Goal: Submit feedback/report problem: Ask a question

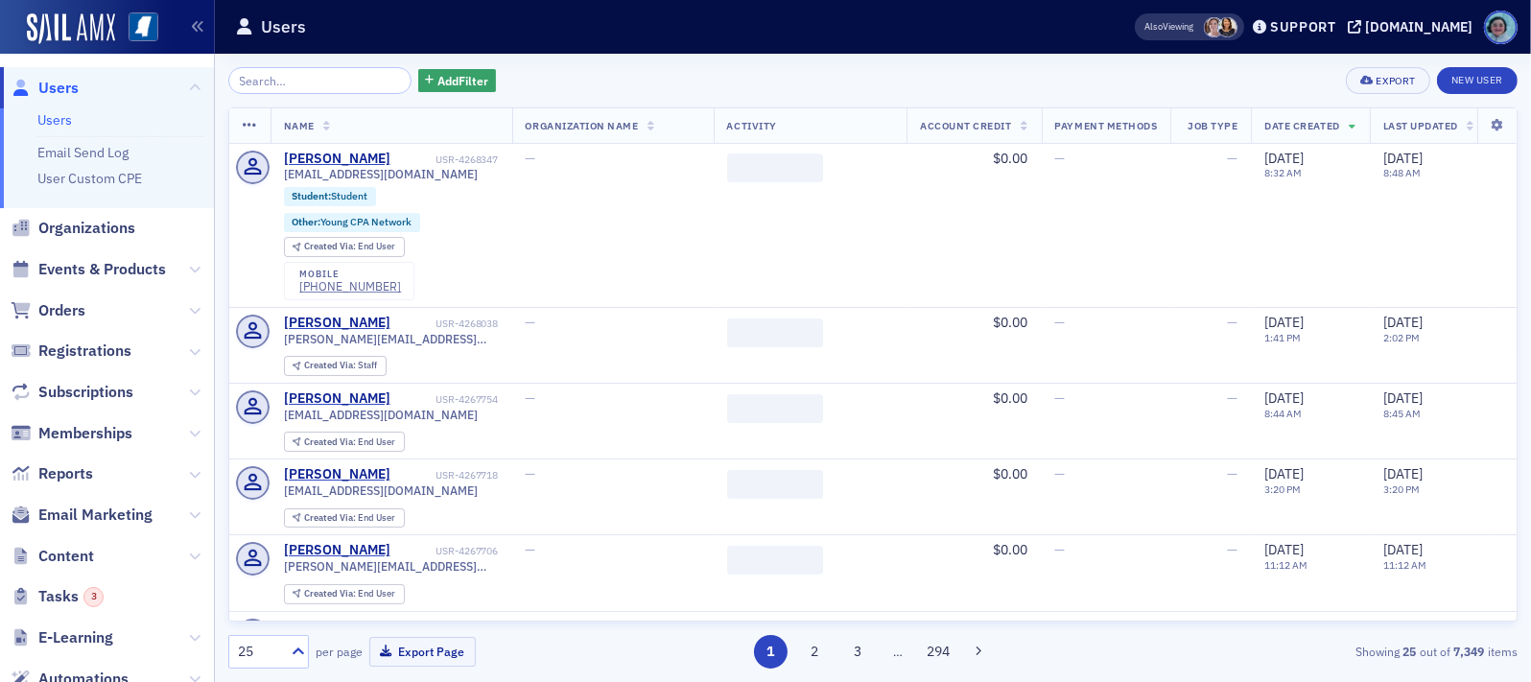
click at [345, 72] on input "search" at bounding box center [319, 80] width 183 height 27
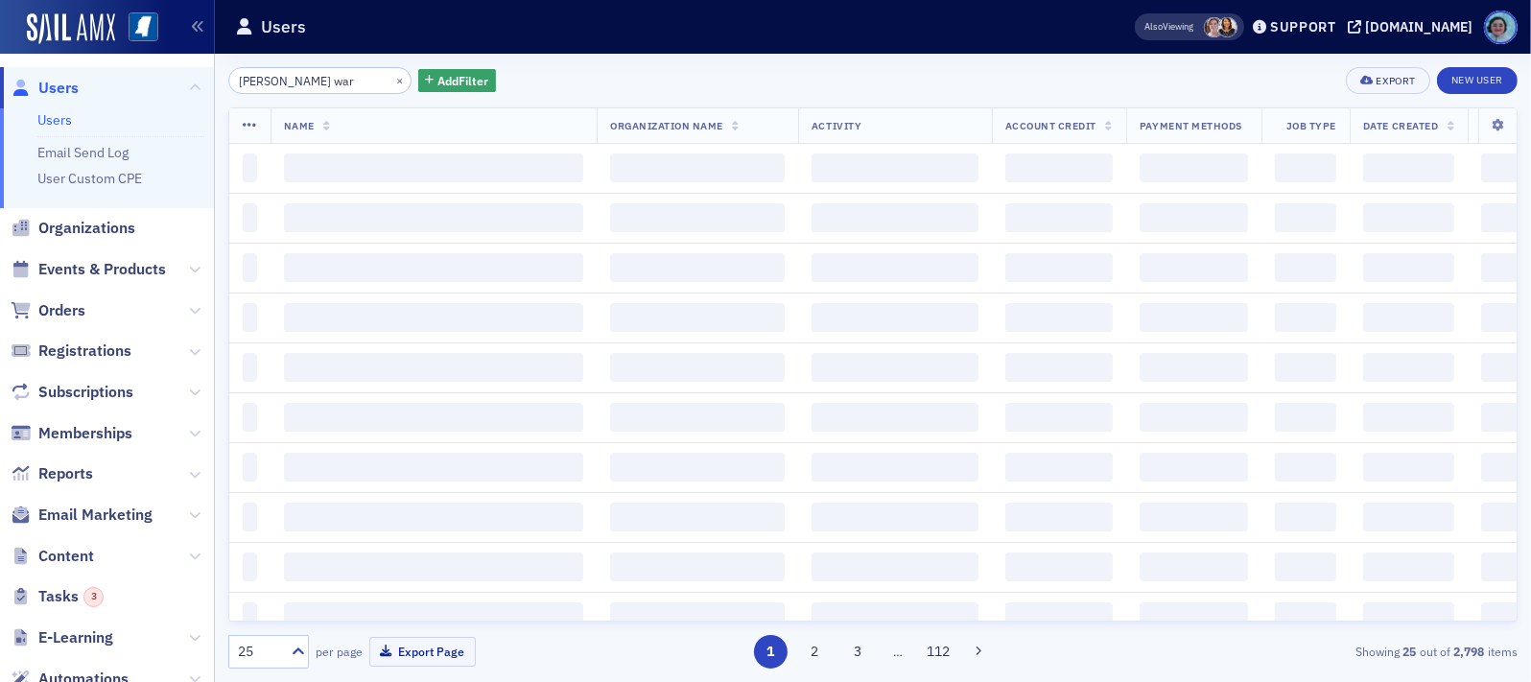
type input "william ward"
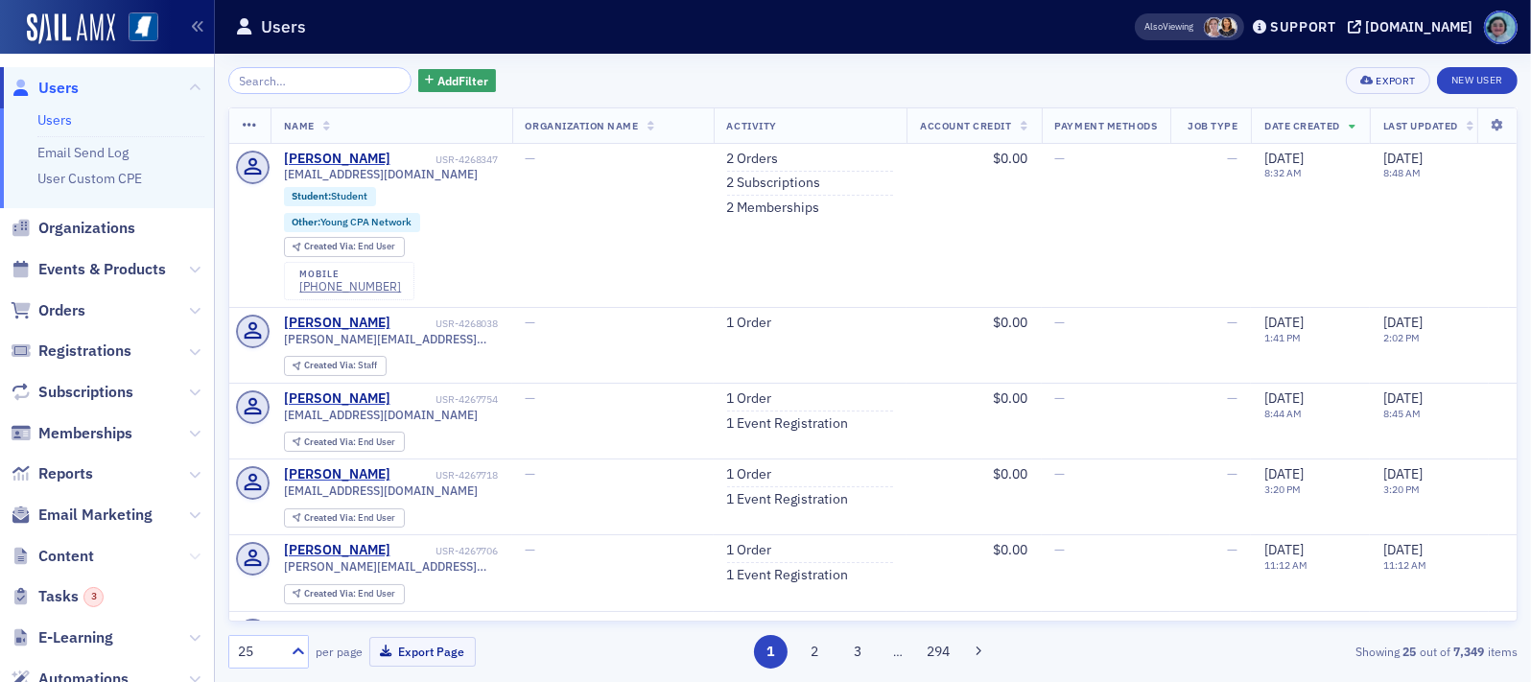
click at [189, 553] on icon at bounding box center [195, 557] width 12 height 12
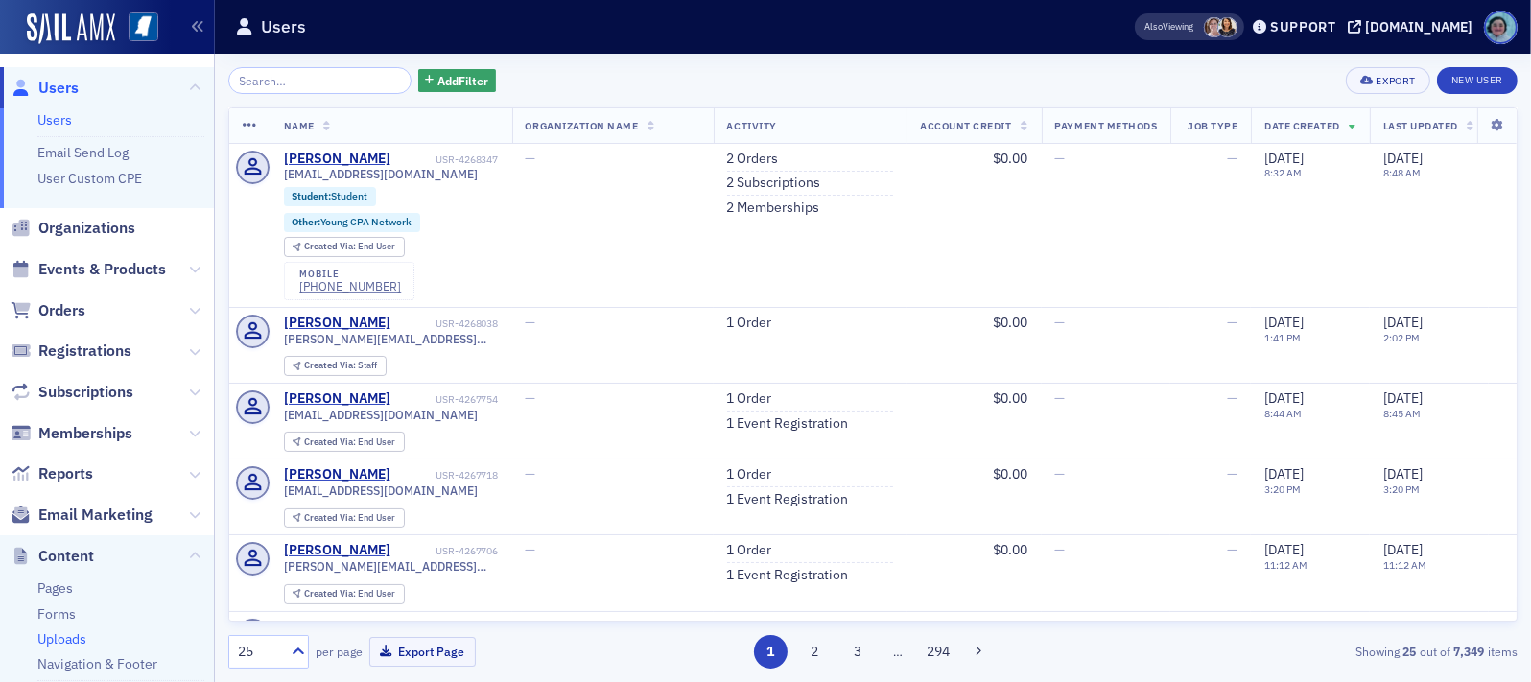
click at [81, 640] on link "Uploads" at bounding box center [61, 638] width 49 height 17
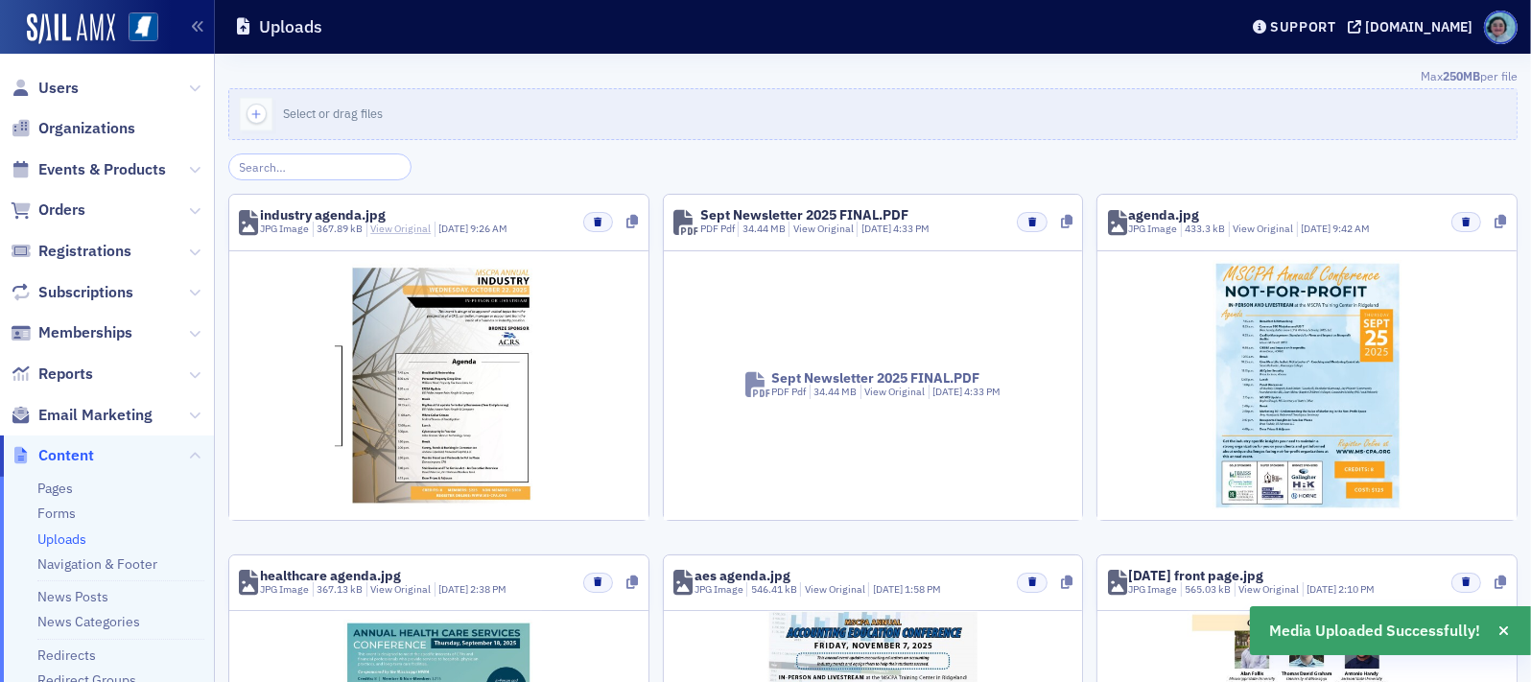
click at [412, 224] on link "View Original" at bounding box center [400, 228] width 60 height 13
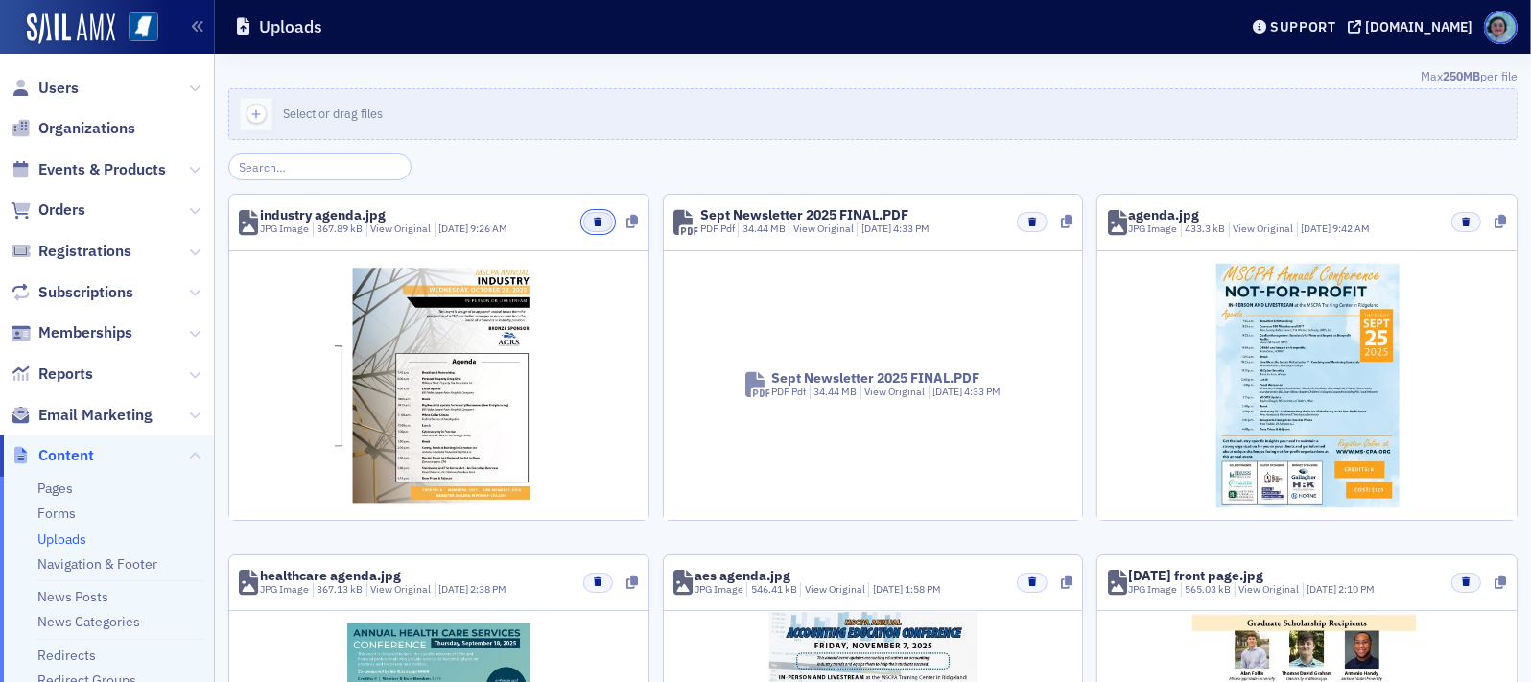
click at [595, 220] on icon "button" at bounding box center [598, 222] width 8 height 9
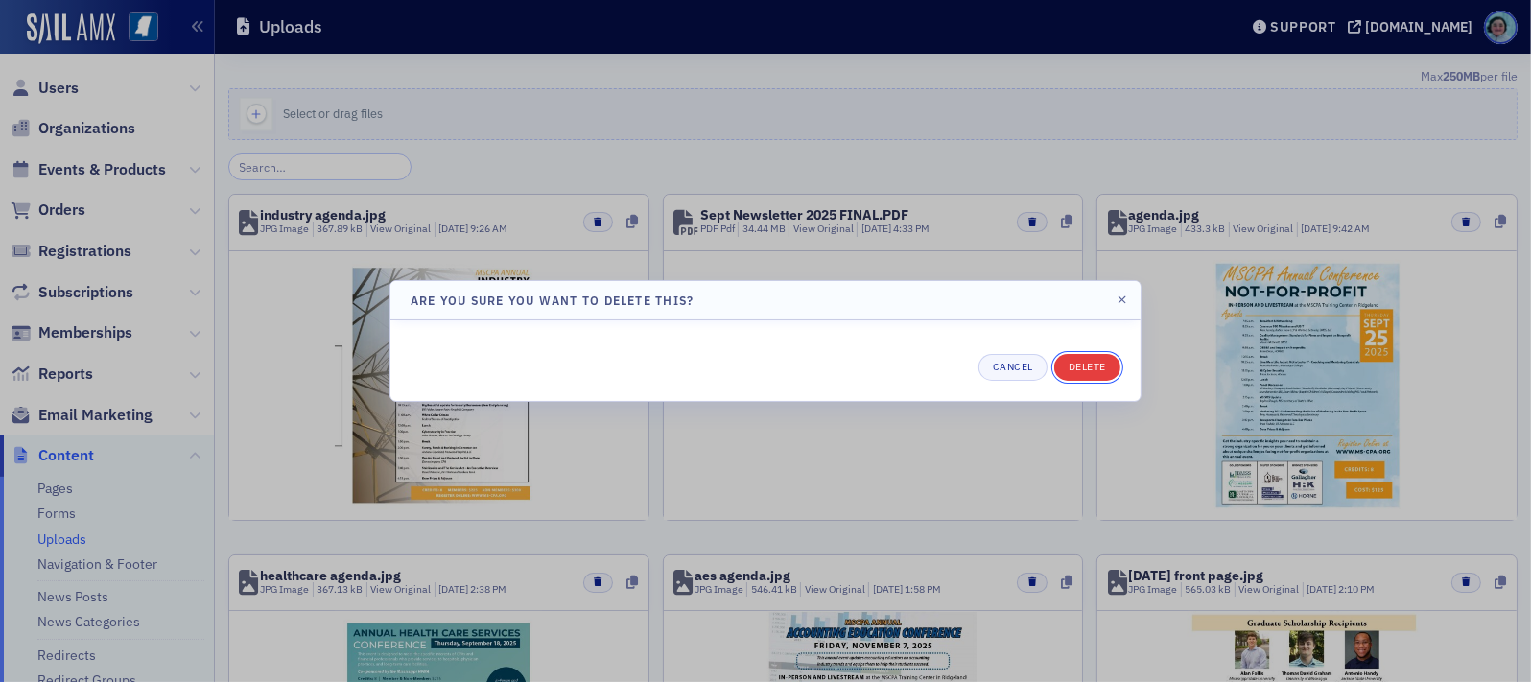
click at [1093, 369] on button "Delete" at bounding box center [1087, 367] width 66 height 27
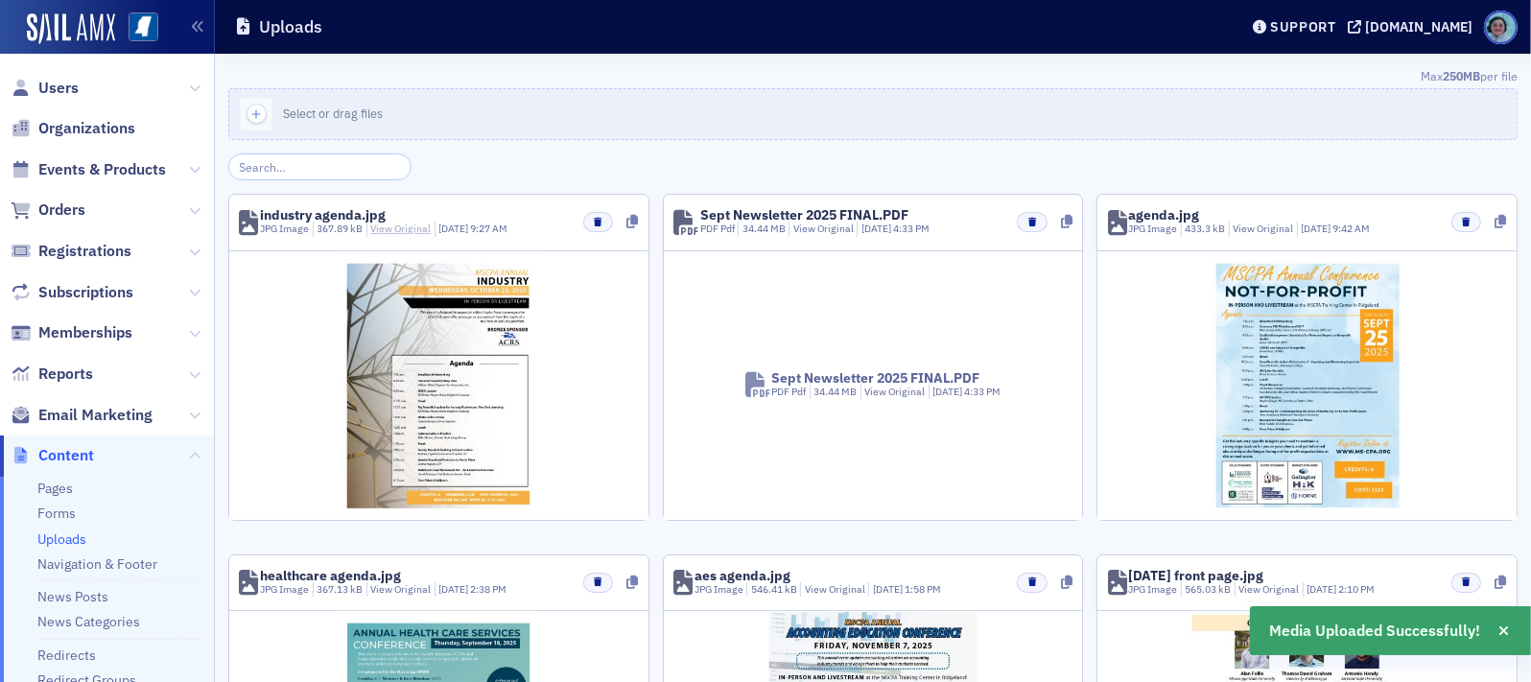
click at [389, 226] on link "View Original" at bounding box center [400, 228] width 60 height 13
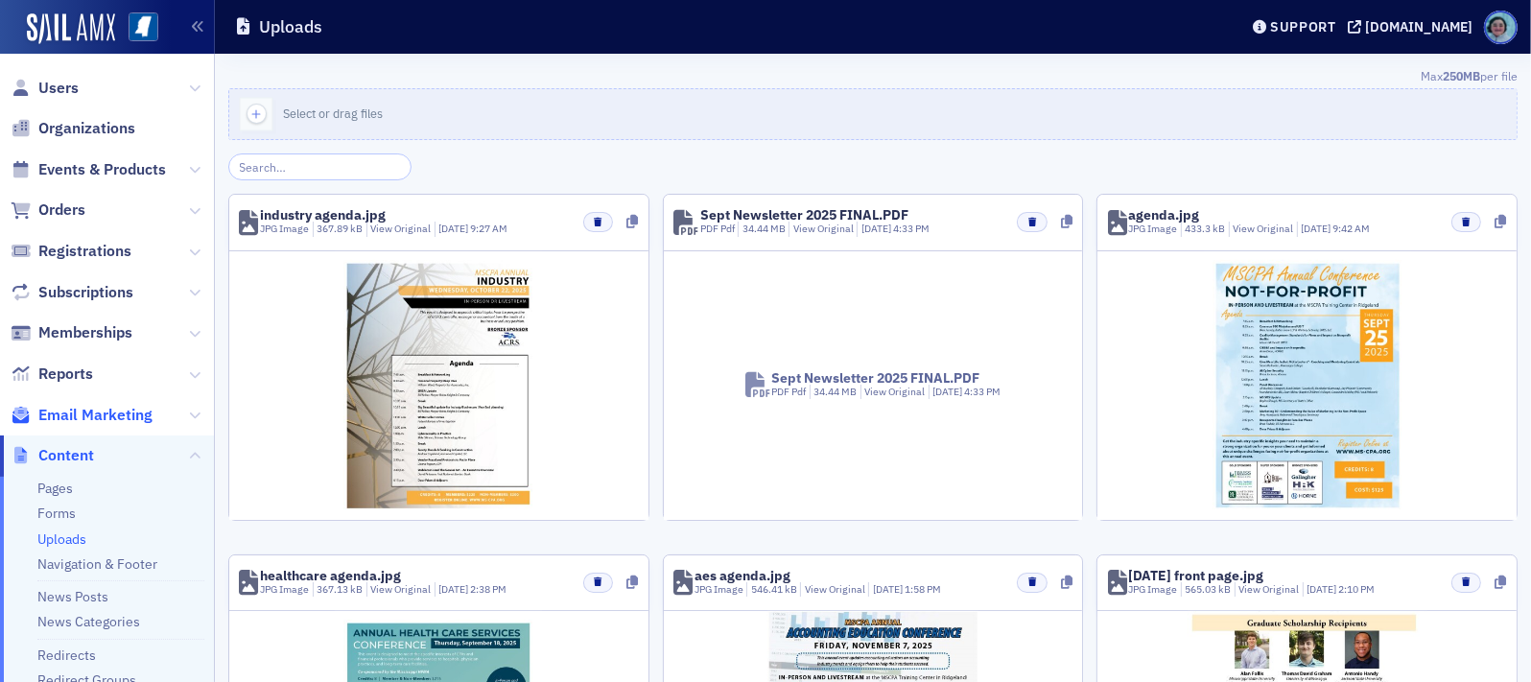
click at [124, 415] on span "Email Marketing" at bounding box center [95, 415] width 114 height 21
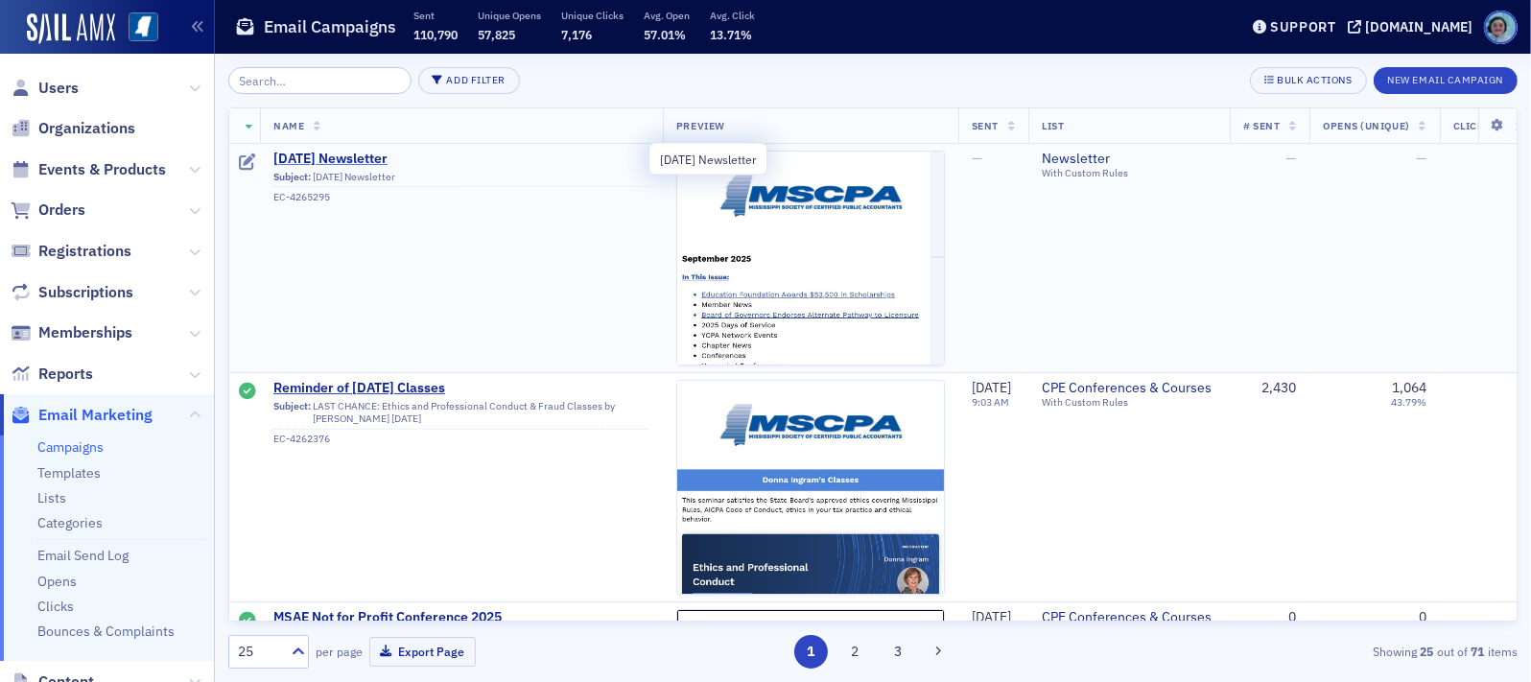
click at [368, 153] on span "September 2025 Newsletter" at bounding box center [461, 159] width 376 height 17
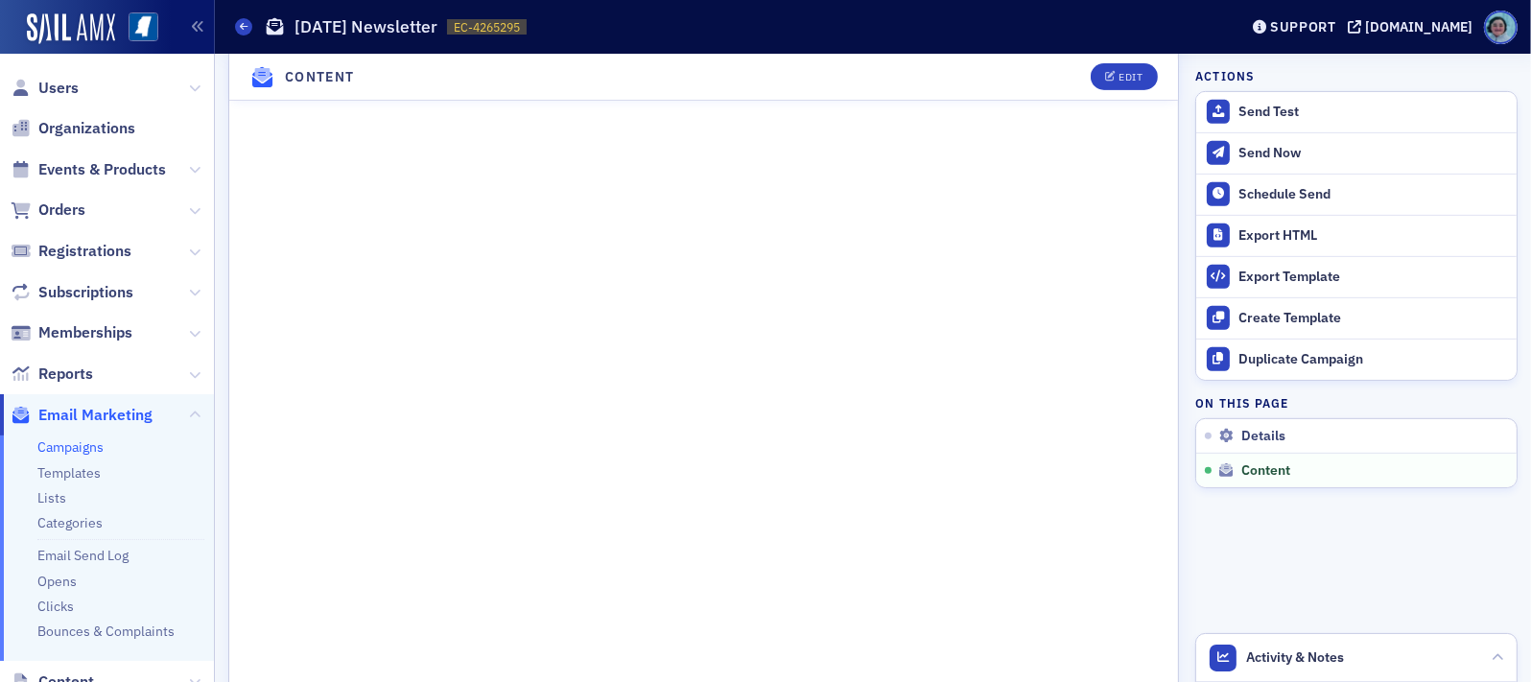
scroll to position [978, 0]
click at [1118, 72] on div "Edit" at bounding box center [1130, 77] width 24 height 11
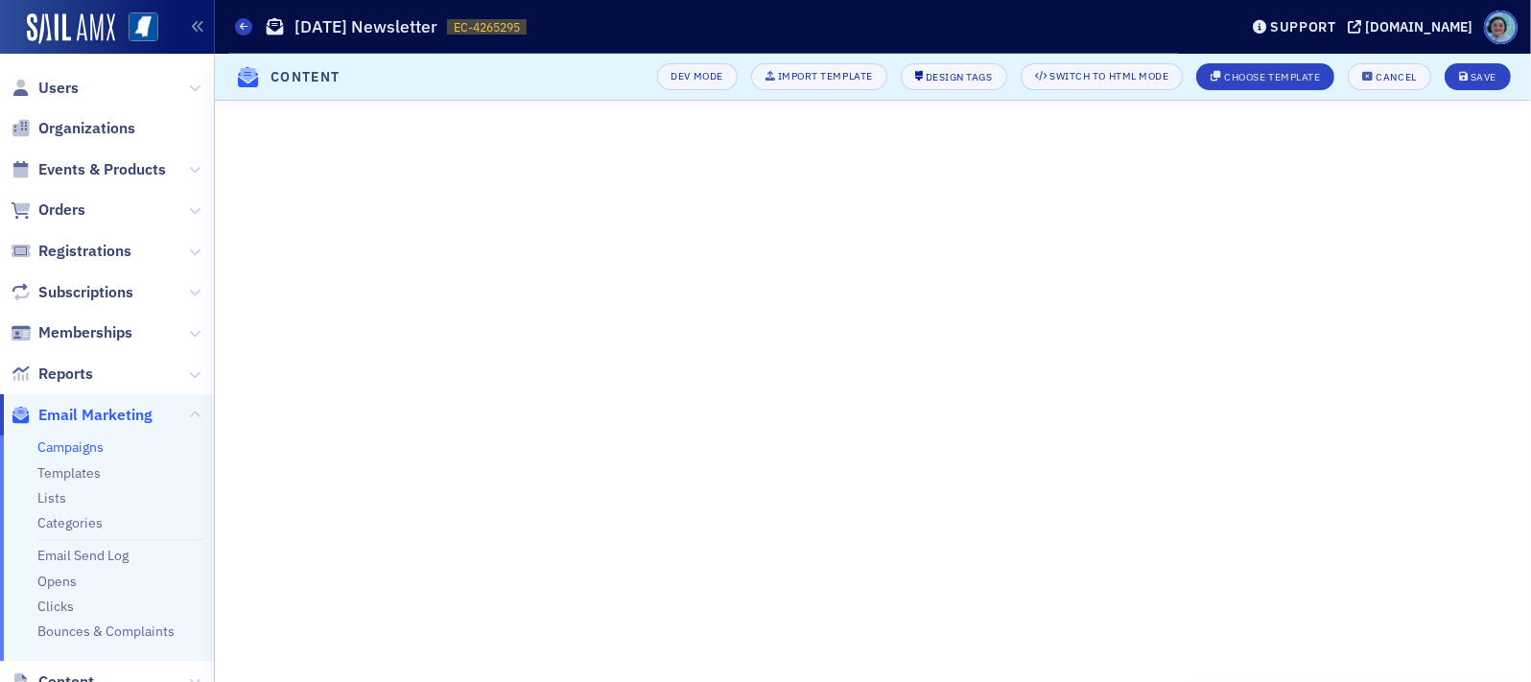
scroll to position [277, 0]
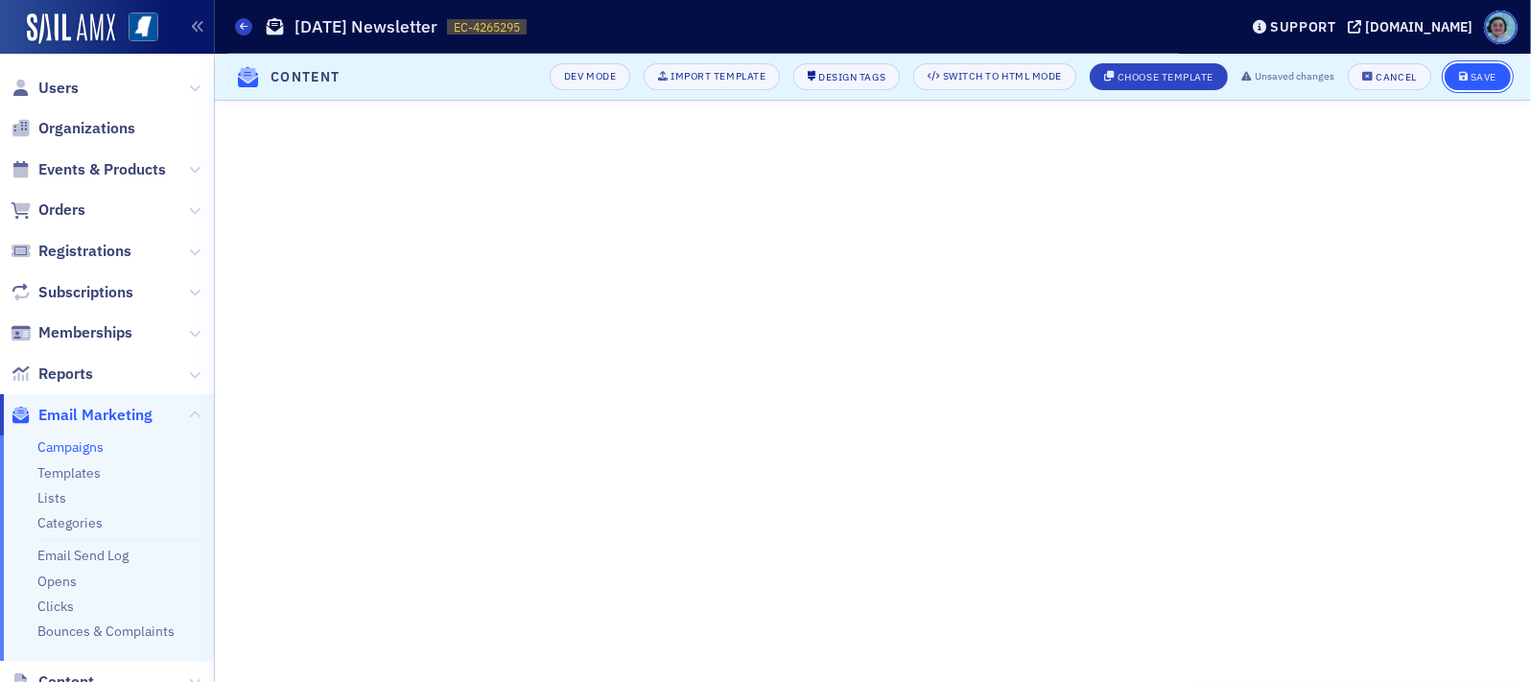
click at [1459, 72] on icon "submit" at bounding box center [1464, 77] width 10 height 11
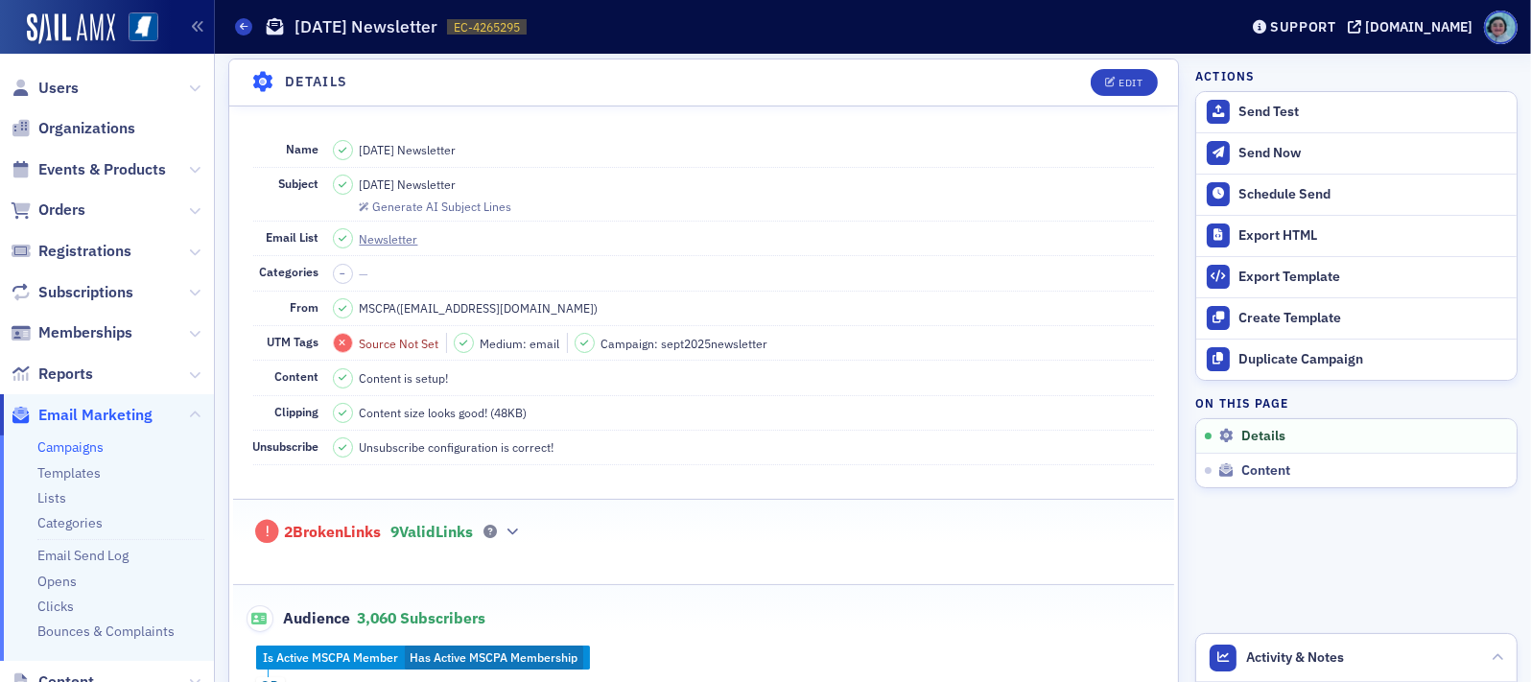
scroll to position [96, 0]
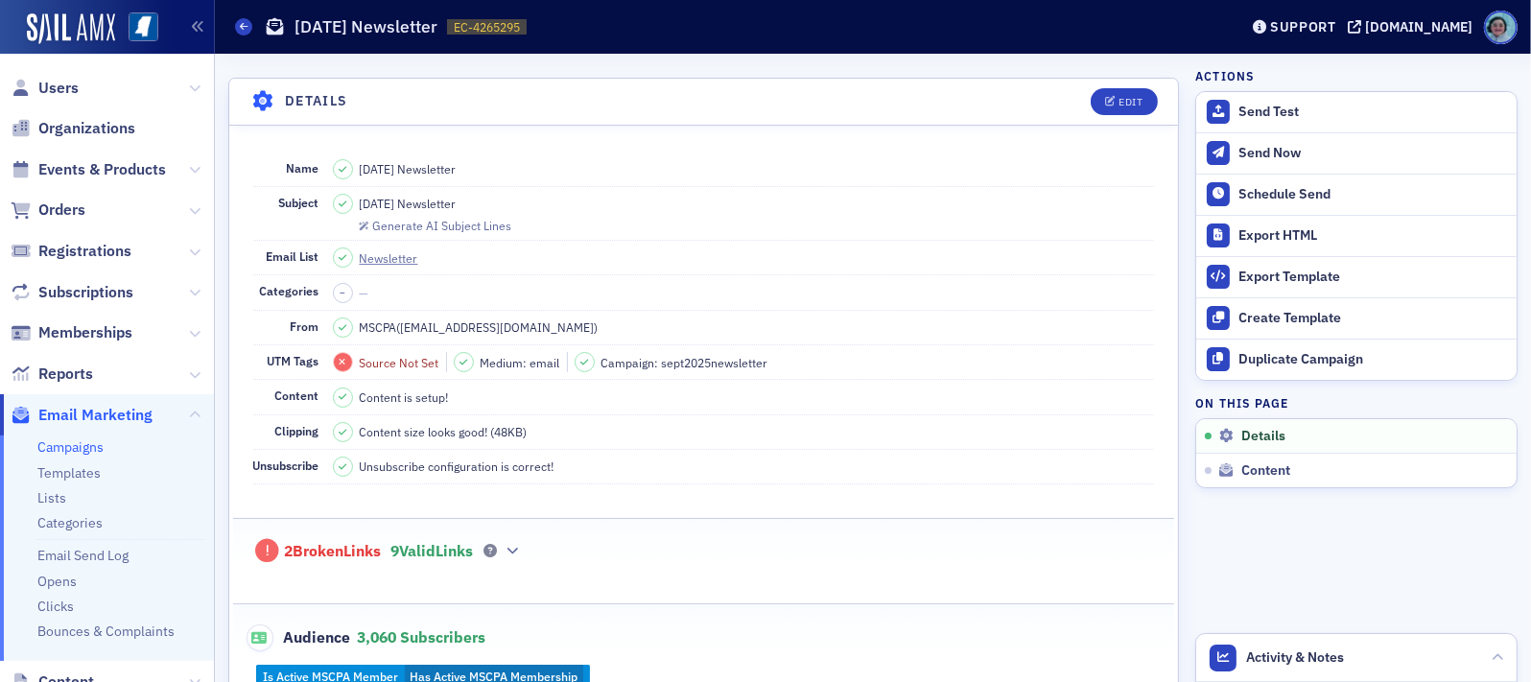
click at [491, 555] on div "2 Broken Links 9 Valid Links" at bounding box center [704, 541] width 902 height 44
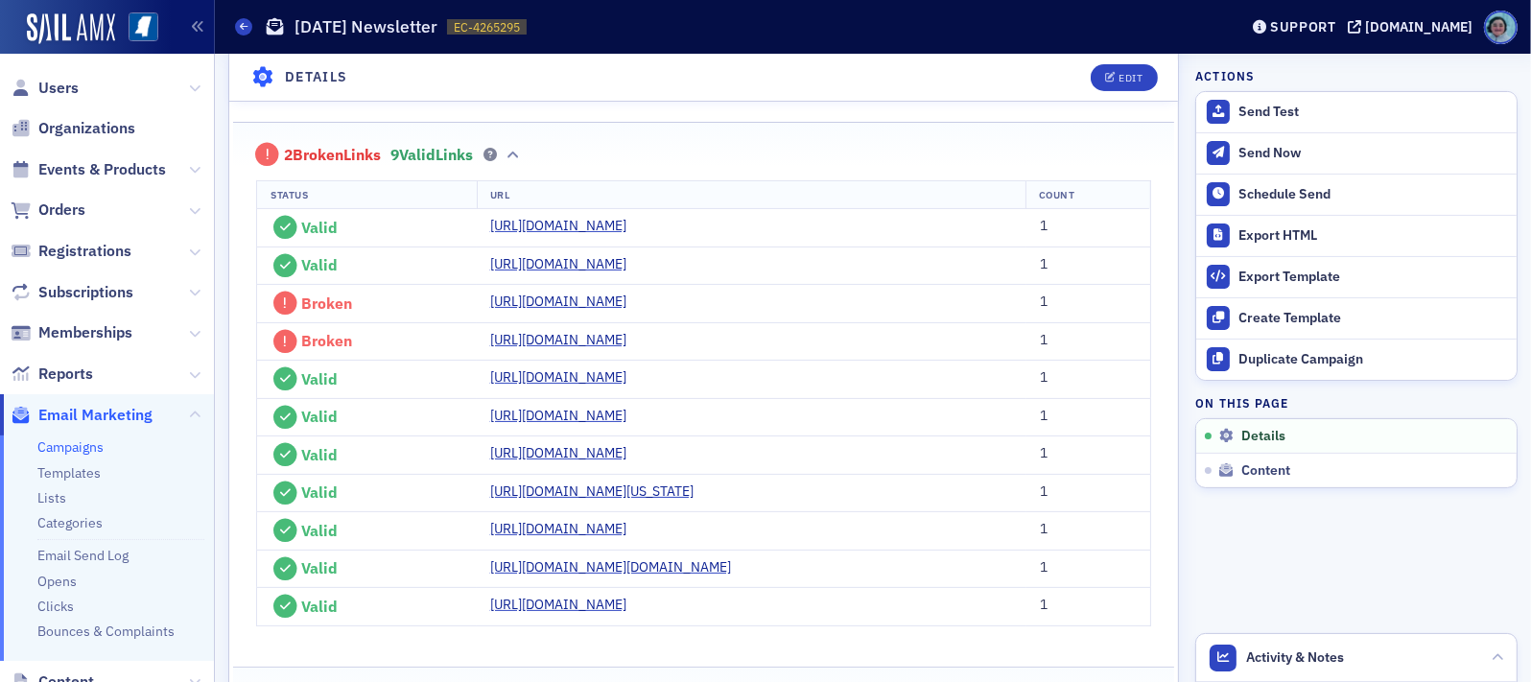
scroll to position [576, 0]
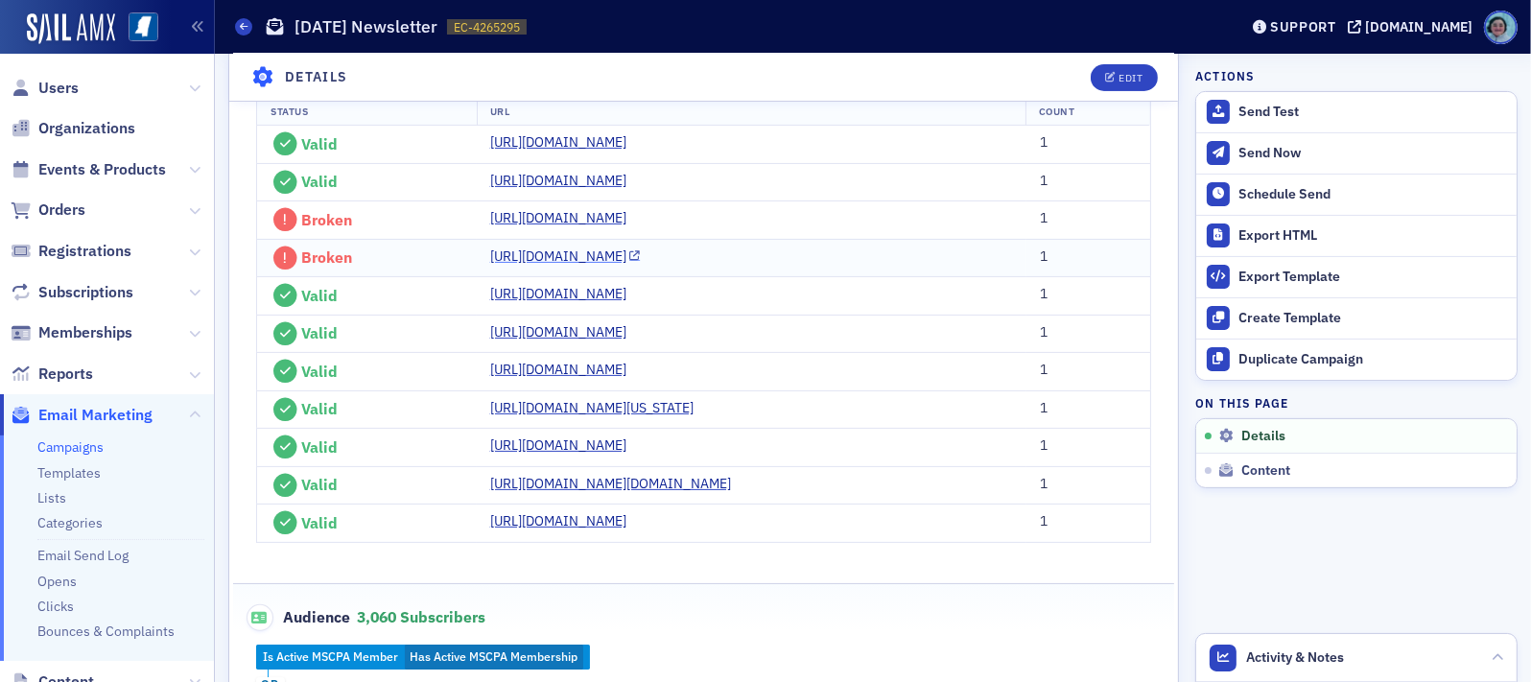
click at [641, 267] on link "https://ms-cpa.org/news/4265297-board-of-governors-endorses-alternate-pathway-t…" at bounding box center [565, 257] width 151 height 20
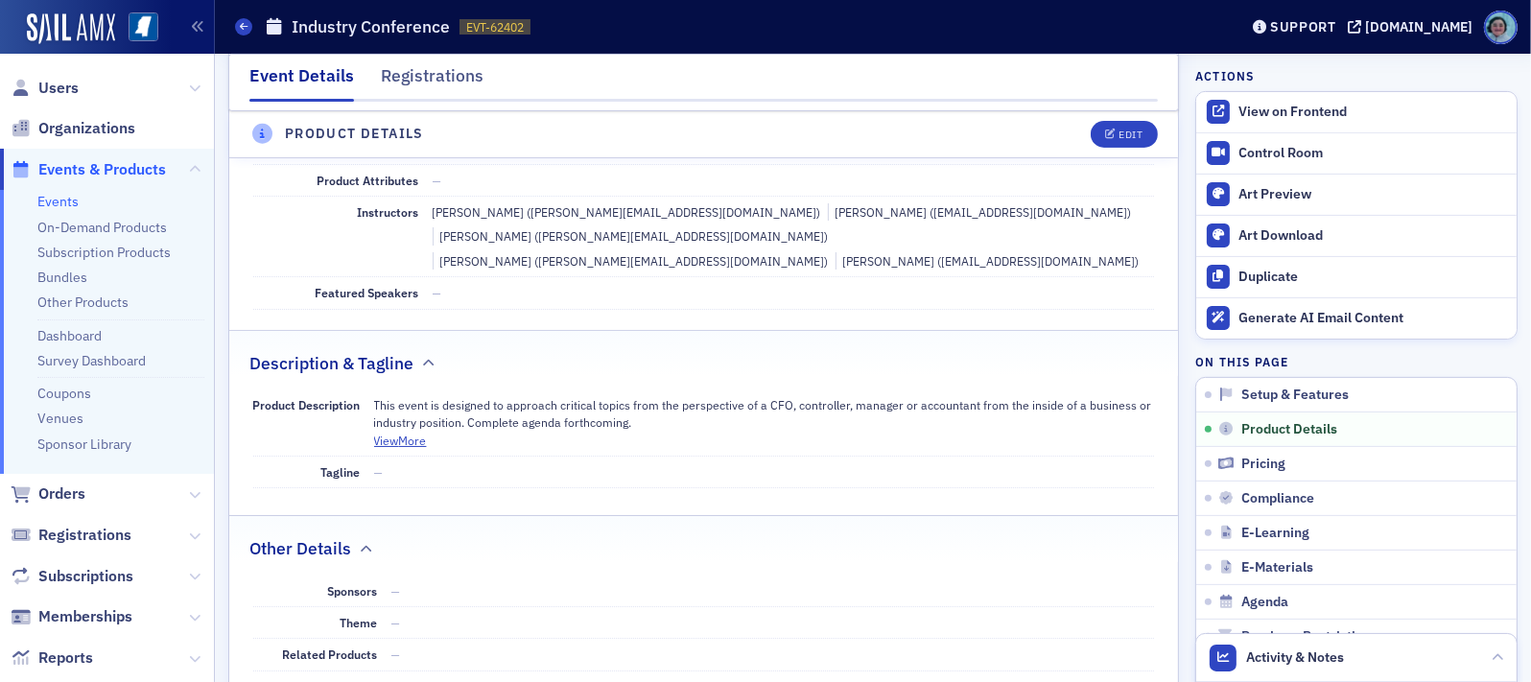
scroll to position [671, 0]
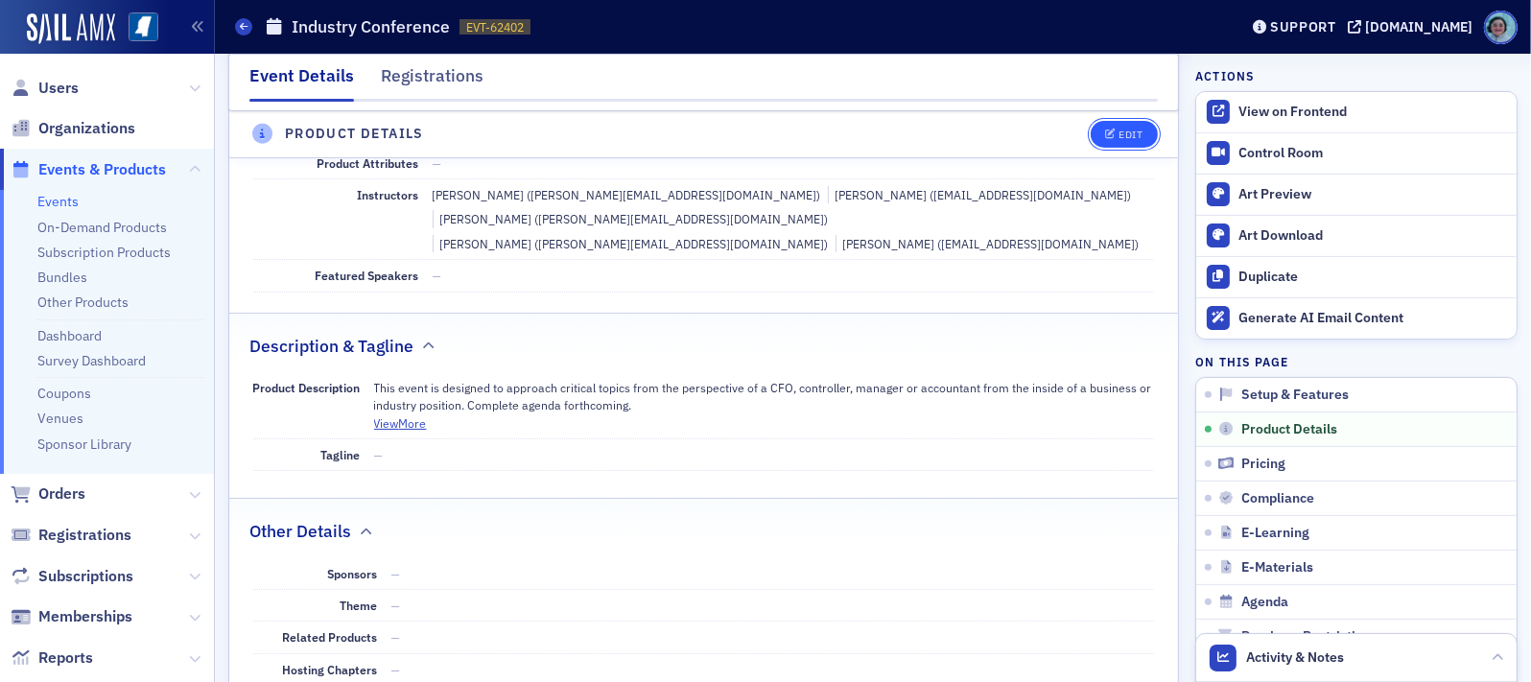
click at [1094, 121] on button "Edit" at bounding box center [1124, 134] width 66 height 27
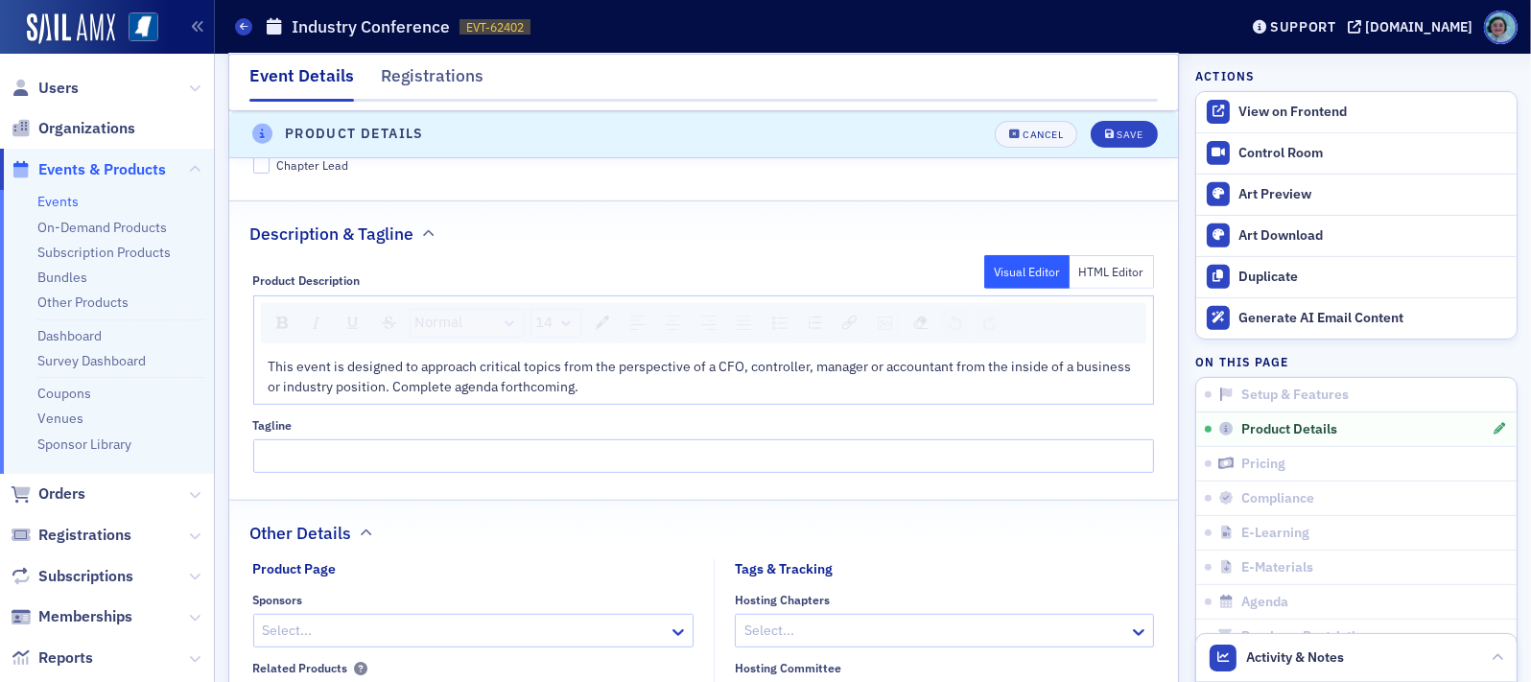
scroll to position [941, 0]
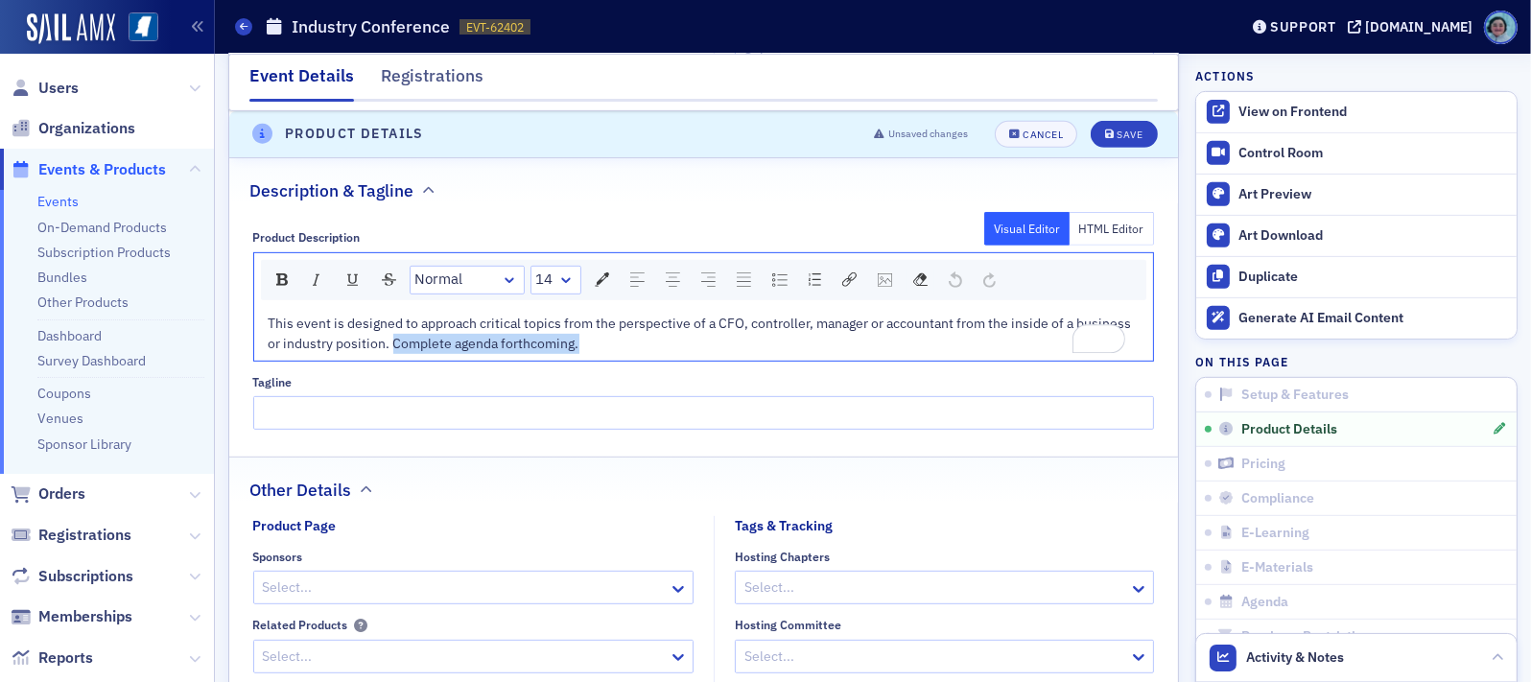
drag, startPoint x: 557, startPoint y: 354, endPoint x: 448, endPoint y: 343, distance: 109.9
click at [448, 343] on div "This event is designed to approach critical topics from the perspective of a CF…" at bounding box center [705, 334] width 872 height 40
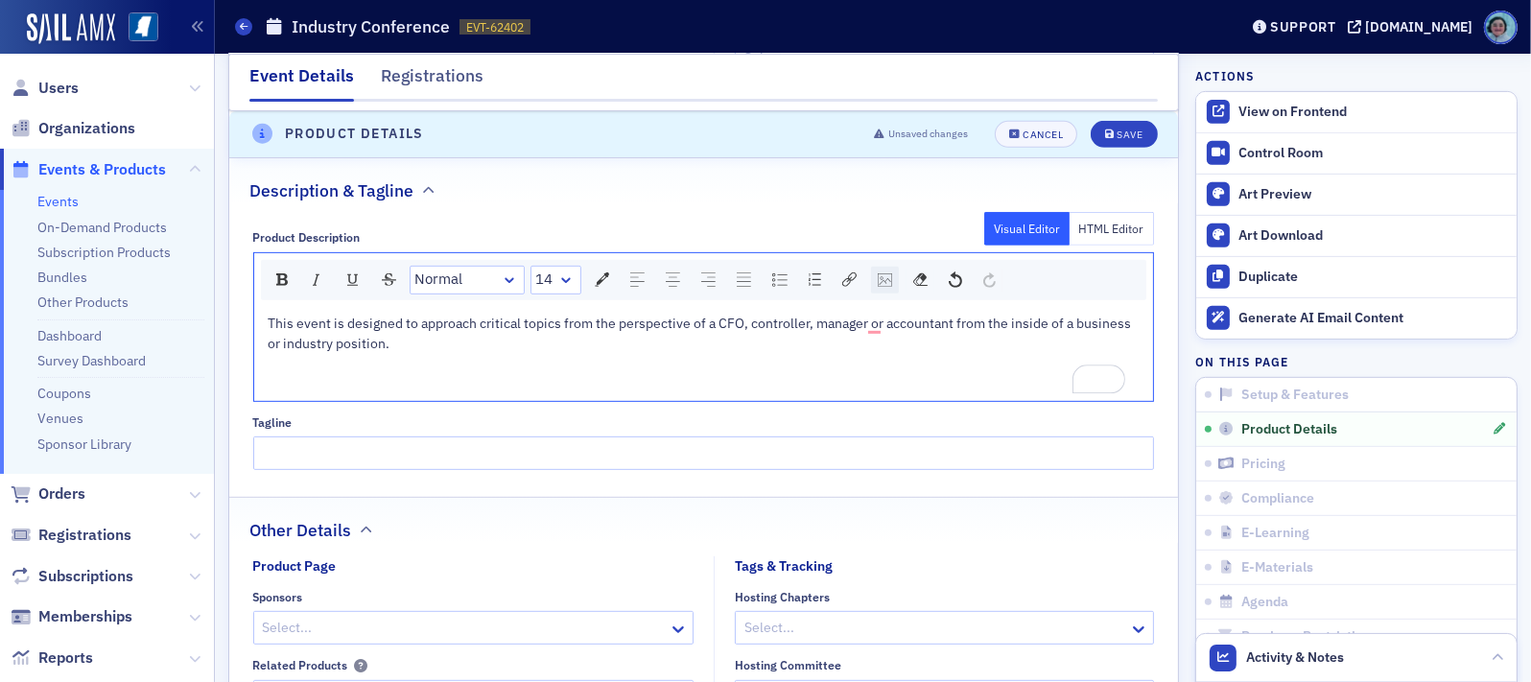
click at [890, 273] on img "rdw-image-control" at bounding box center [885, 279] width 14 height 13
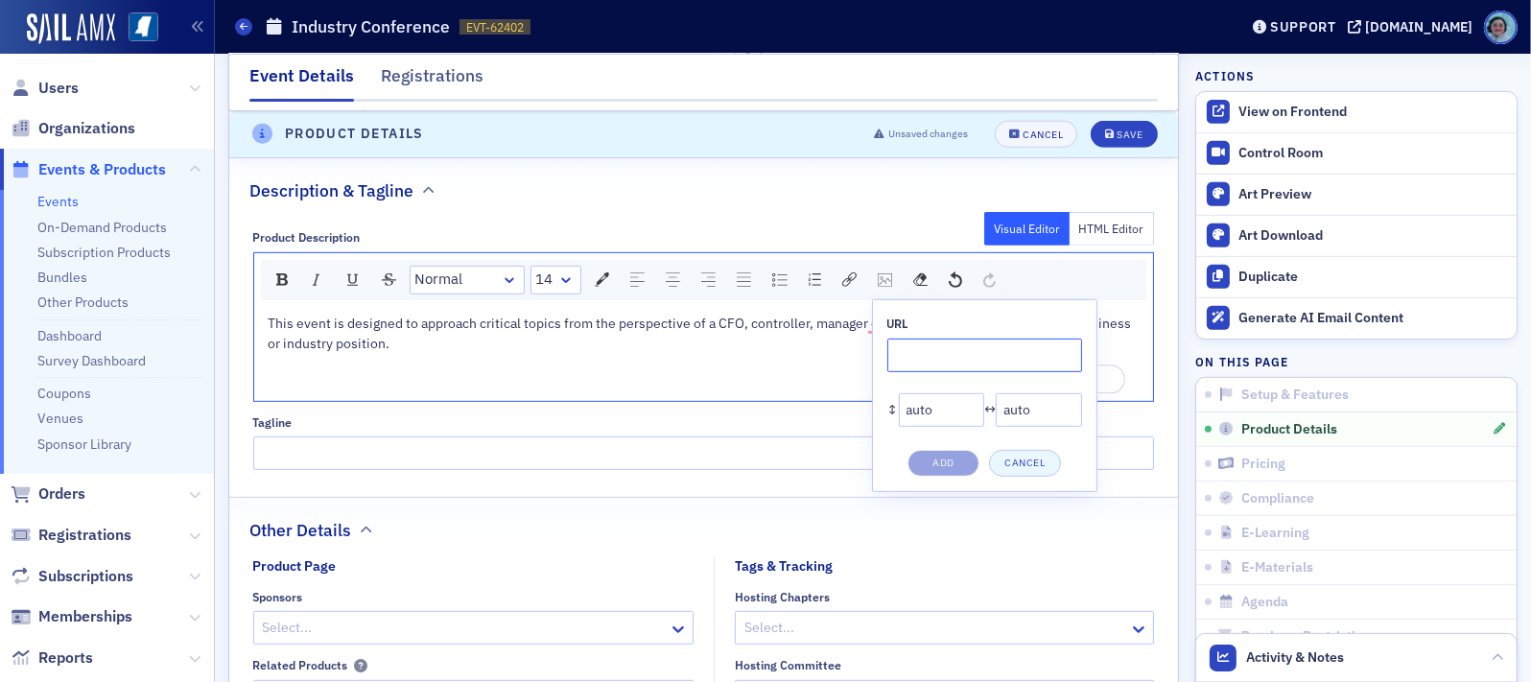
click at [952, 343] on input "rdw-image-control" at bounding box center [984, 356] width 195 height 34
paste input "https://cdn.sailamx.com/12/cms_uploads/dcce3baa3d05a6ea93ccf94e05819312/industr…"
type input "https://cdn.sailamx.com/12/cms_uploads/dcce3baa3d05a6ea93ccf94e05819312/industr…"
click at [945, 450] on button "Add" at bounding box center [943, 463] width 72 height 27
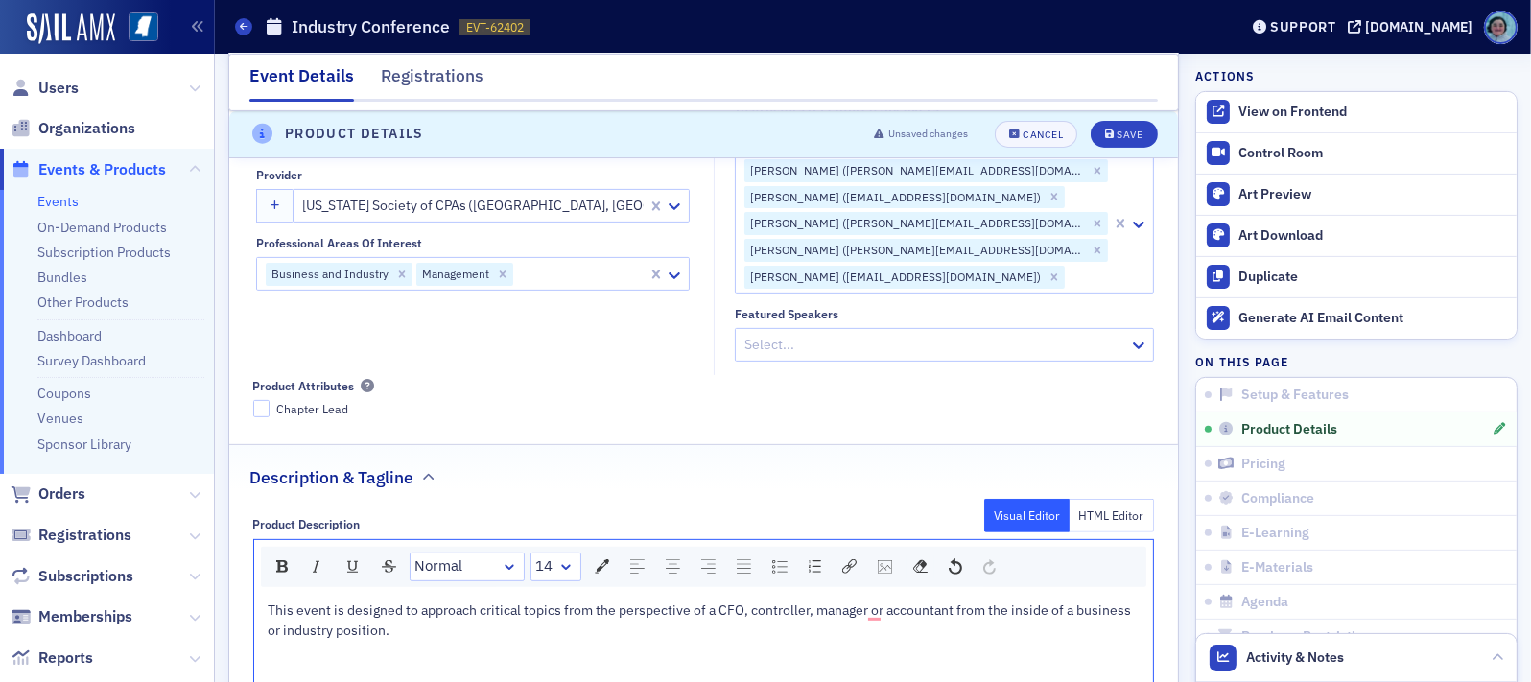
scroll to position [653, 0]
click at [1129, 129] on button "Save" at bounding box center [1124, 134] width 66 height 27
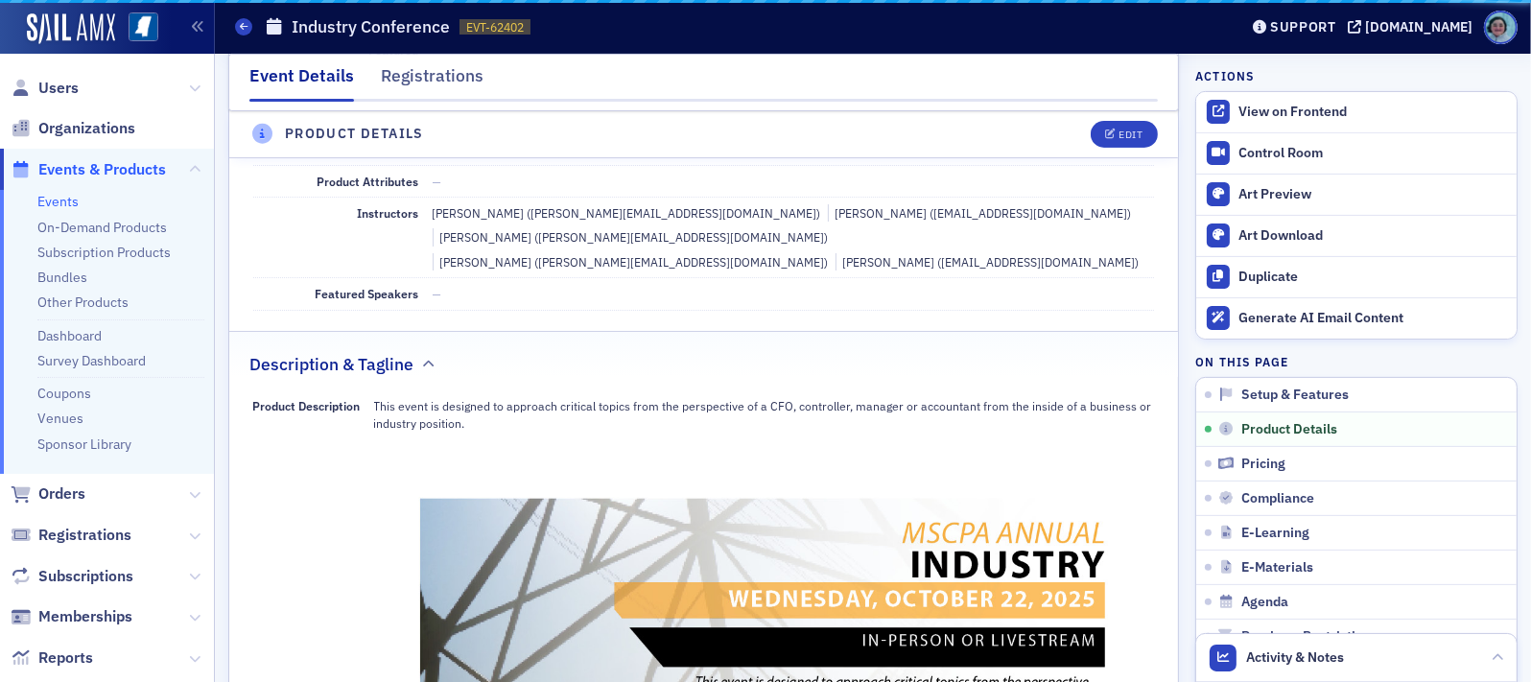
scroll to position [461, 0]
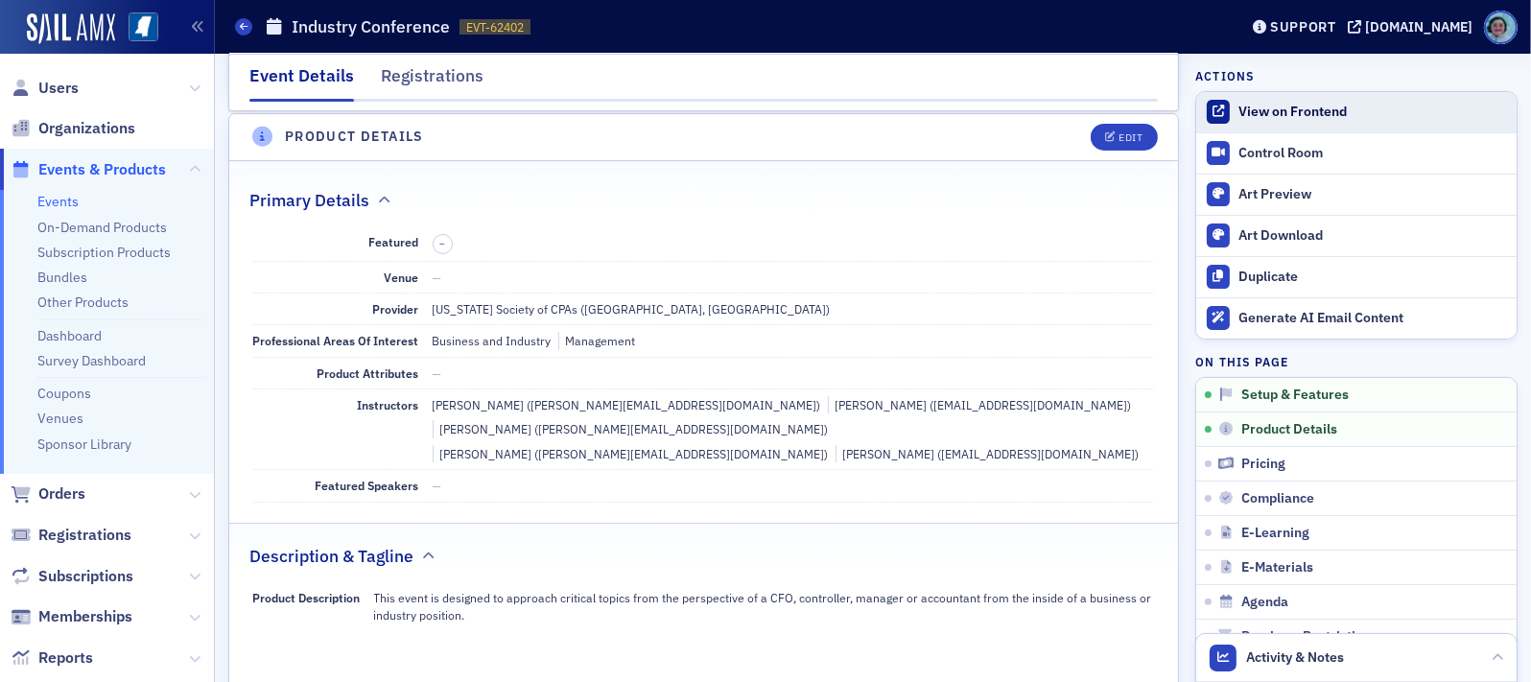
click at [1278, 101] on link "View on Frontend" at bounding box center [1356, 112] width 320 height 40
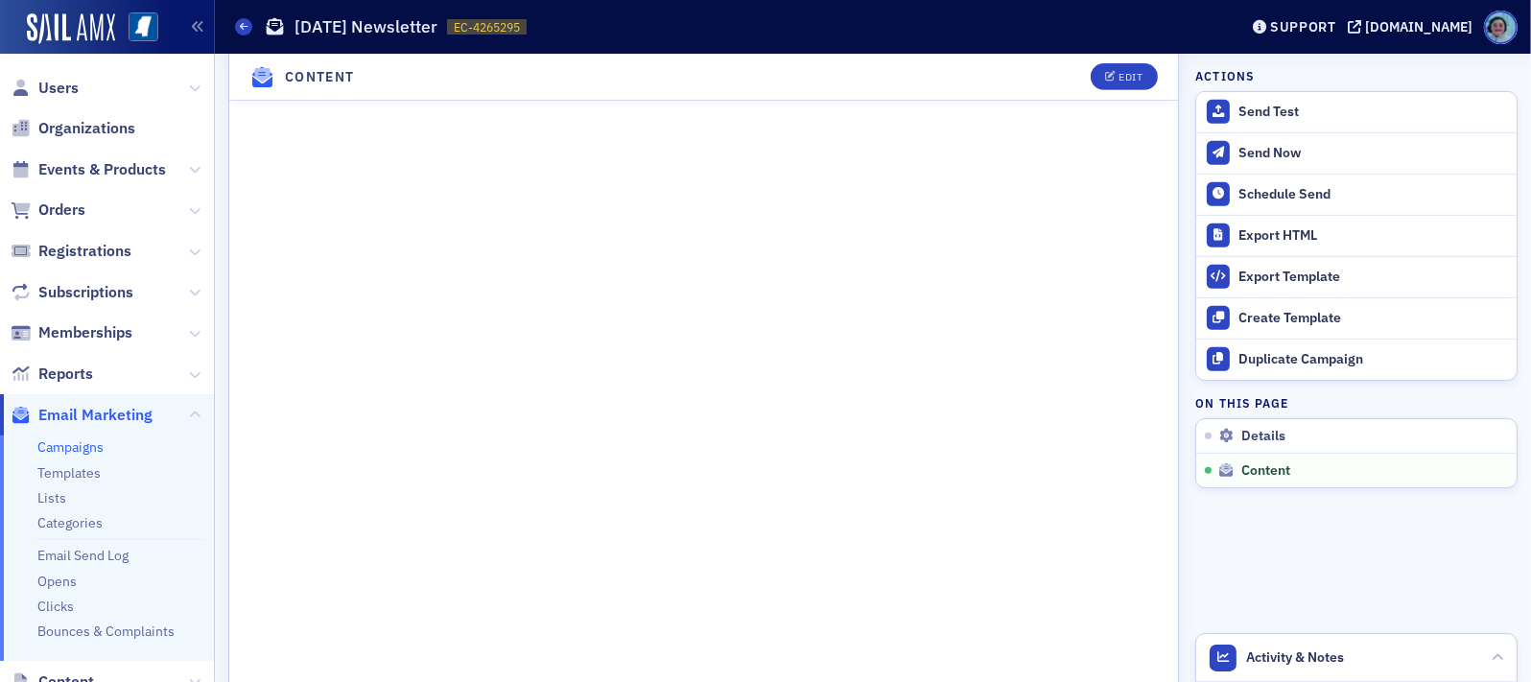
scroll to position [959, 0]
click at [1121, 82] on div "Edit" at bounding box center [1130, 77] width 24 height 11
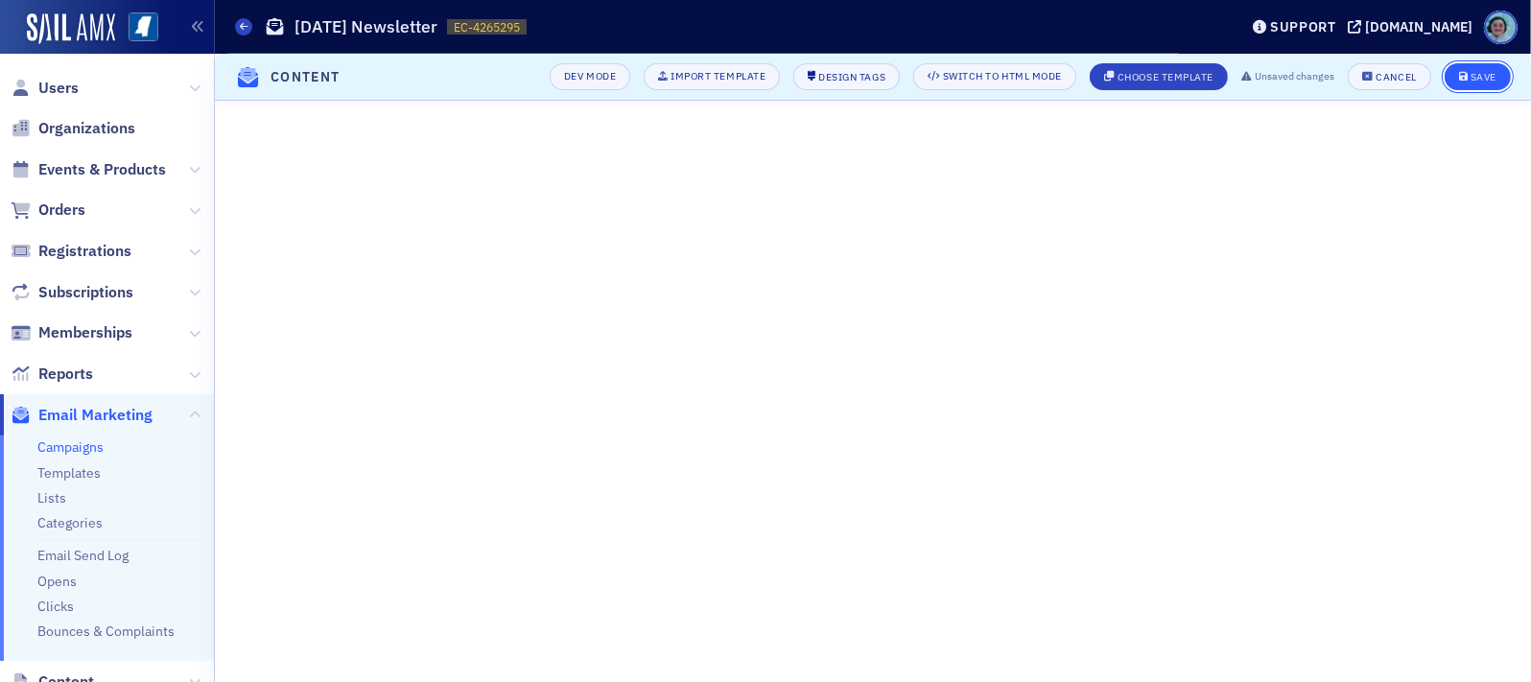
click at [1476, 74] on div "Save" at bounding box center [1483, 77] width 26 height 11
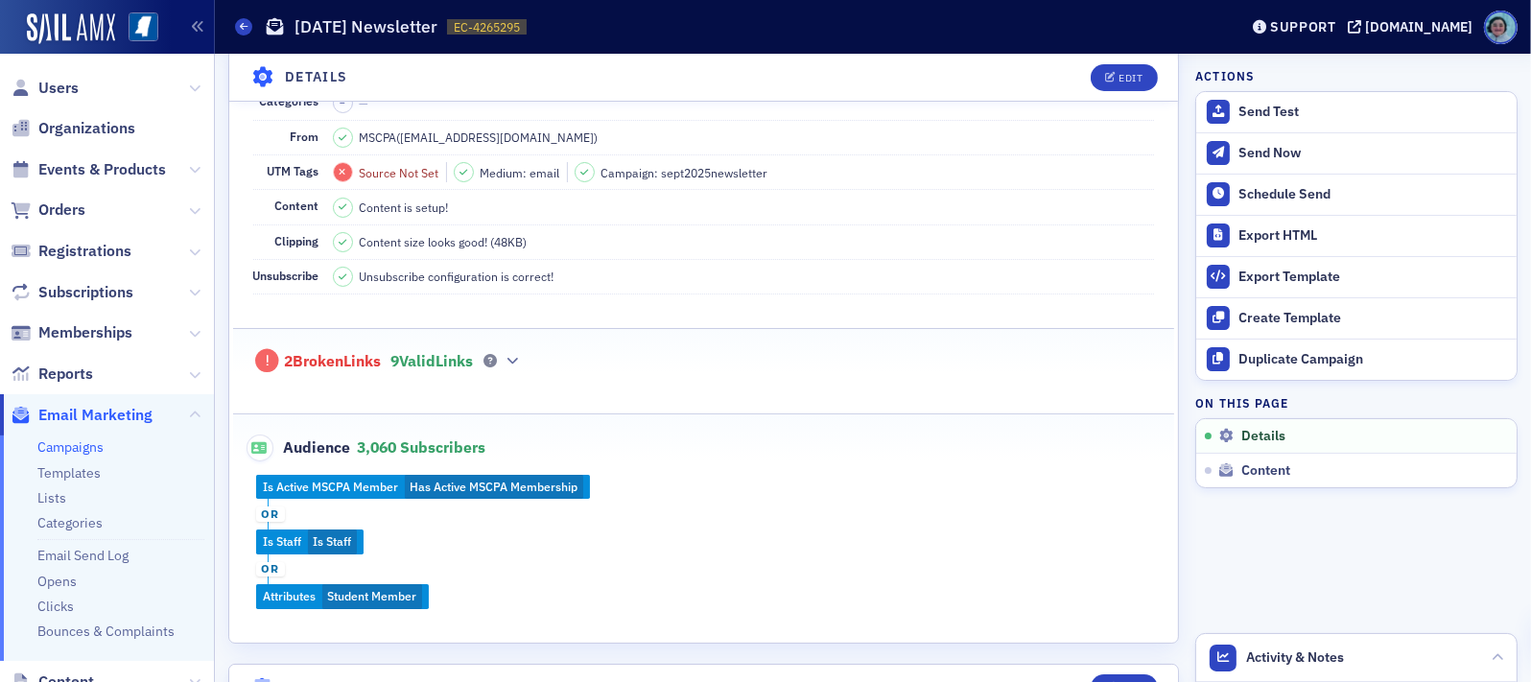
scroll to position [249, 0]
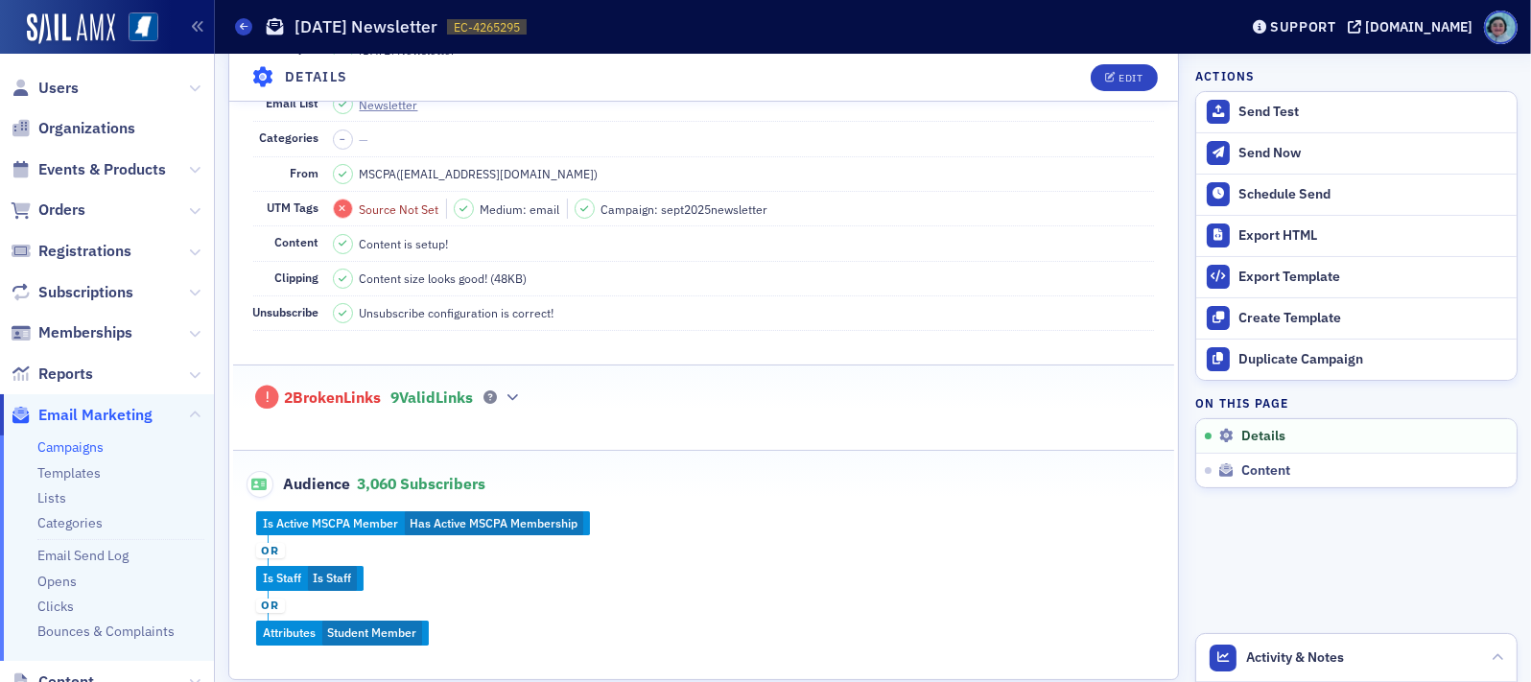
click at [515, 407] on fieldset "2 Broken Links 9 Valid Links" at bounding box center [704, 394] width 942 height 59
click at [515, 400] on div "2 Broken Links 9 Valid Links" at bounding box center [704, 387] width 902 height 44
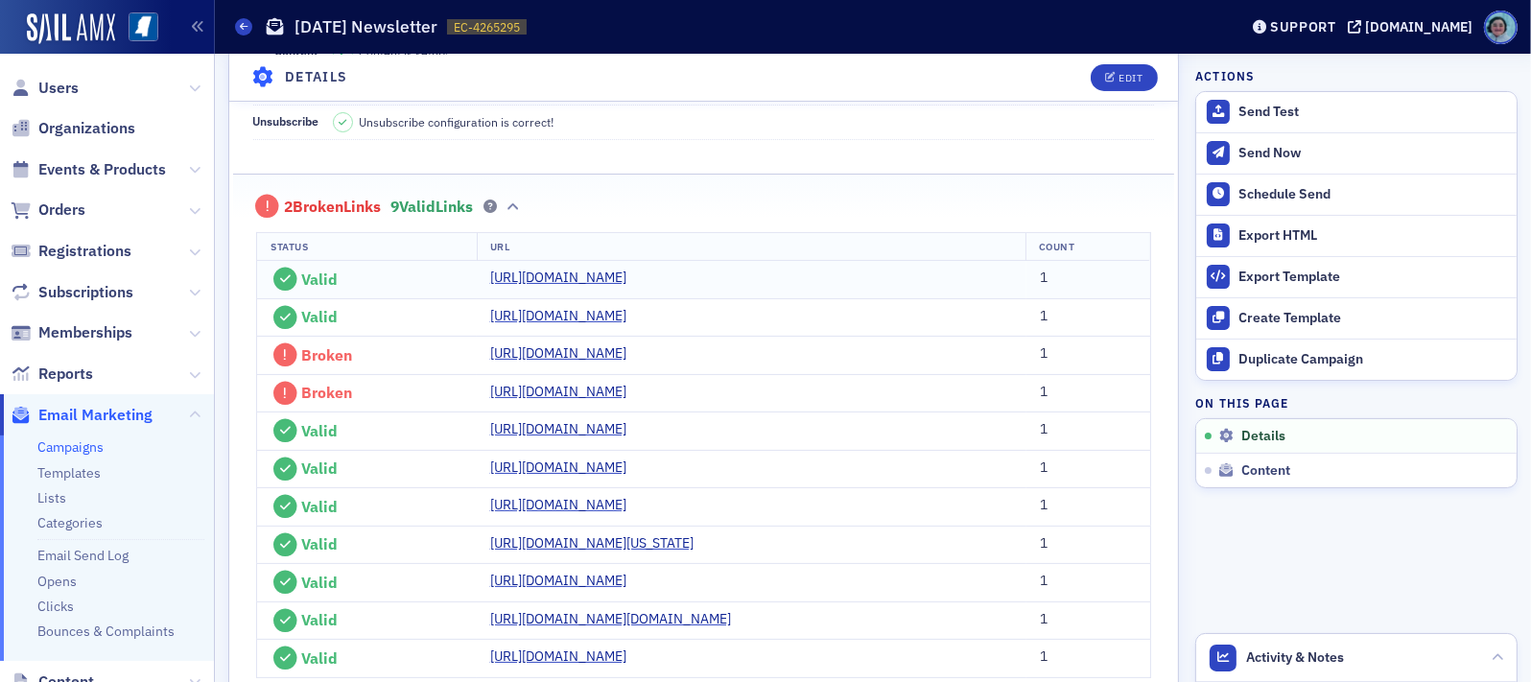
scroll to position [441, 0]
click at [641, 363] on link "https://ms-cpa.org/news/4265316-education-foundation-awards-53500-in-scholarshi…" at bounding box center [565, 352] width 151 height 20
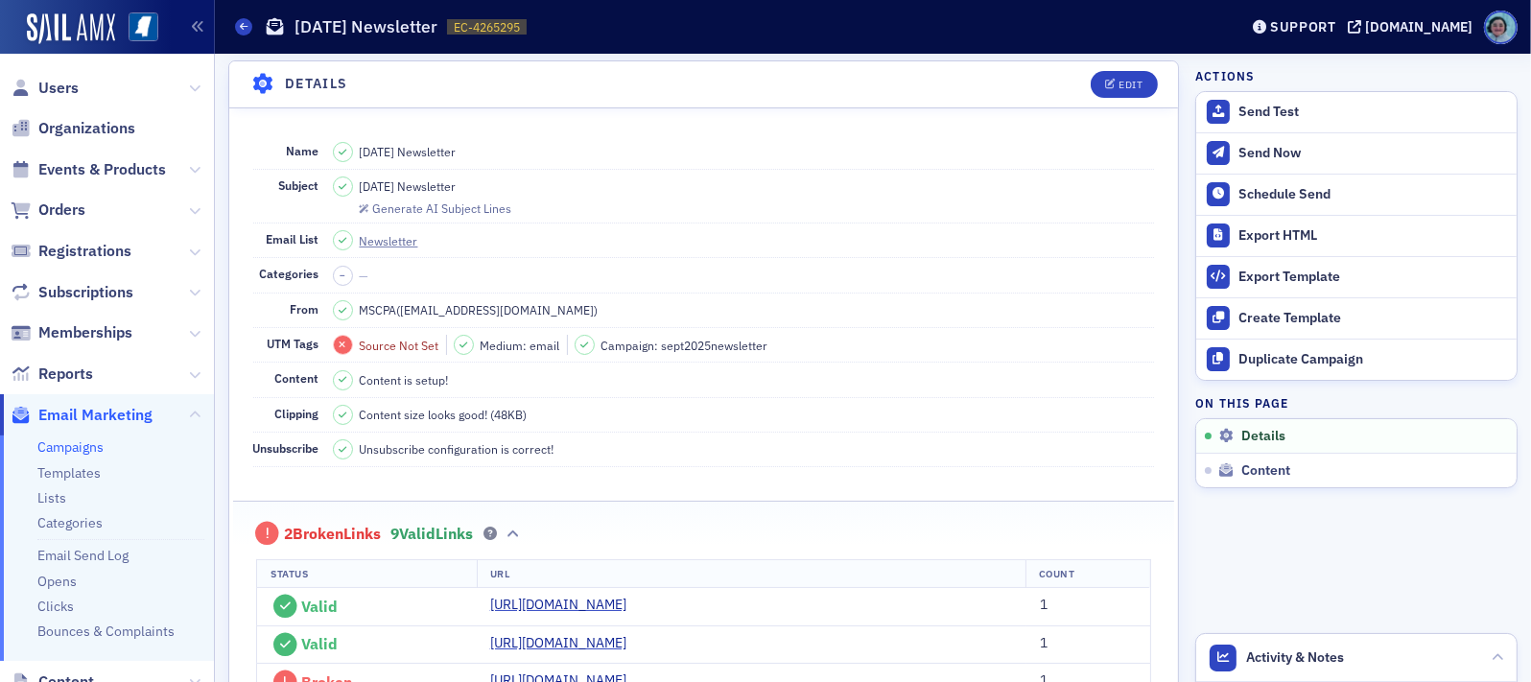
scroll to position [0, 0]
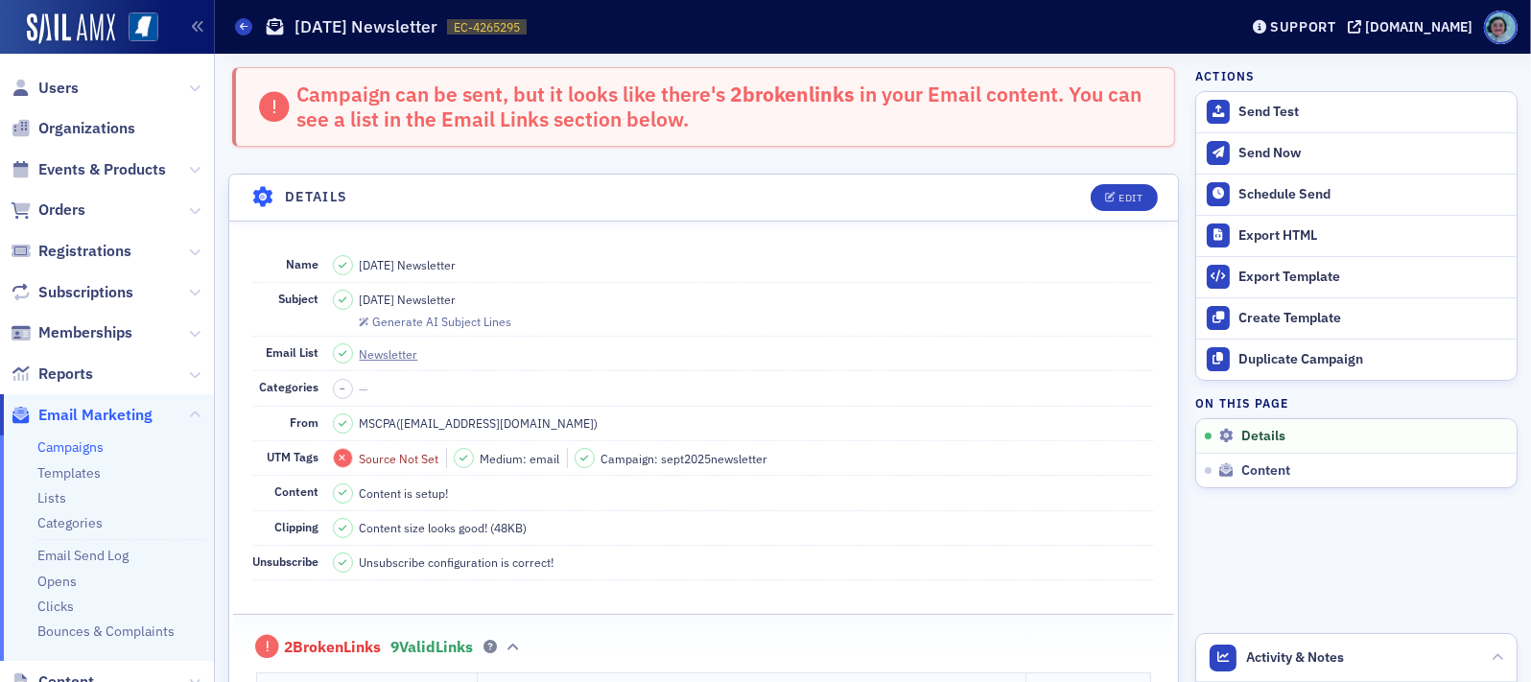
click at [1327, 37] on div "Support" at bounding box center [1294, 26] width 90 height 27
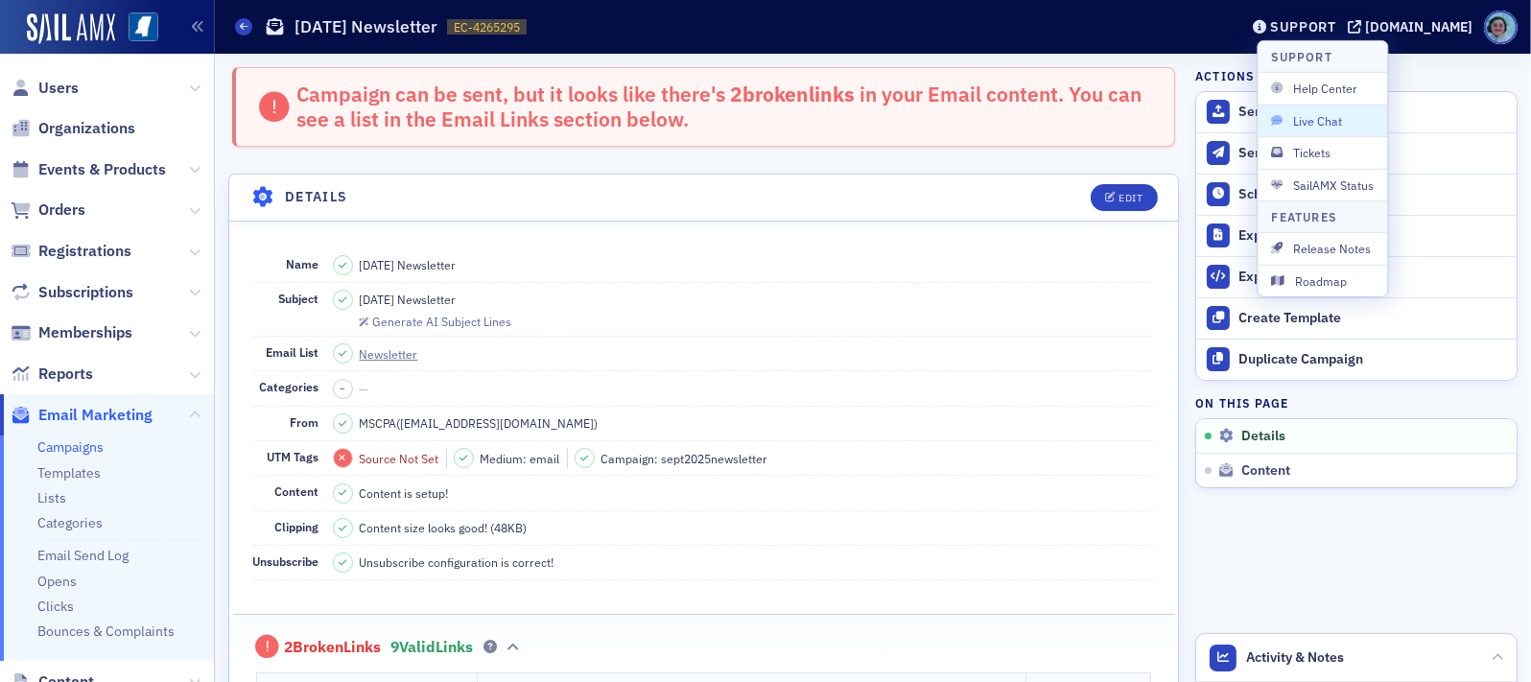
click at [1325, 114] on span "Live Chat" at bounding box center [1322, 120] width 103 height 17
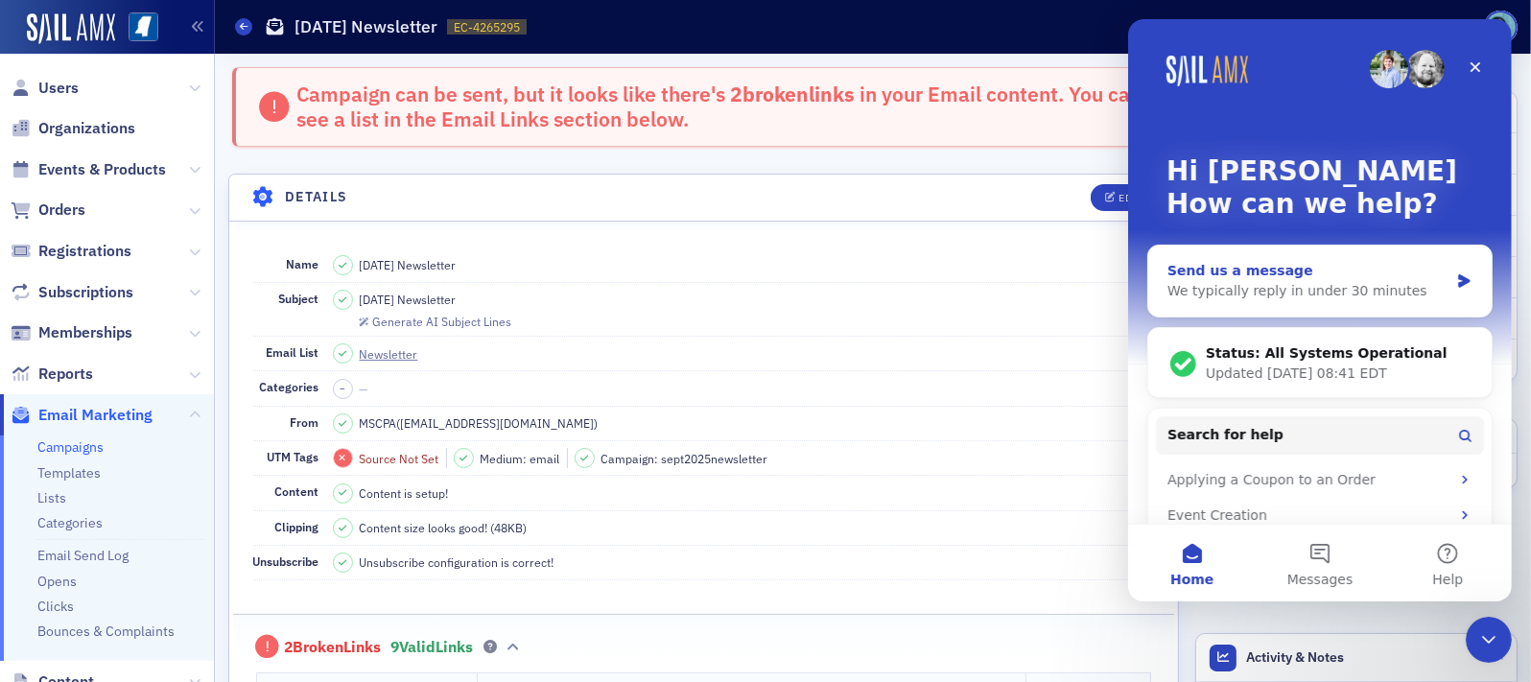
click at [1286, 294] on div "We typically reply in under 30 minutes" at bounding box center [1306, 291] width 281 height 20
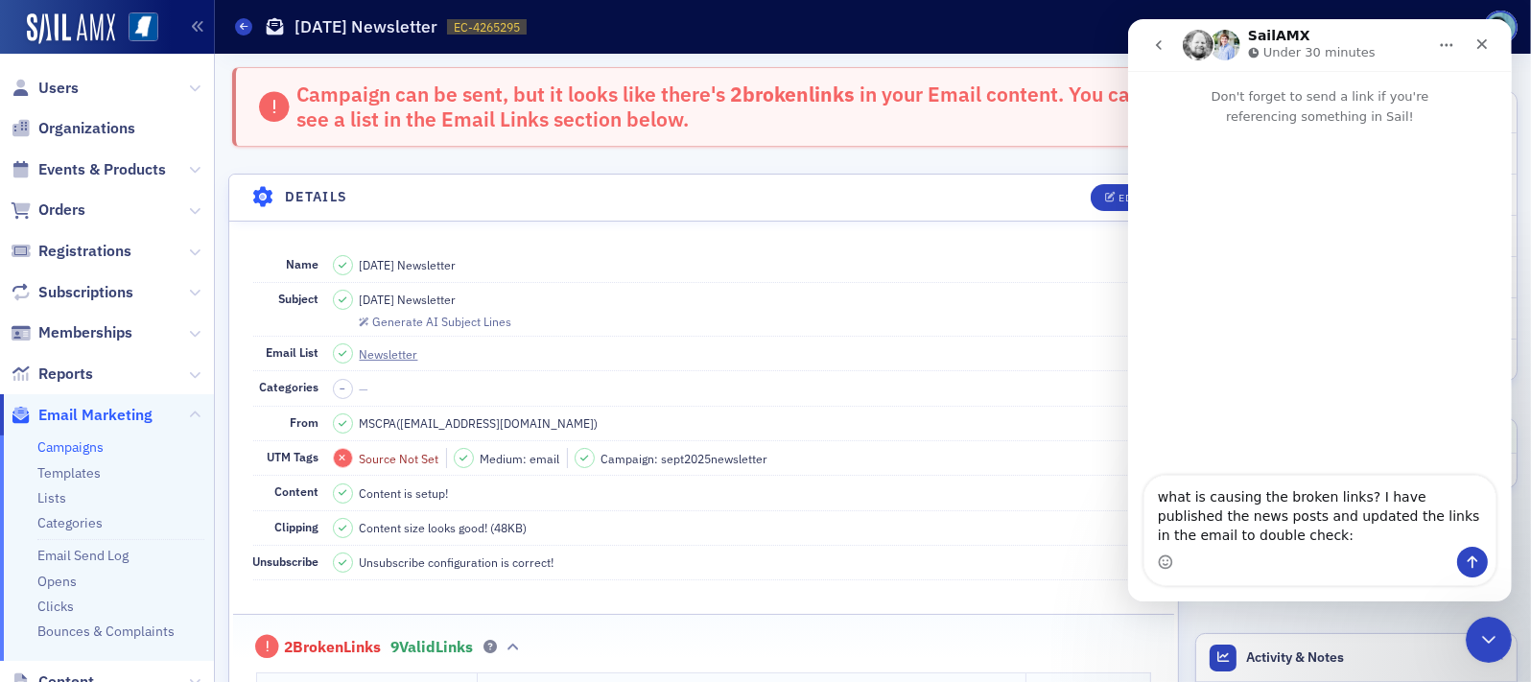
type textarea "what is causing the broken links? I have published the news posts and updated t…"
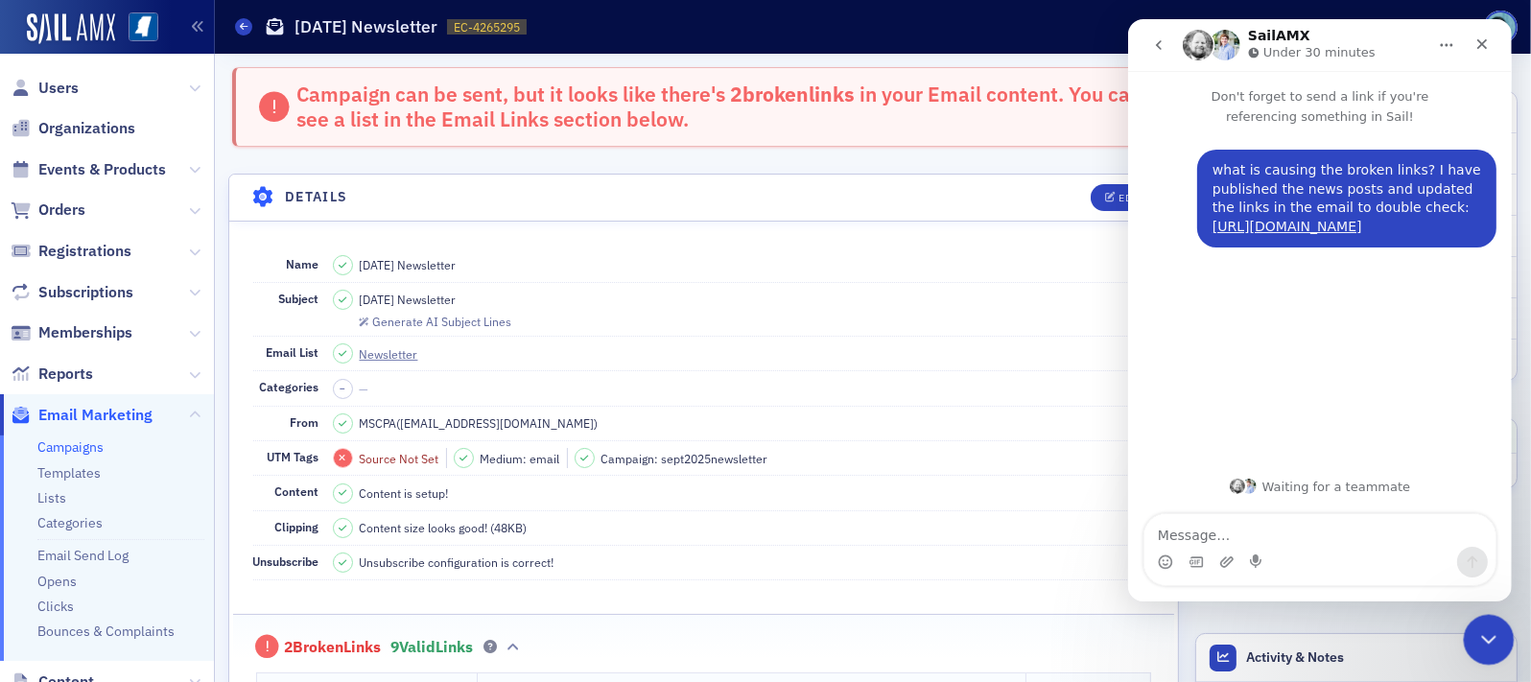
click at [1493, 627] on icon "Close Intercom Messenger" at bounding box center [1485, 636] width 23 height 23
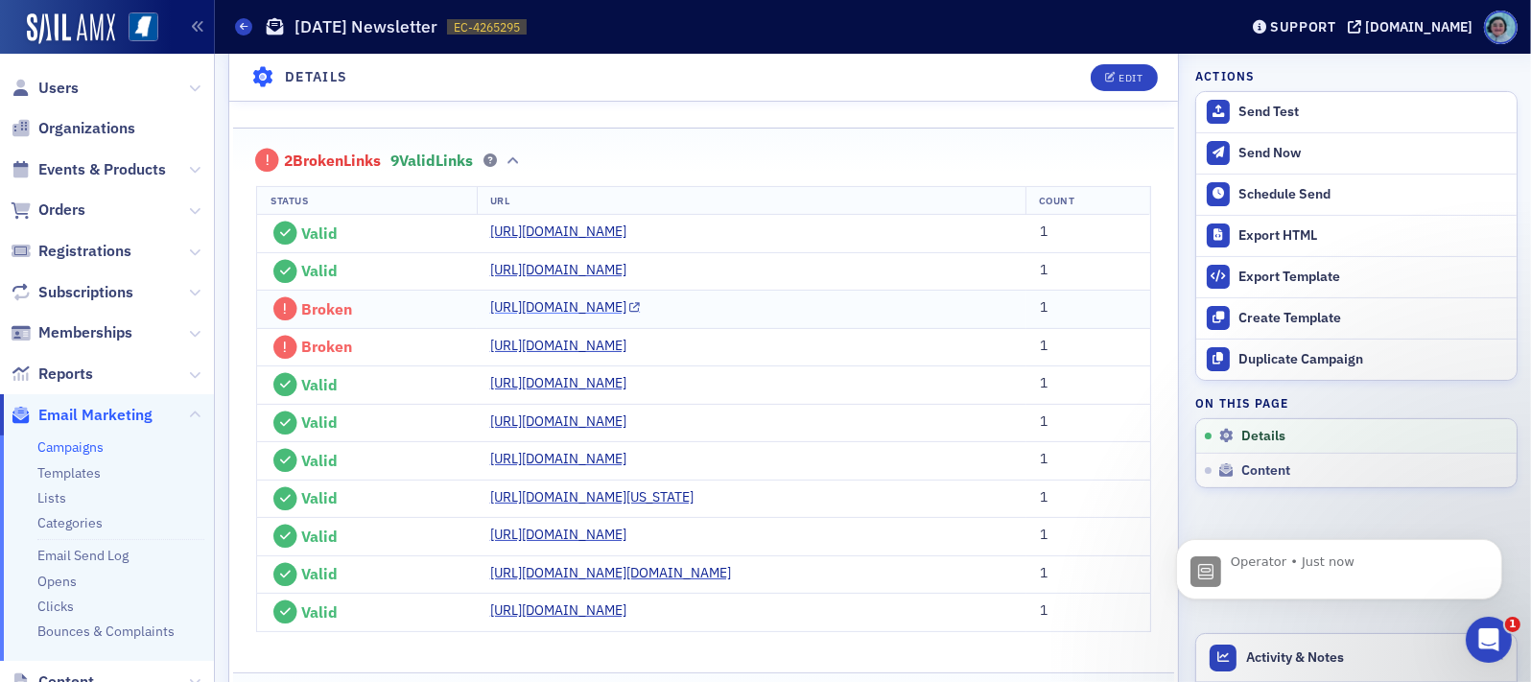
scroll to position [671, 0]
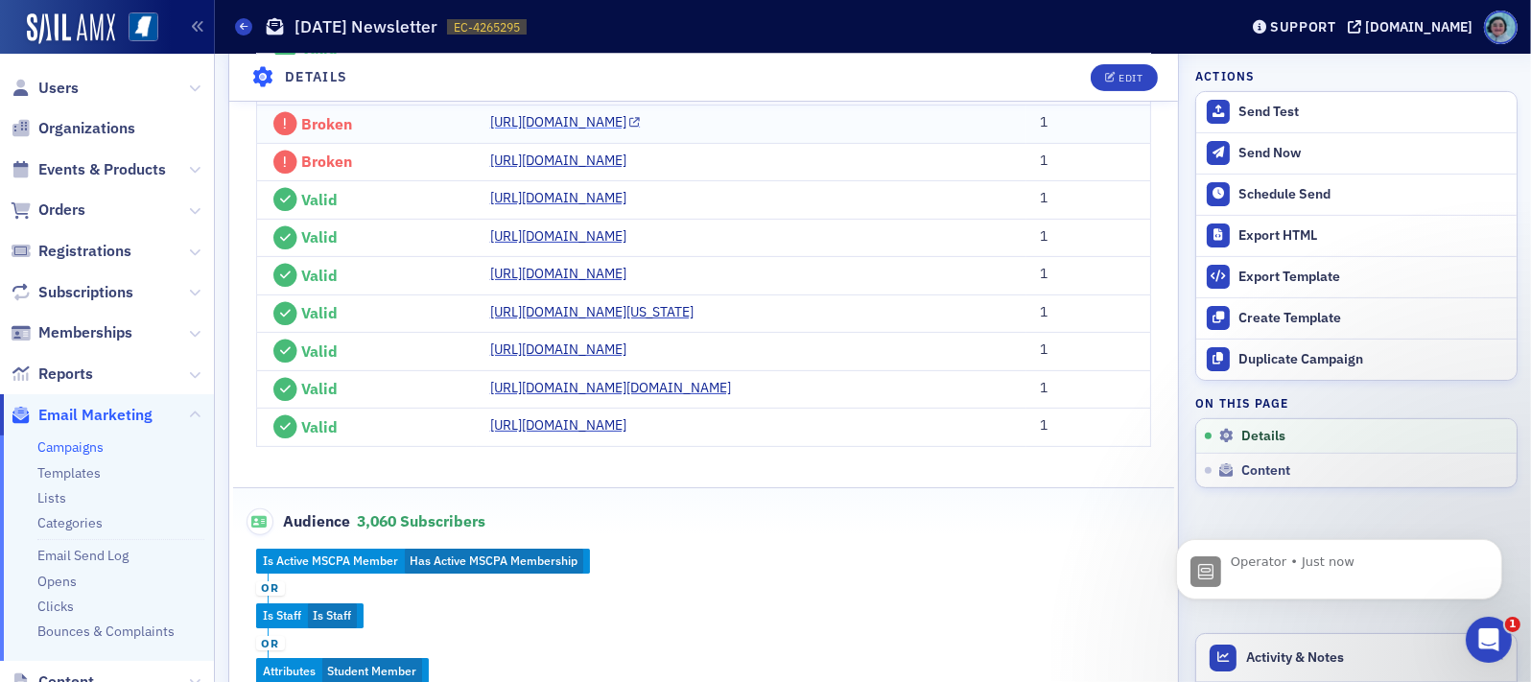
click at [641, 132] on link "https://ms-cpa.org/news/4265316-education-foundation-awards-53500-in-scholarshi…" at bounding box center [565, 122] width 151 height 20
click at [1467, 626] on div "Open Intercom Messenger" at bounding box center [1485, 636] width 63 height 63
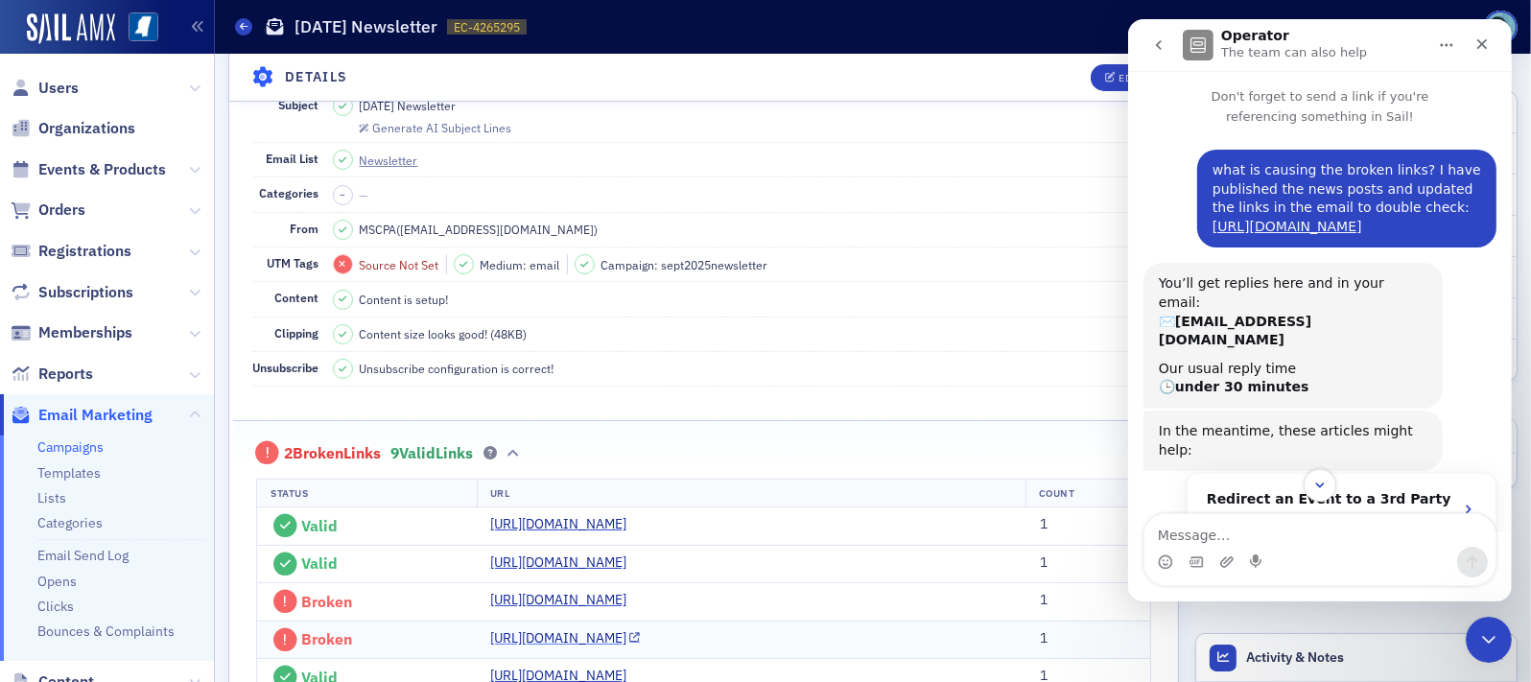
scroll to position [192, 0]
click at [1487, 638] on icon "Close Intercom Messenger" at bounding box center [1485, 637] width 13 height 8
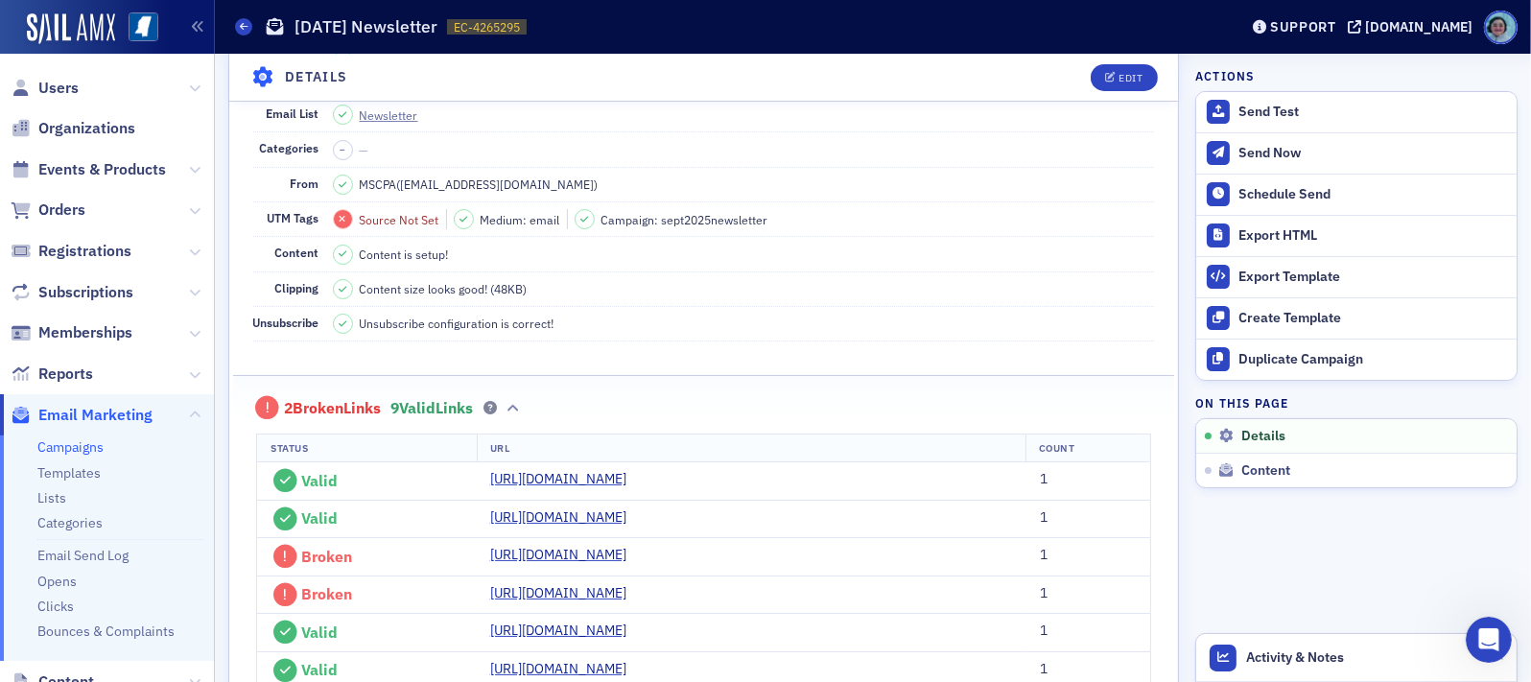
scroll to position [0, 0]
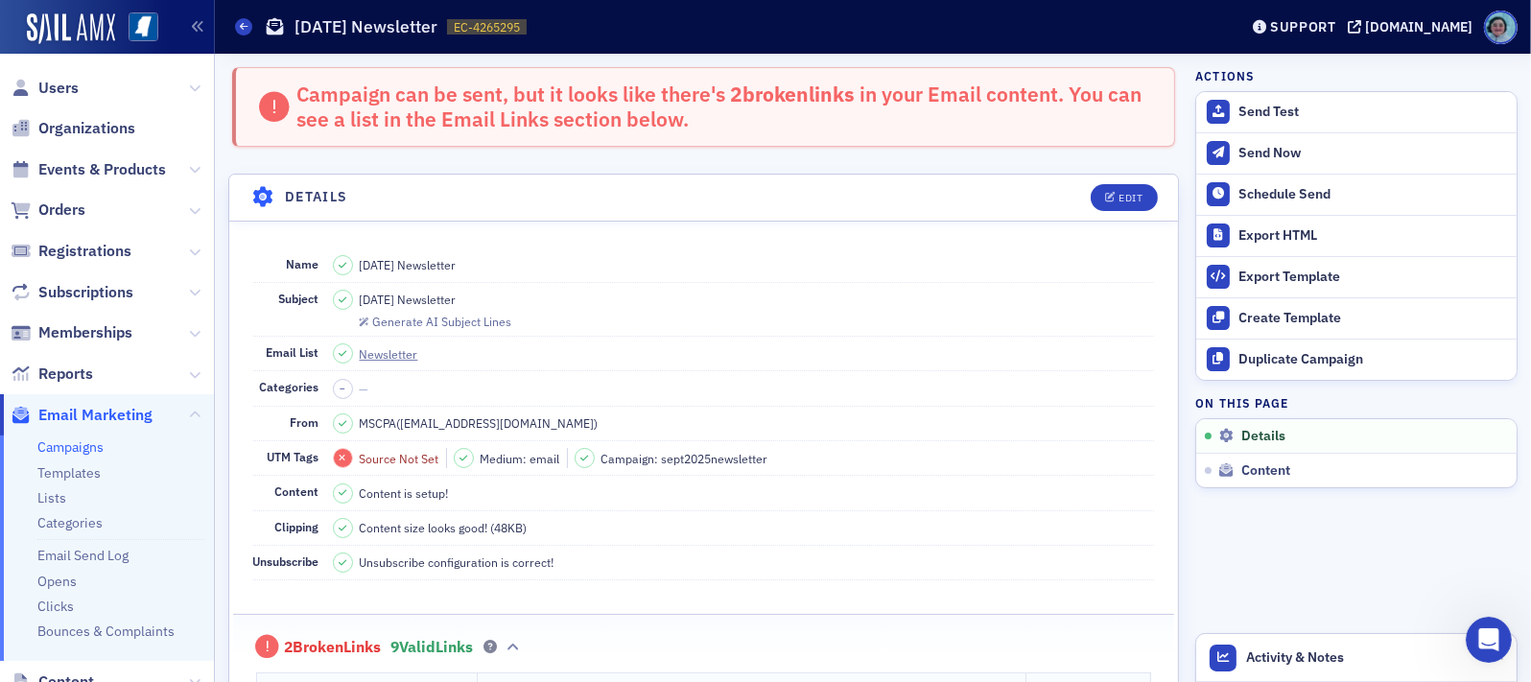
click at [101, 214] on span "Orders" at bounding box center [107, 210] width 214 height 41
click at [83, 214] on span "Orders" at bounding box center [61, 210] width 47 height 21
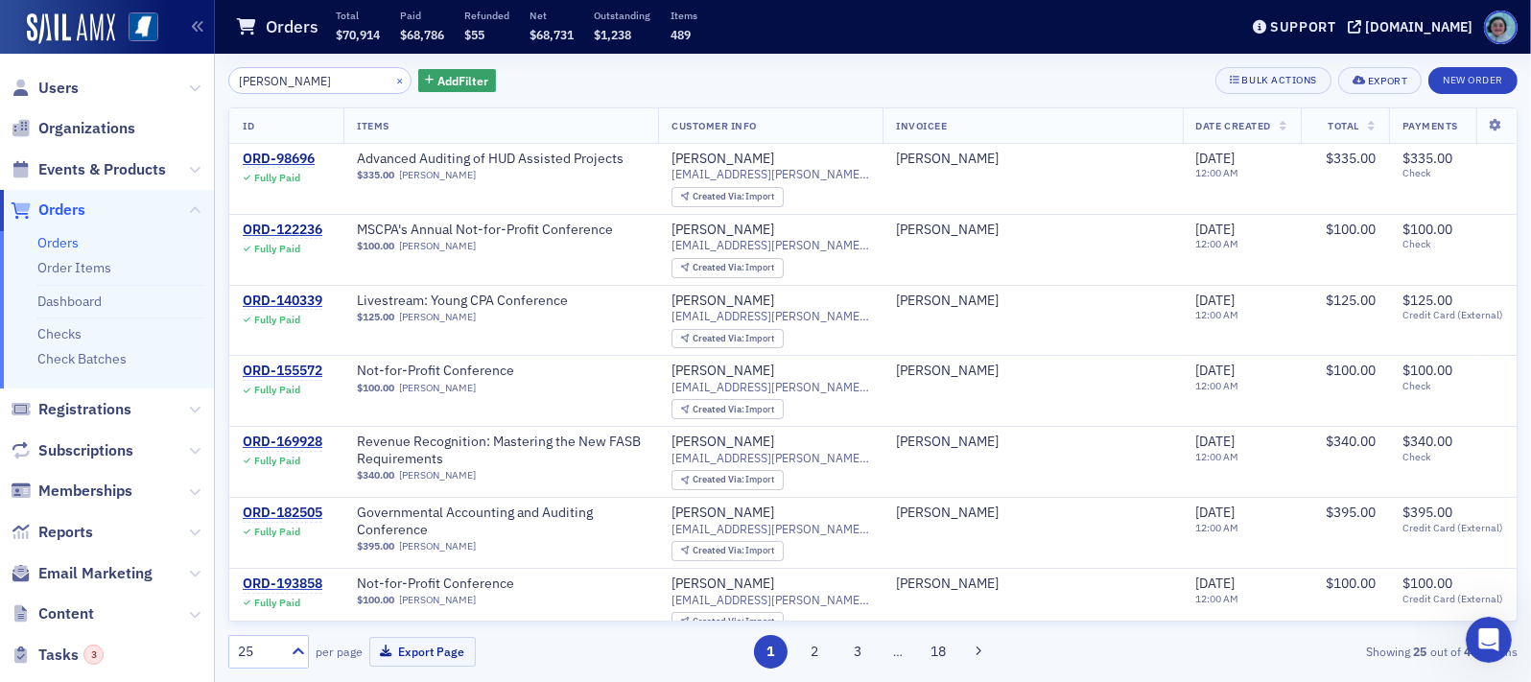
type input "miya bates"
click at [391, 76] on button "×" at bounding box center [399, 79] width 17 height 17
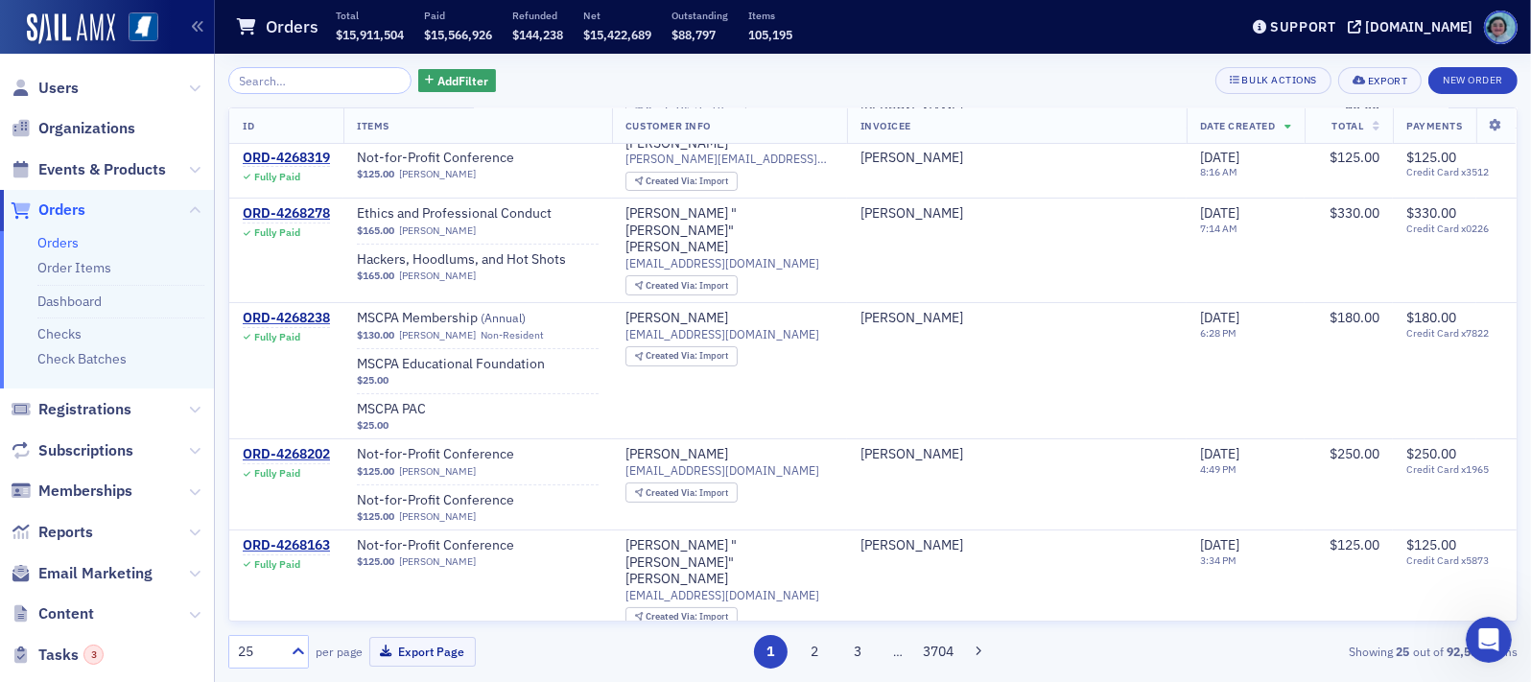
scroll to position [192, 0]
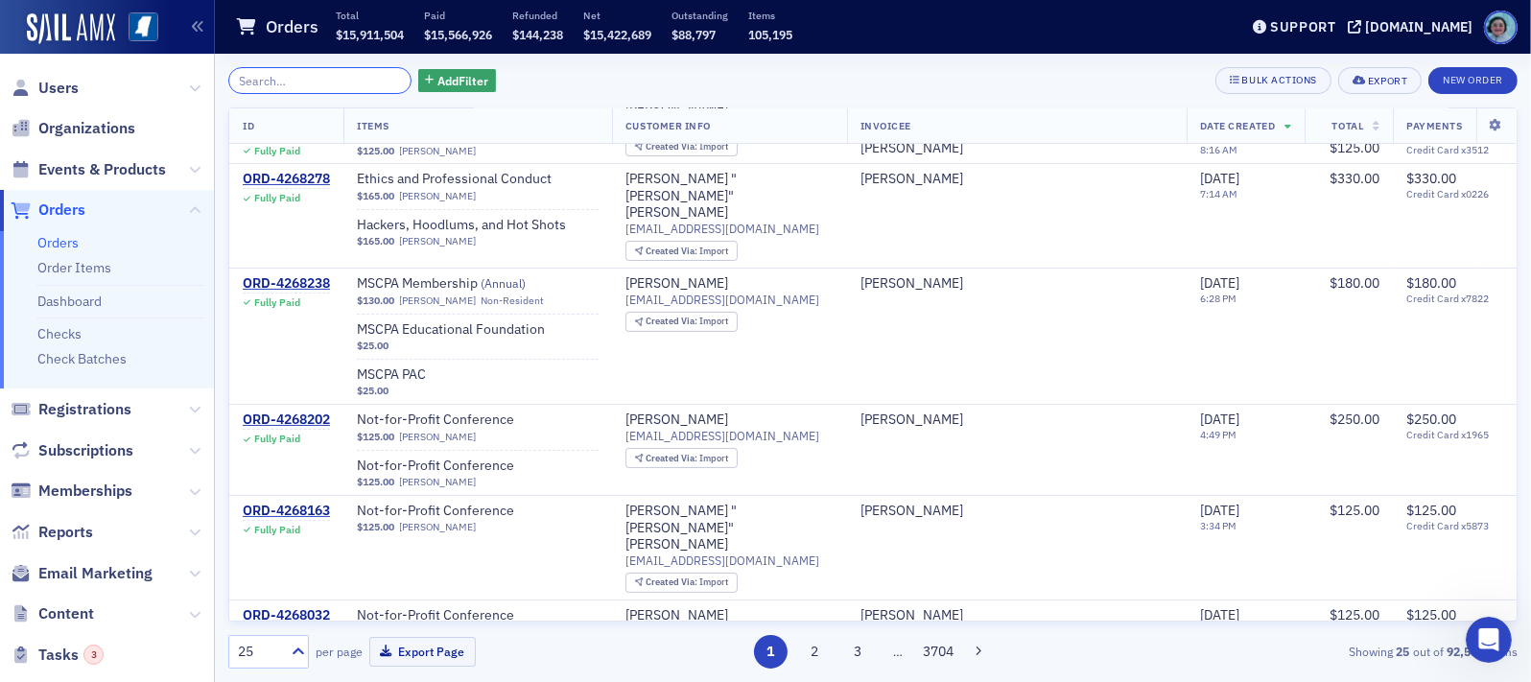
click at [351, 73] on input "search" at bounding box center [319, 80] width 183 height 27
click at [437, 74] on span "Add Filter" at bounding box center [462, 80] width 51 height 17
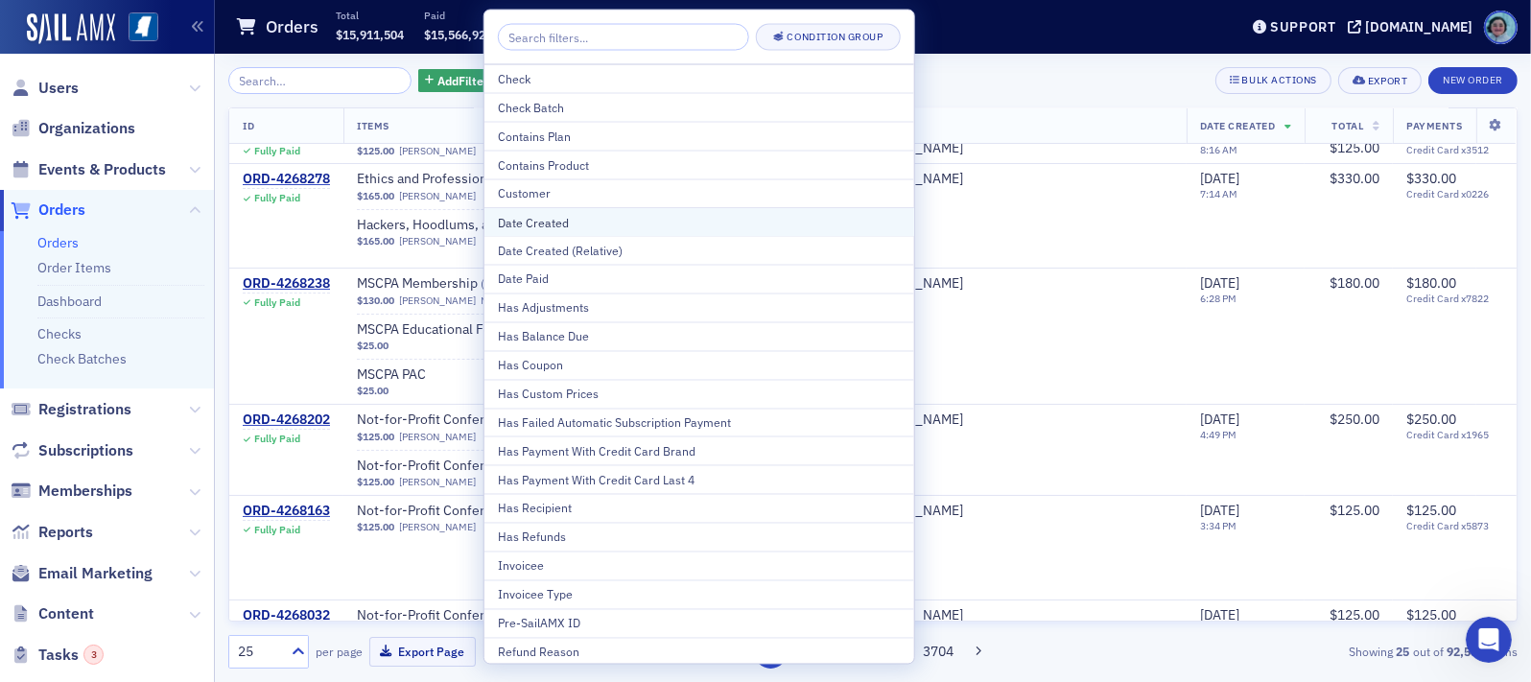
click at [583, 214] on div "Date Created" at bounding box center [699, 221] width 403 height 17
select select "8"
select select "2025"
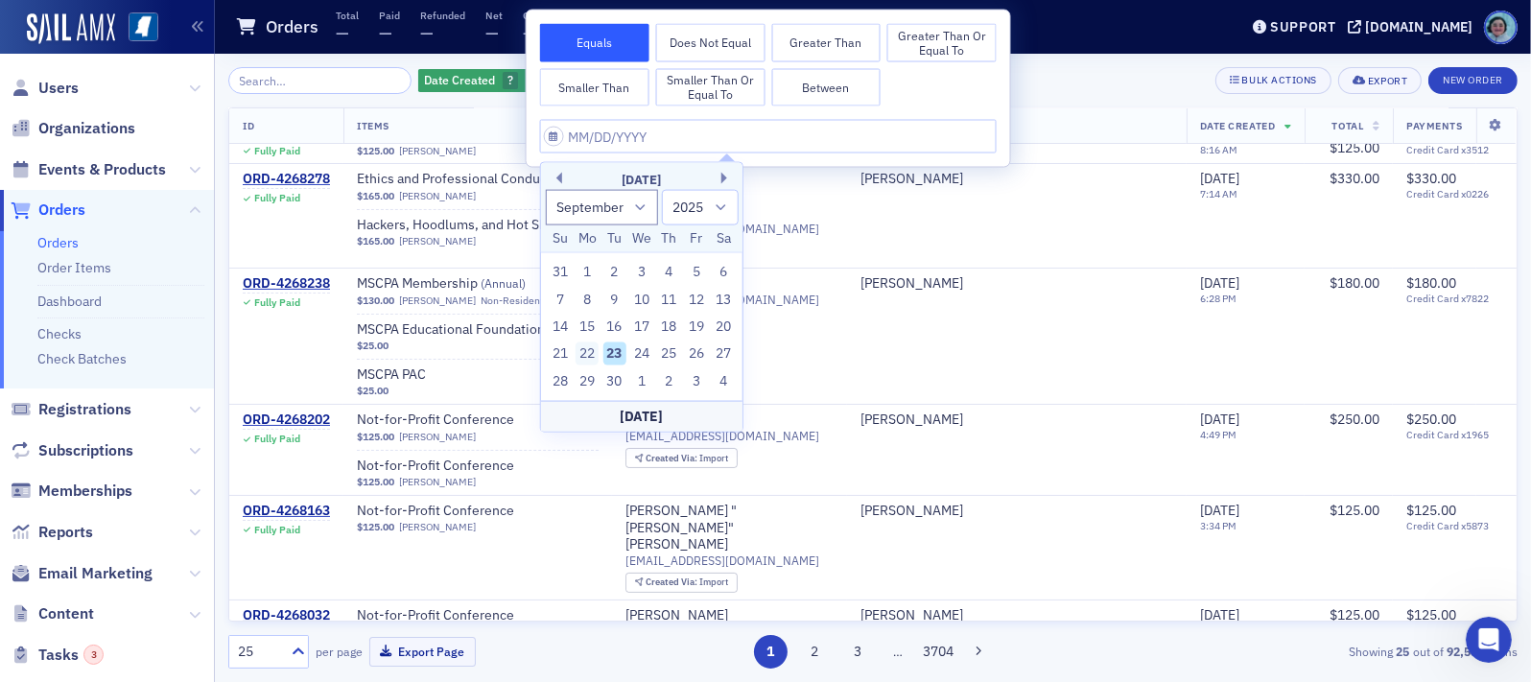
click at [594, 352] on div "22" at bounding box center [587, 353] width 23 height 23
type input "[DATE]"
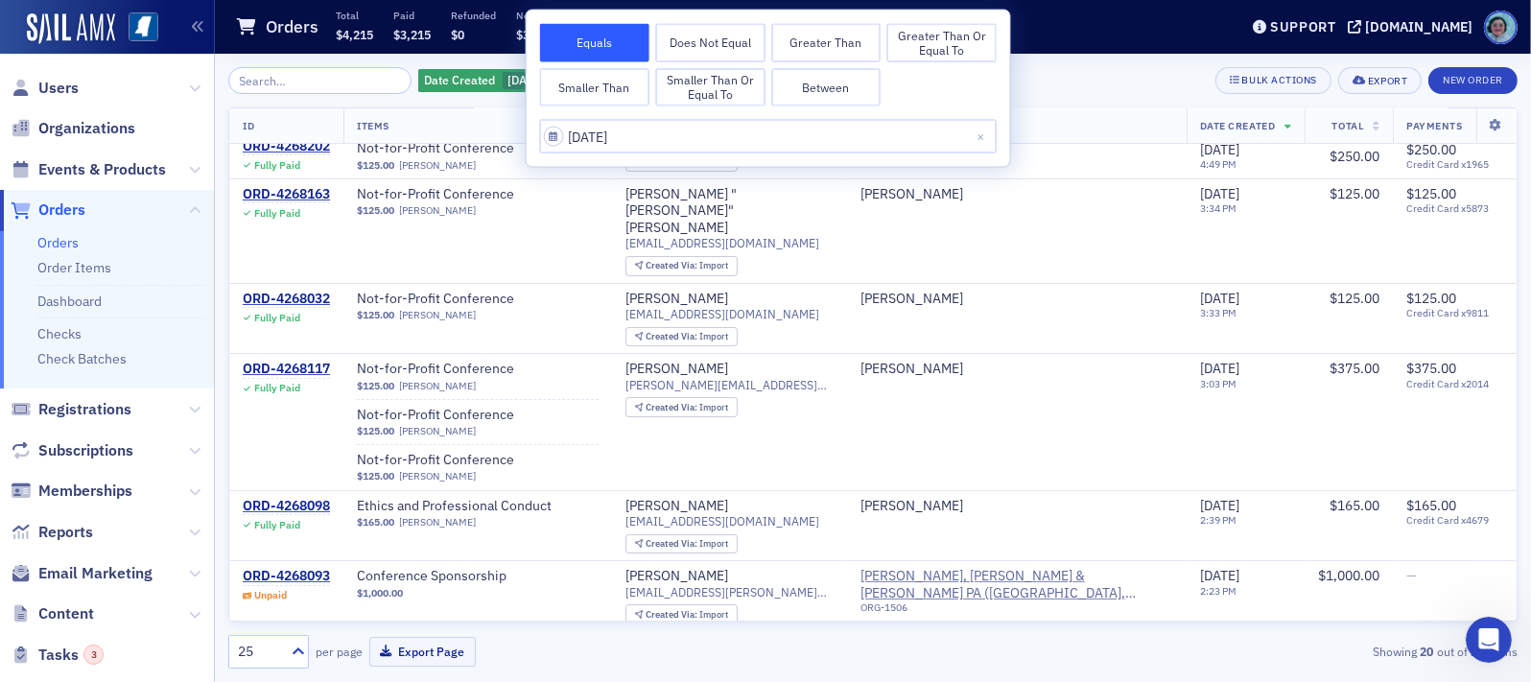
click at [1090, 55] on div "Date Created 9/22/2025 Add Filter Bulk Actions Export New Order ID Items Custom…" at bounding box center [872, 368] width 1289 height 628
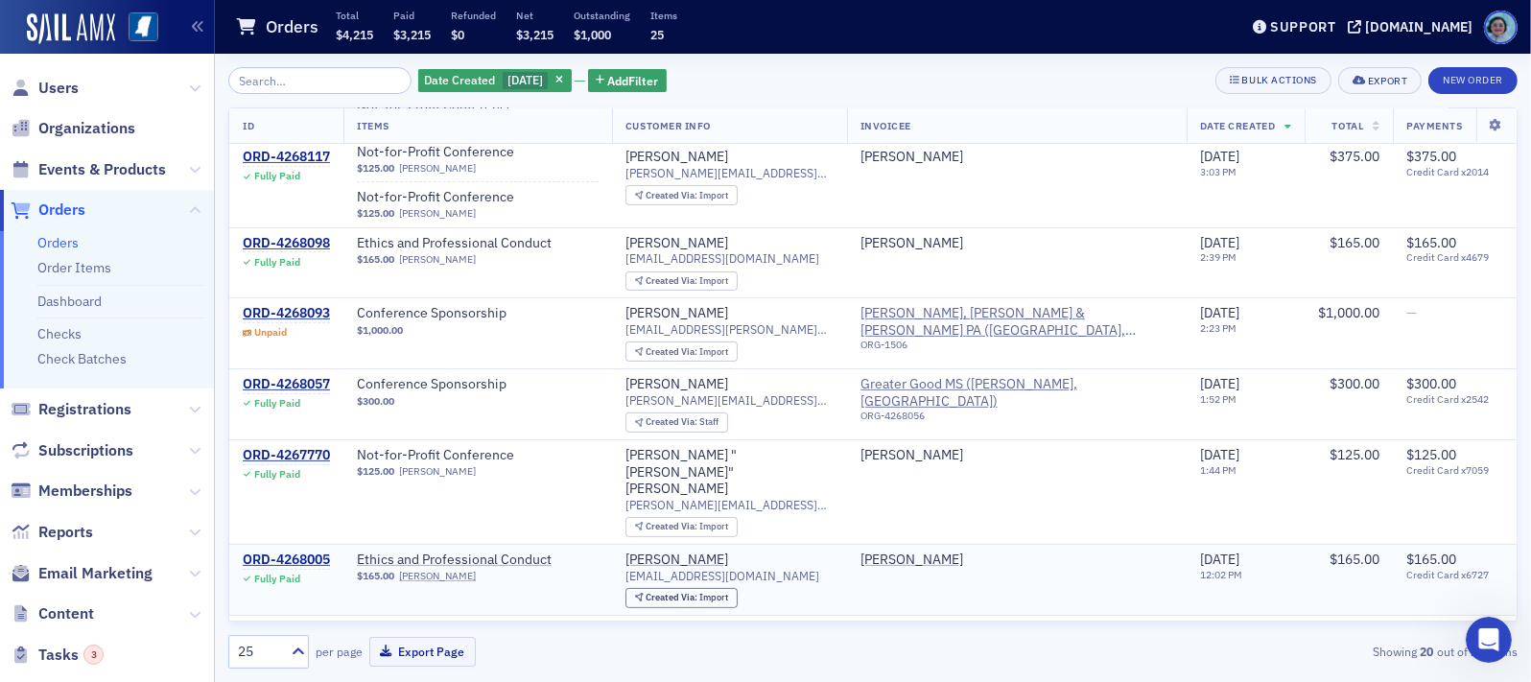
scroll to position [480, 0]
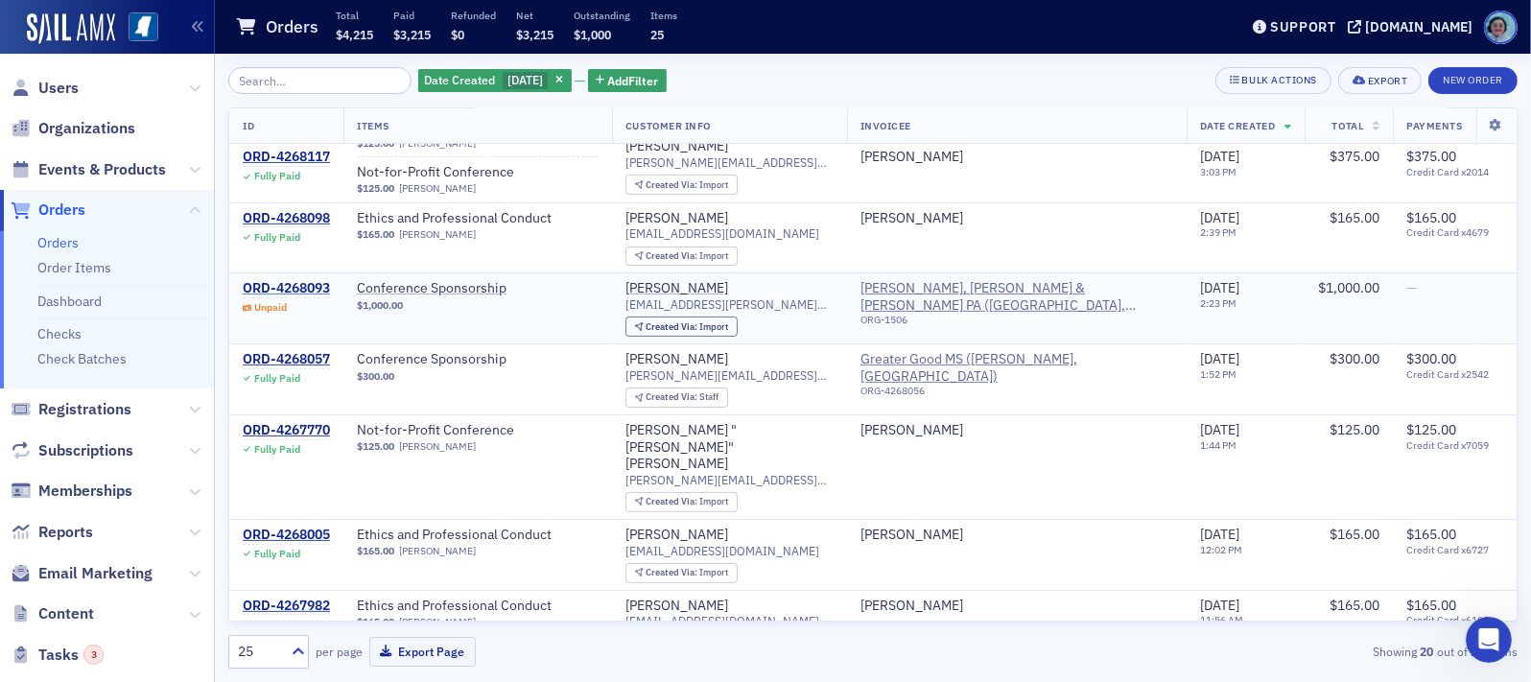
click at [312, 280] on div "ORD-4268093" at bounding box center [286, 288] width 87 height 17
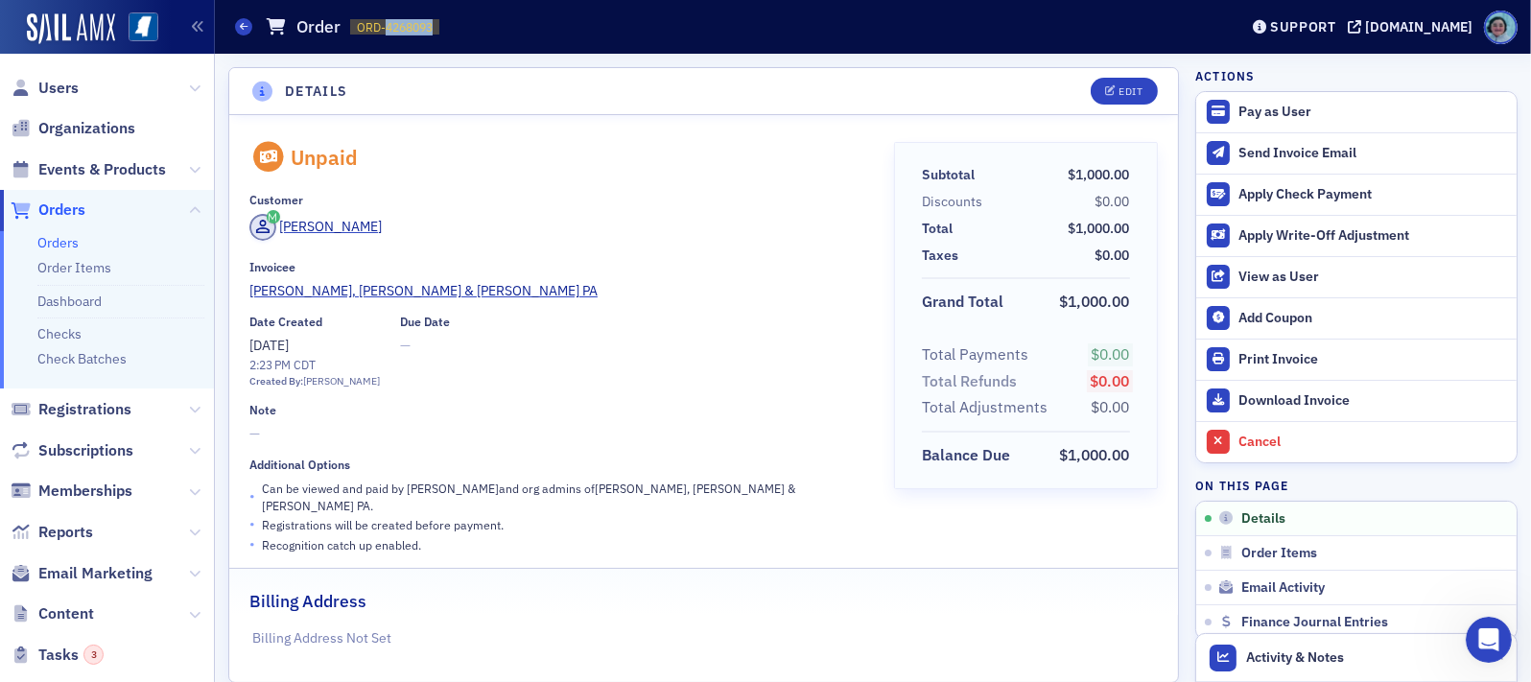
drag, startPoint x: 384, startPoint y: 30, endPoint x: 495, endPoint y: 35, distance: 111.4
click at [495, 35] on div "Orders Order ORD-4268093 4268093" at bounding box center [722, 27] width 974 height 36
copy span "4268093"
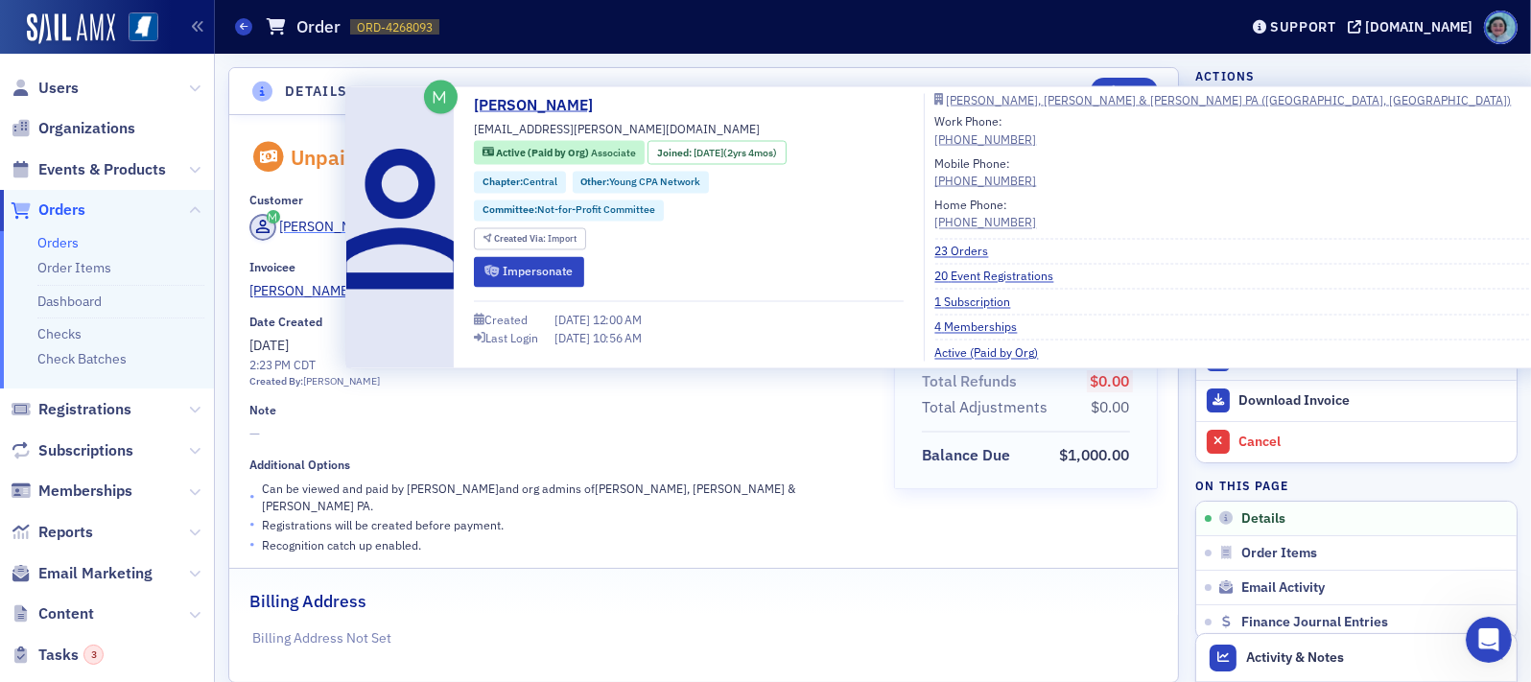
click at [304, 230] on div "Miya Bates" at bounding box center [331, 227] width 103 height 20
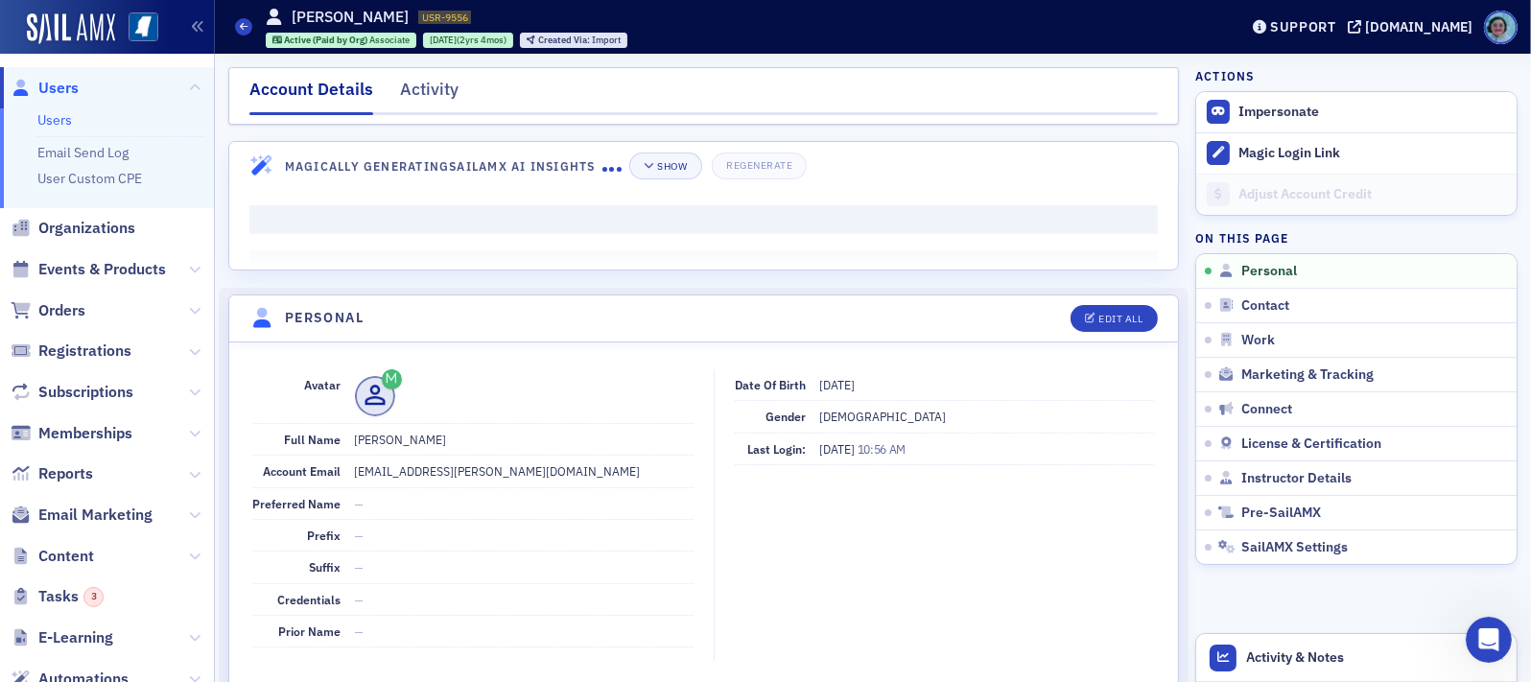
click at [429, 475] on dd "miya.bates@mcl.cpa" at bounding box center [524, 471] width 339 height 31
copy dd "miya.bates@mcl.cpa"
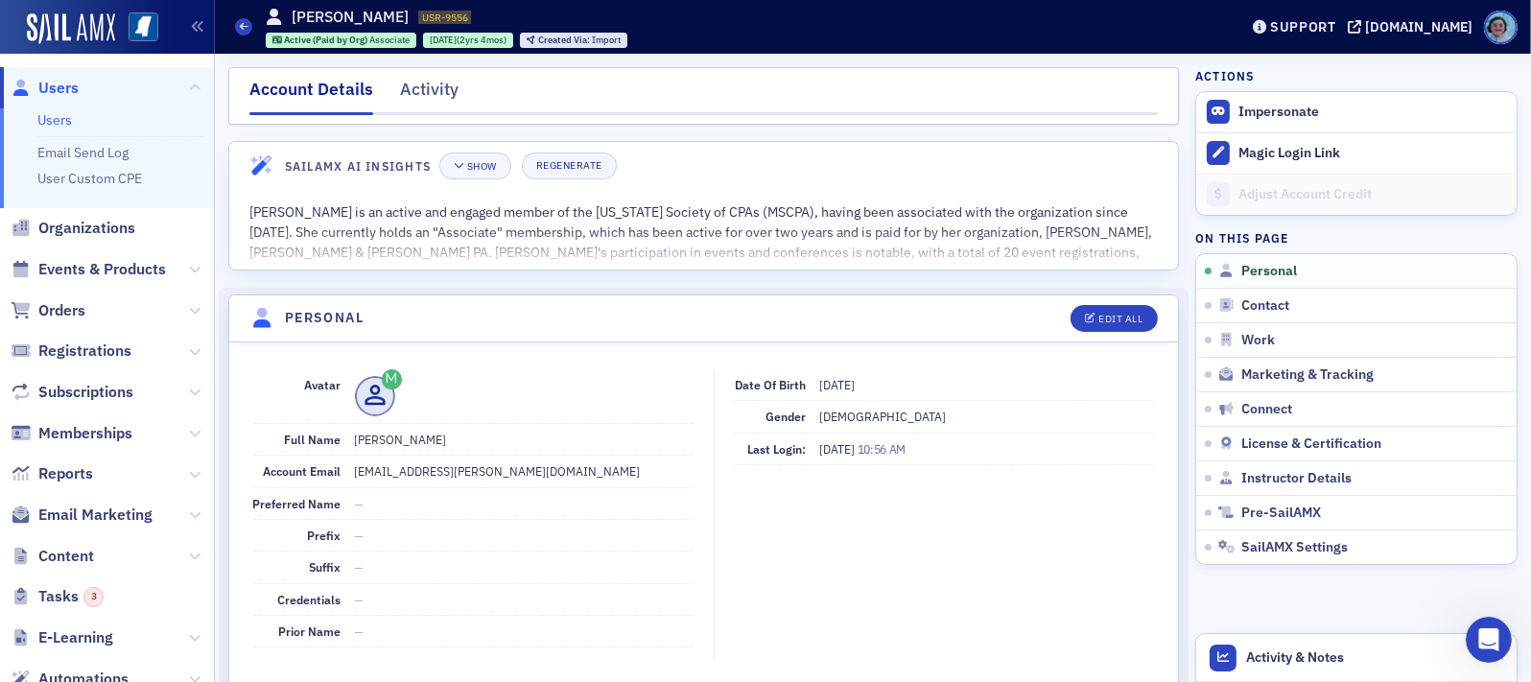
click at [86, 229] on span "Organizations" at bounding box center [86, 228] width 97 height 21
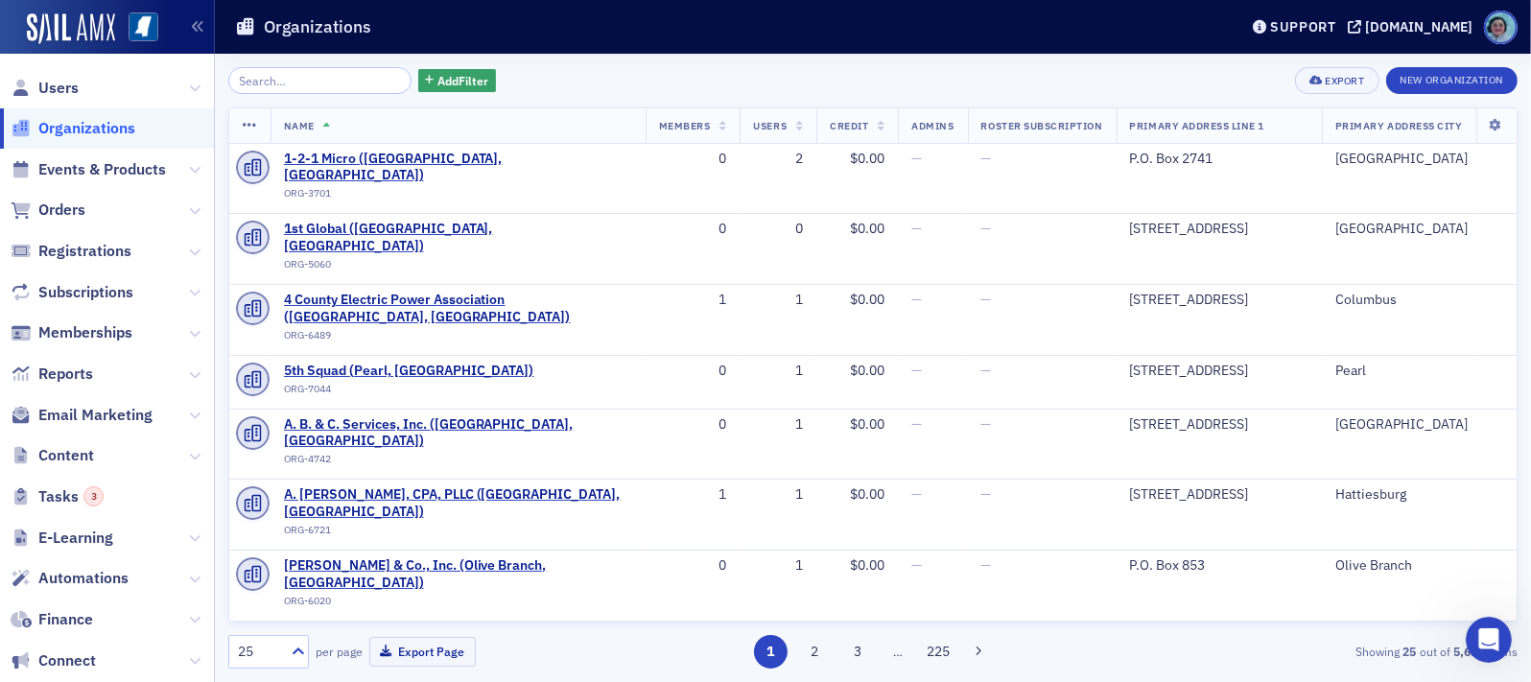
click at [350, 82] on input "search" at bounding box center [319, 80] width 183 height 27
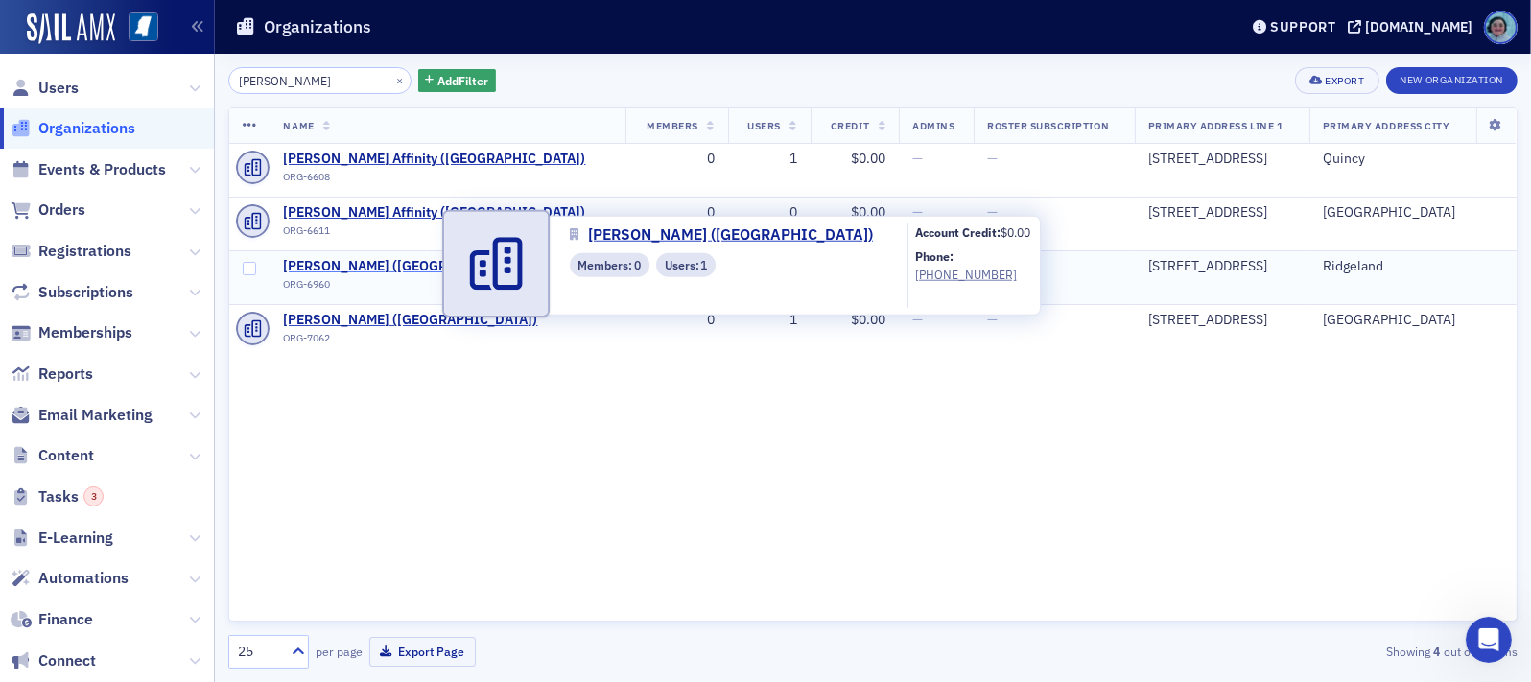
type input "galla"
click at [351, 259] on span "Gallagher (Ridgeland)" at bounding box center [411, 266] width 254 height 17
select select "US"
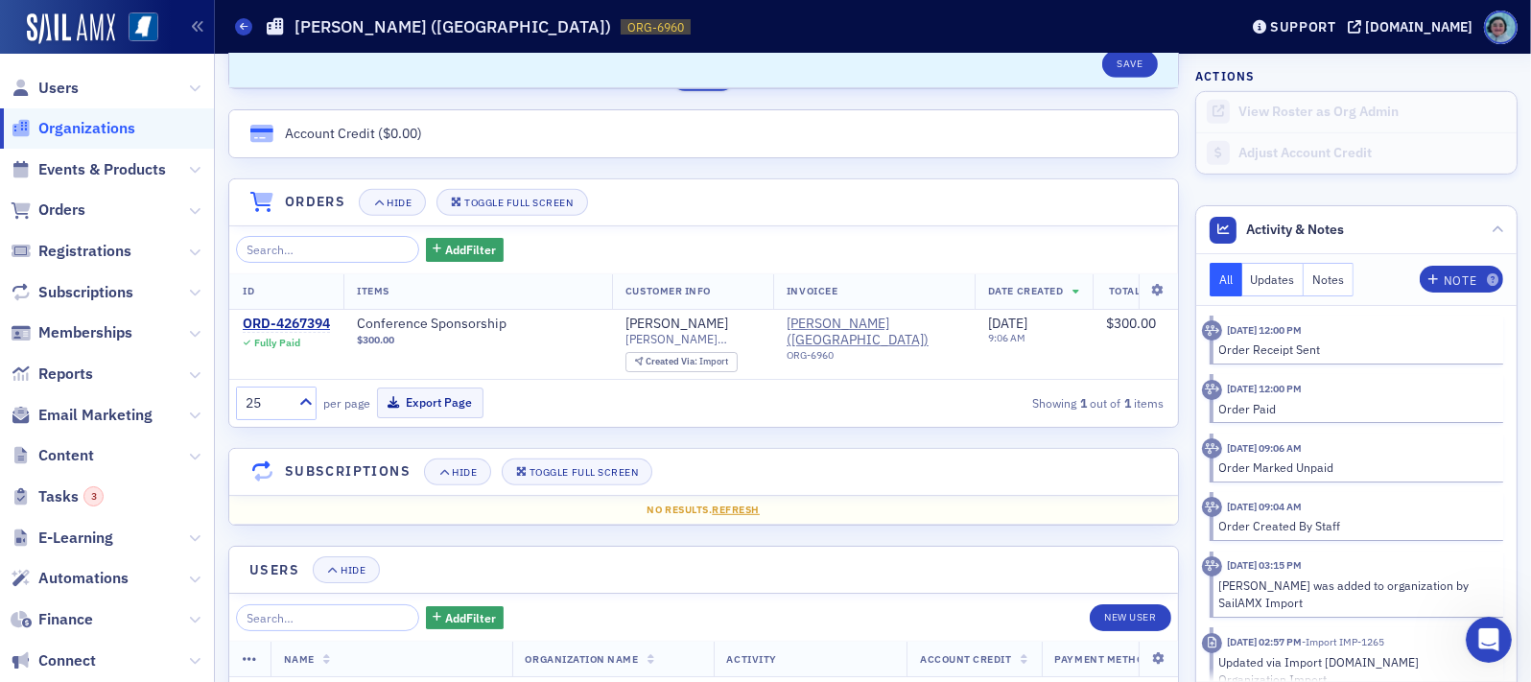
scroll to position [1247, 0]
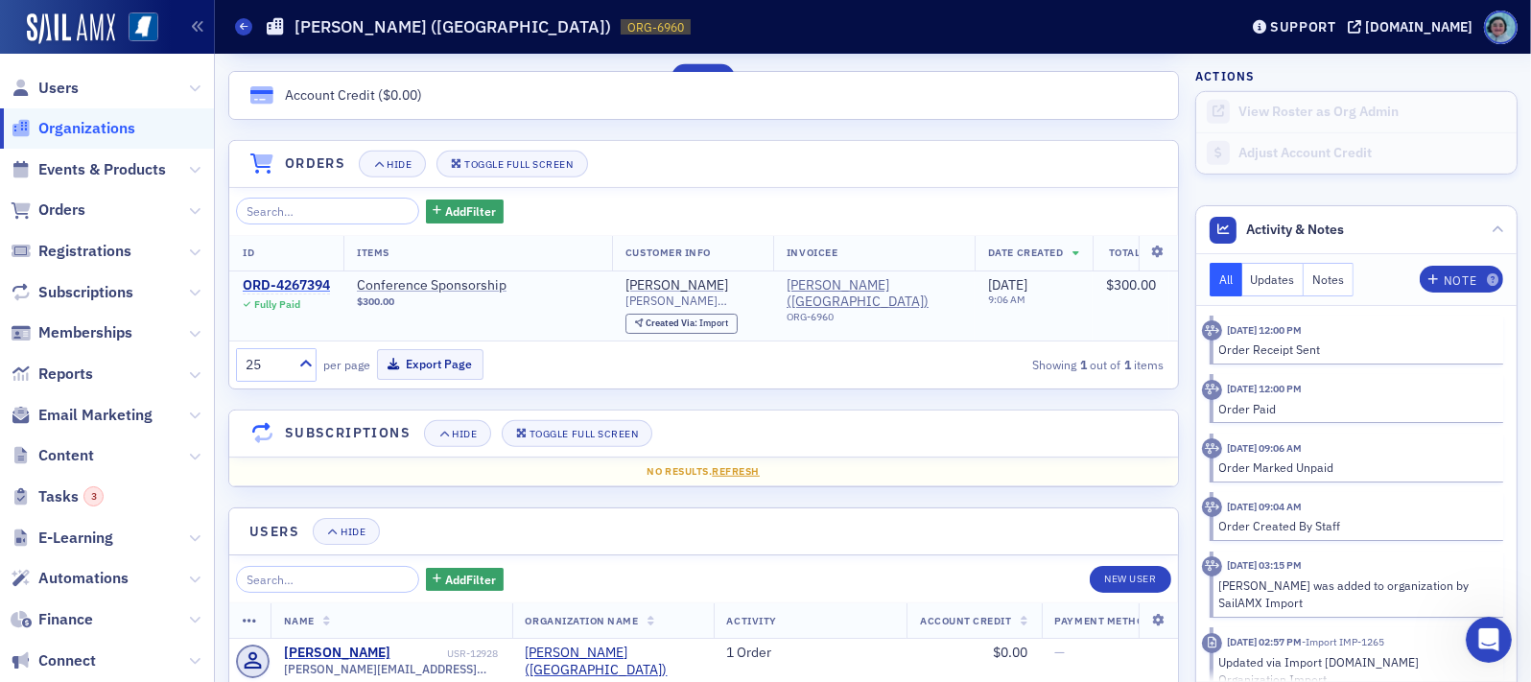
click at [307, 280] on div "ORD-4267394" at bounding box center [286, 285] width 87 height 17
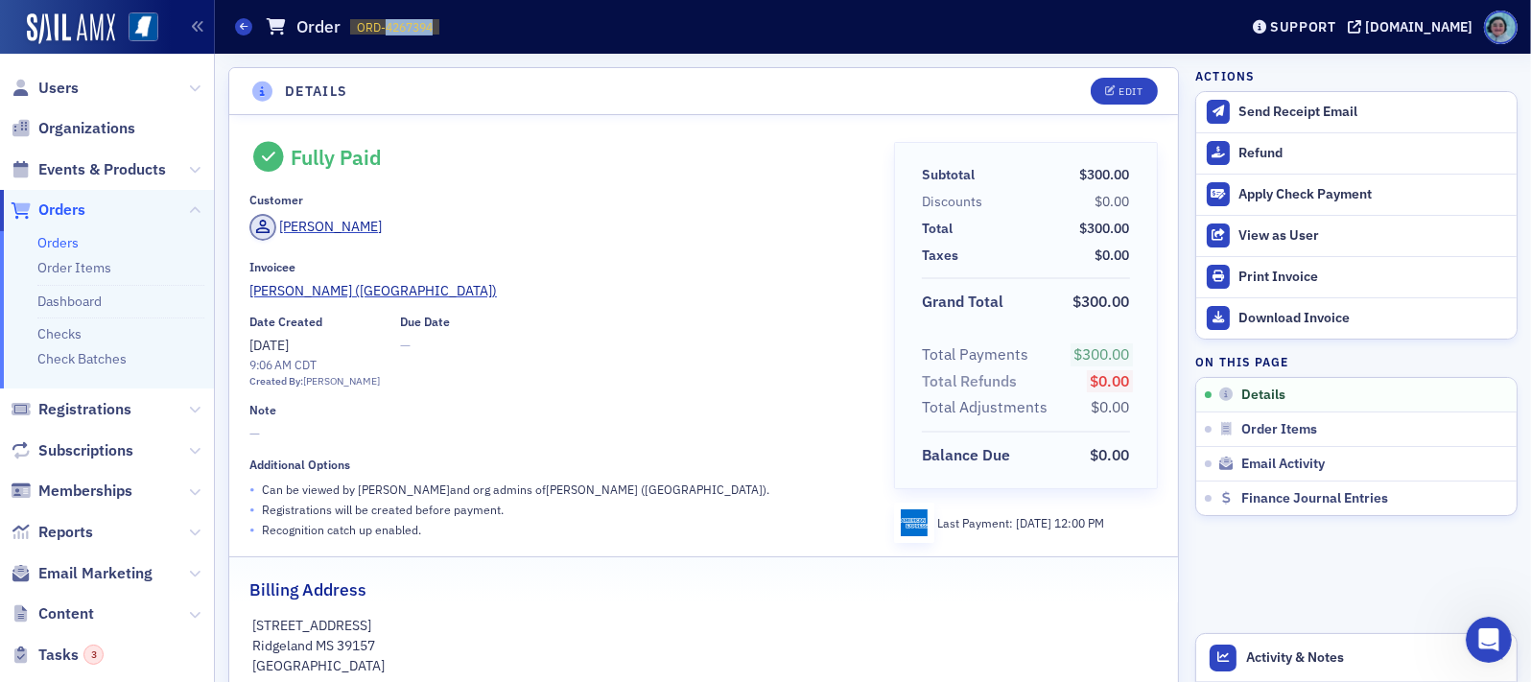
drag, startPoint x: 383, startPoint y: 20, endPoint x: 449, endPoint y: 36, distance: 68.2
click at [449, 33] on div "Orders Order ORD-4267394 4267394" at bounding box center [722, 27] width 974 height 36
copy span "4267394"
click at [333, 283] on span "Gallagher (Ridgeland)" at bounding box center [372, 291] width 247 height 20
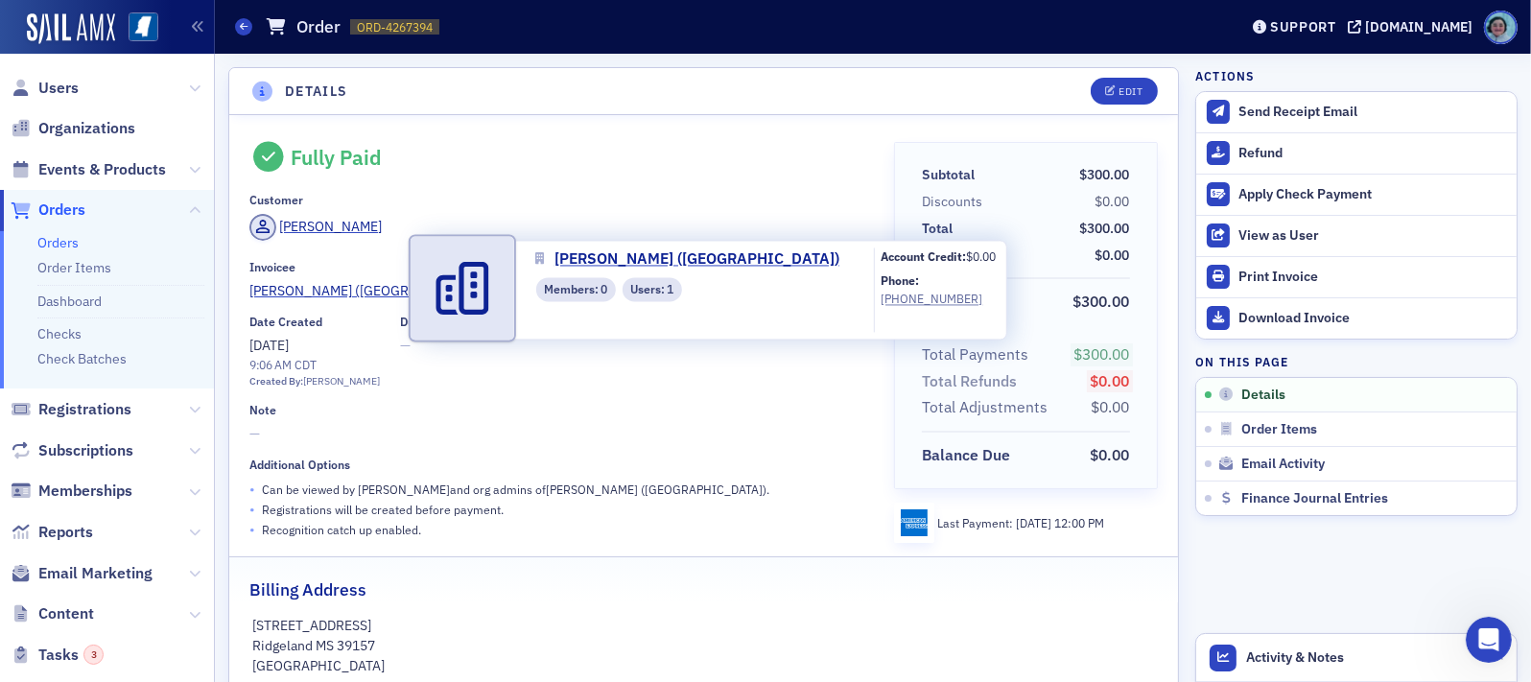
select select "US"
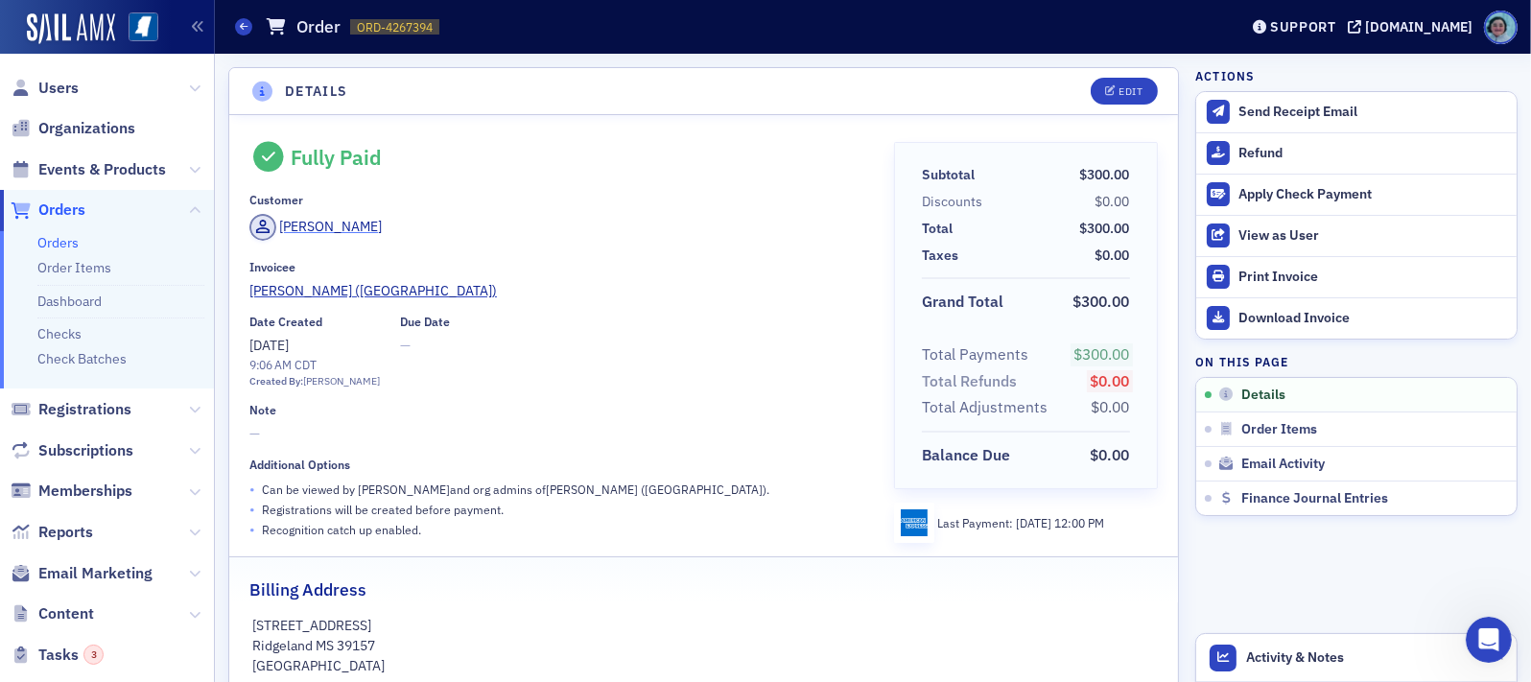
click at [301, 227] on div "Brian Gibson" at bounding box center [331, 227] width 103 height 20
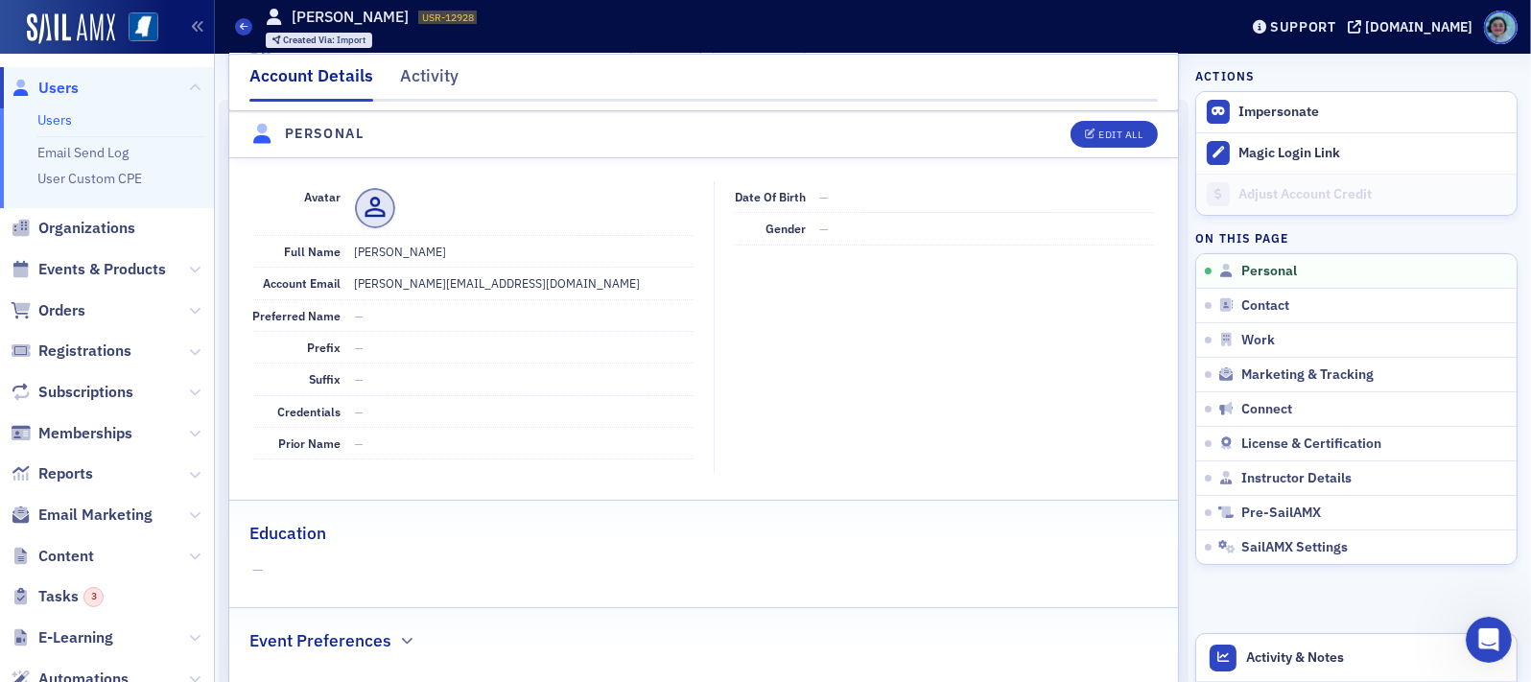
scroll to position [192, 0]
click at [441, 282] on dd "brian_gibson@ajg.com" at bounding box center [524, 279] width 339 height 31
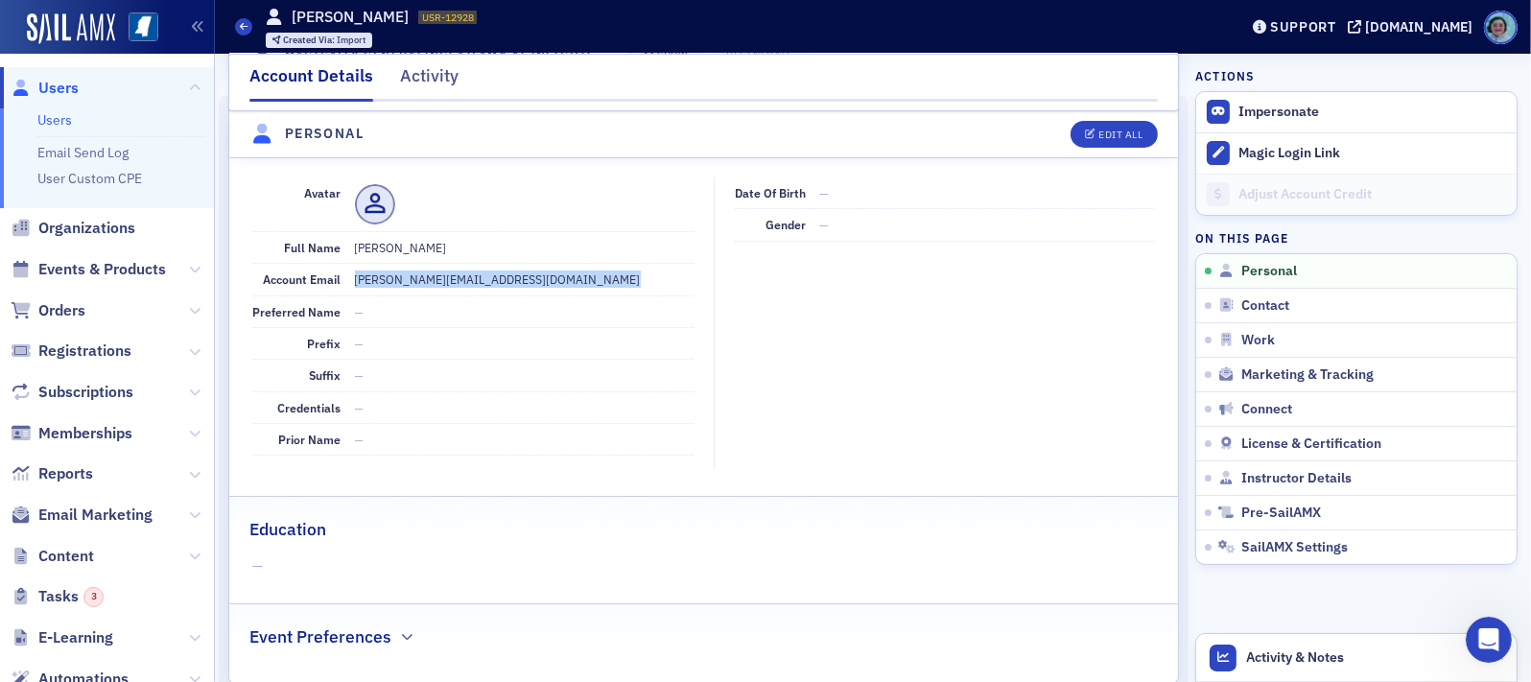
click at [441, 282] on dd "brian_gibson@ajg.com" at bounding box center [524, 279] width 339 height 31
copy dd "brian_gibson@ajg.com"
click at [102, 268] on span "Events & Products" at bounding box center [102, 269] width 128 height 21
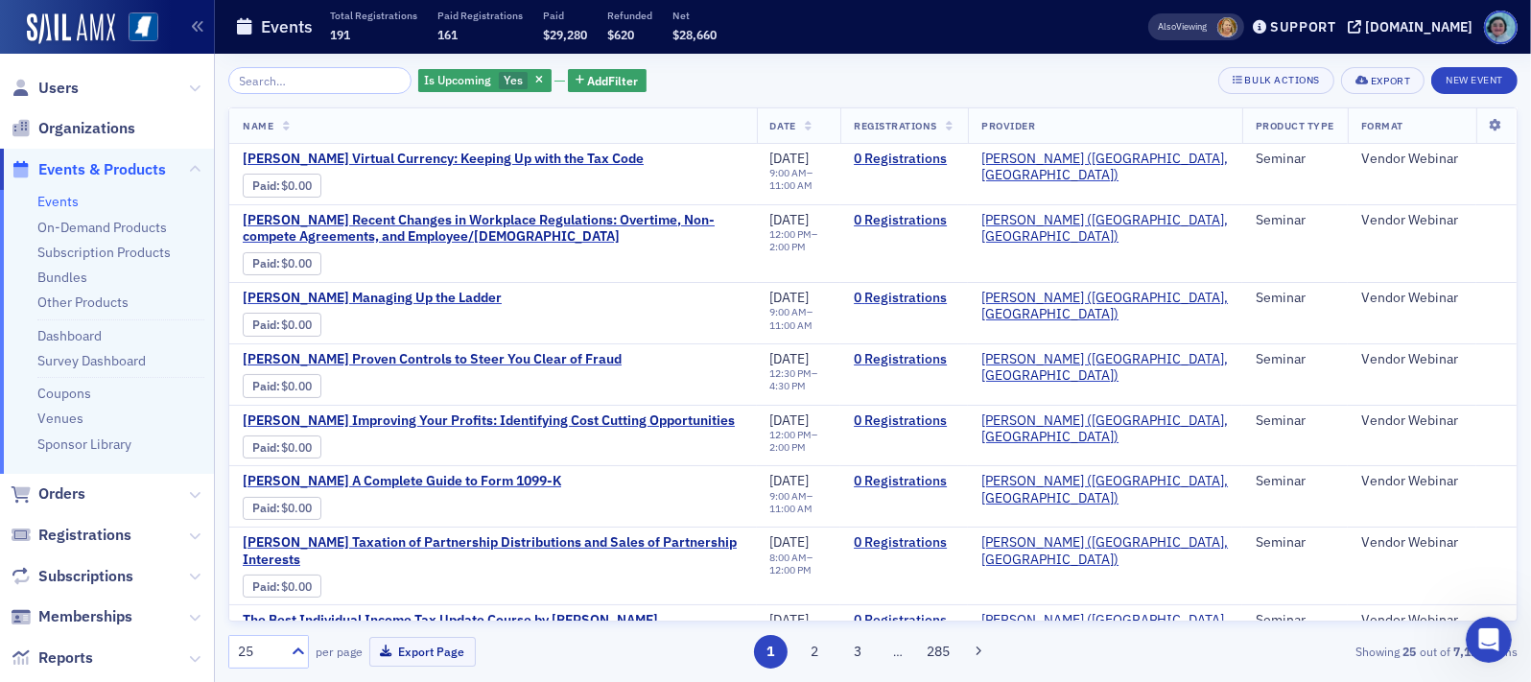
click at [90, 480] on span "Orders" at bounding box center [107, 494] width 214 height 41
click at [88, 492] on span "Orders" at bounding box center [107, 494] width 214 height 41
click at [72, 498] on span "Orders" at bounding box center [61, 493] width 47 height 21
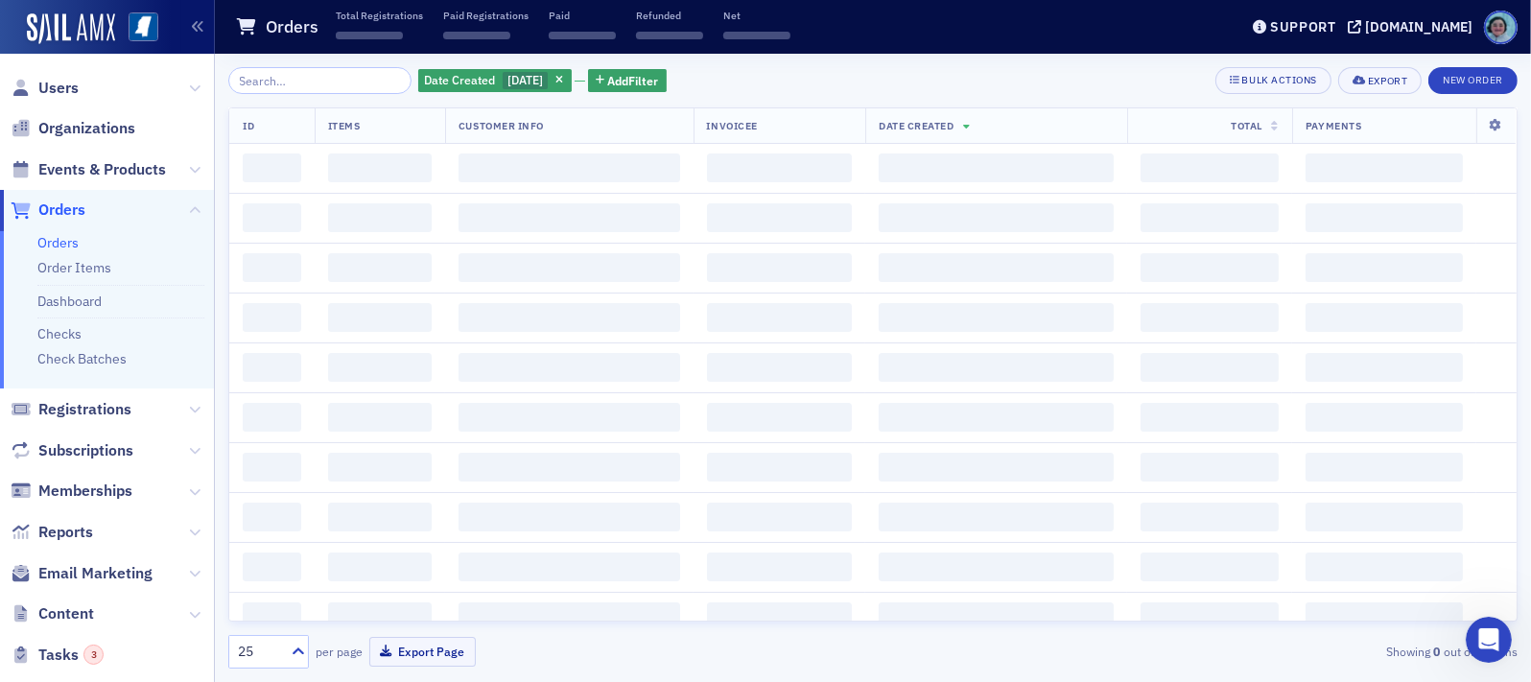
click at [343, 76] on input "search" at bounding box center [319, 80] width 183 height 27
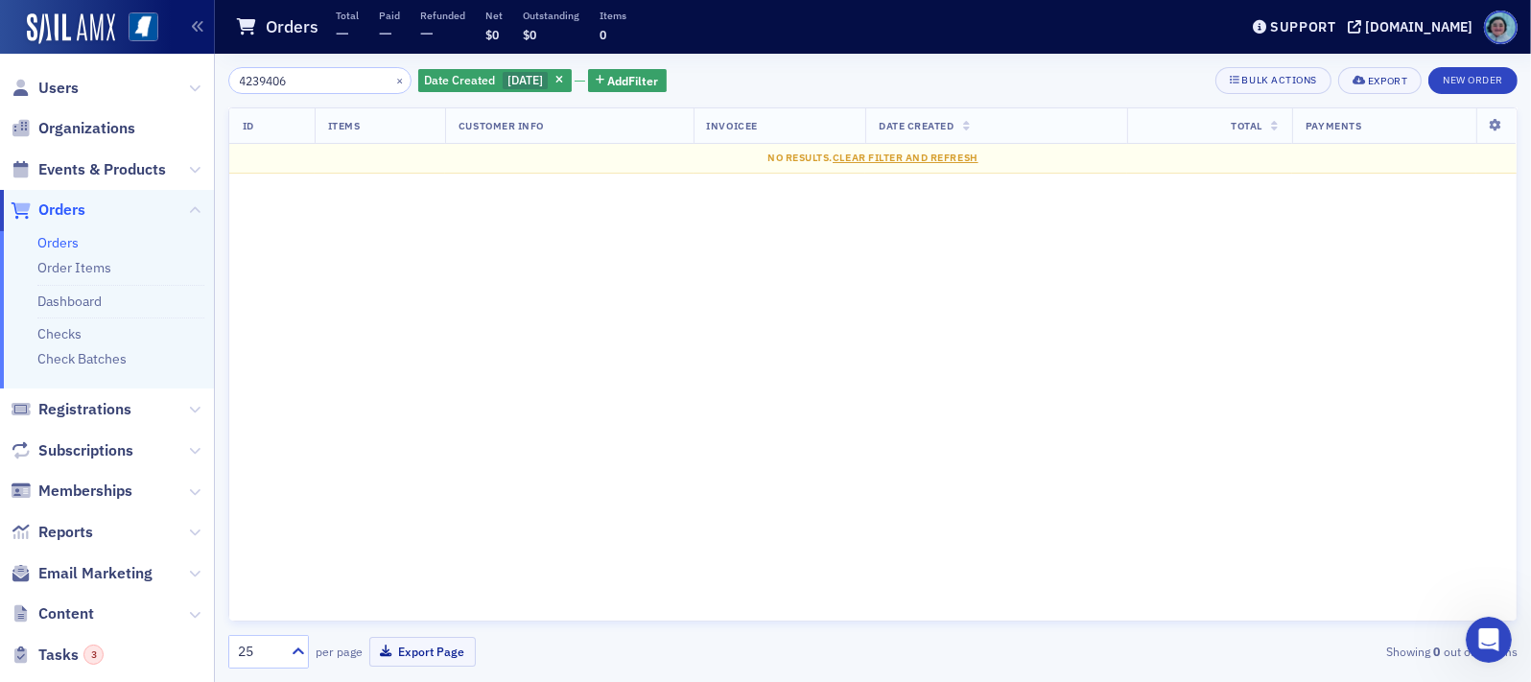
type input "4239406"
click at [828, 270] on div "ID Items Customer Info Invoicee Date Created Total Payments No results. Clear F…" at bounding box center [872, 364] width 1289 height 514
click at [391, 77] on button "×" at bounding box center [399, 79] width 17 height 17
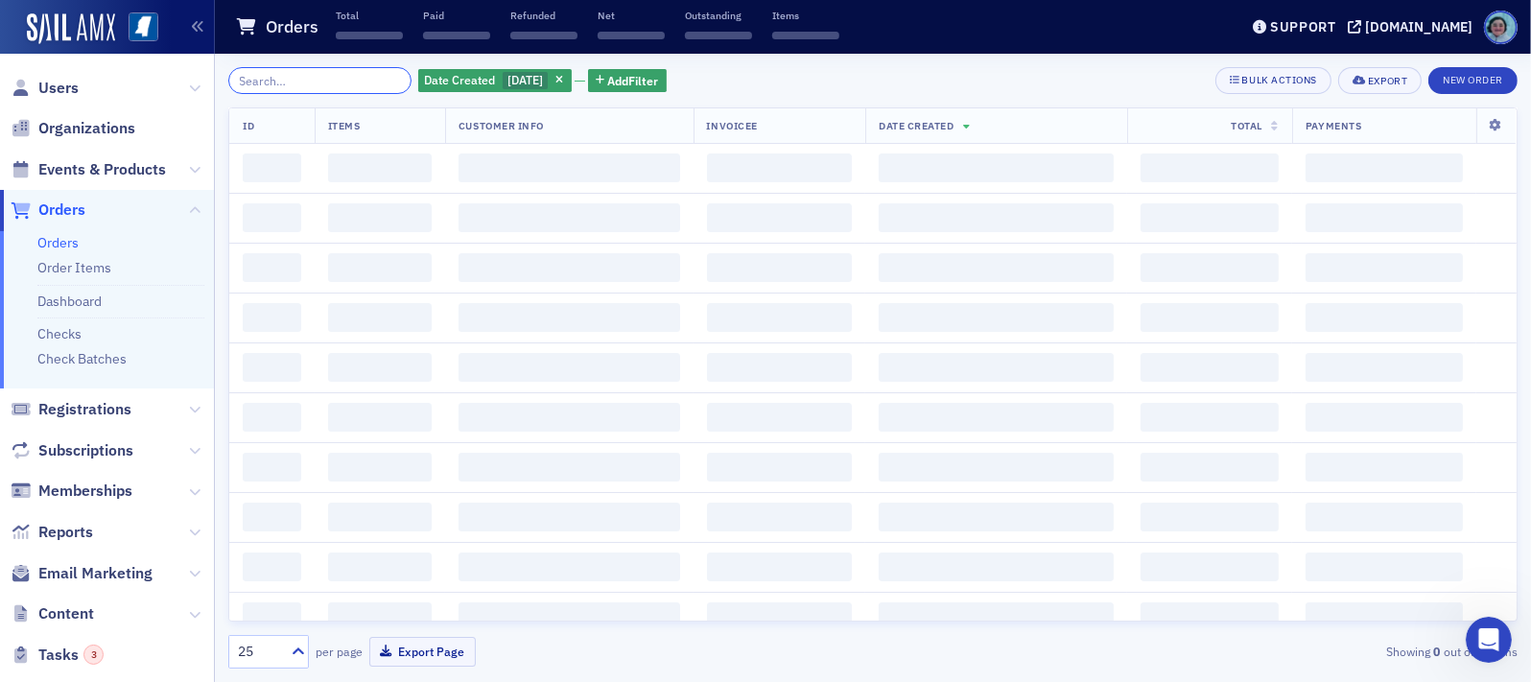
click at [347, 77] on input "search" at bounding box center [319, 80] width 183 height 27
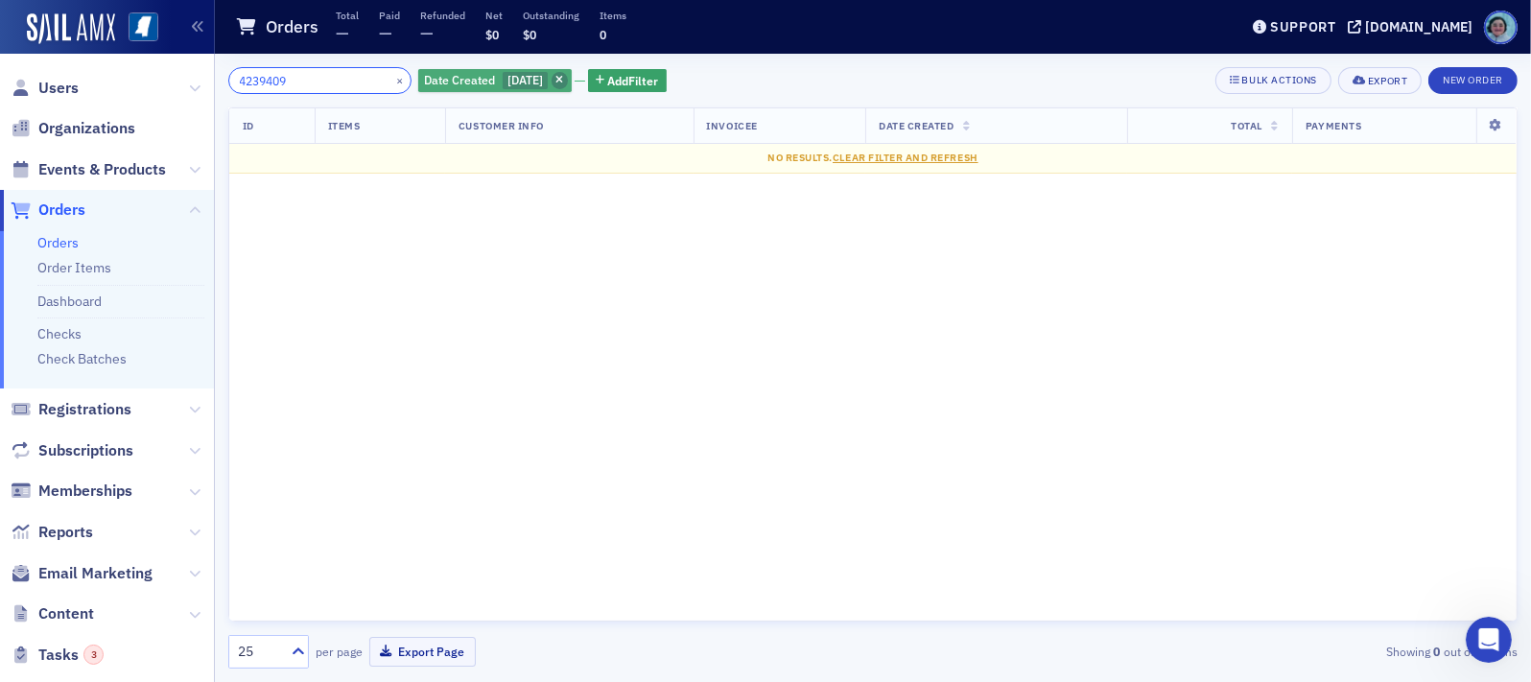
type input "4239409"
click at [563, 76] on icon "button" at bounding box center [559, 81] width 8 height 11
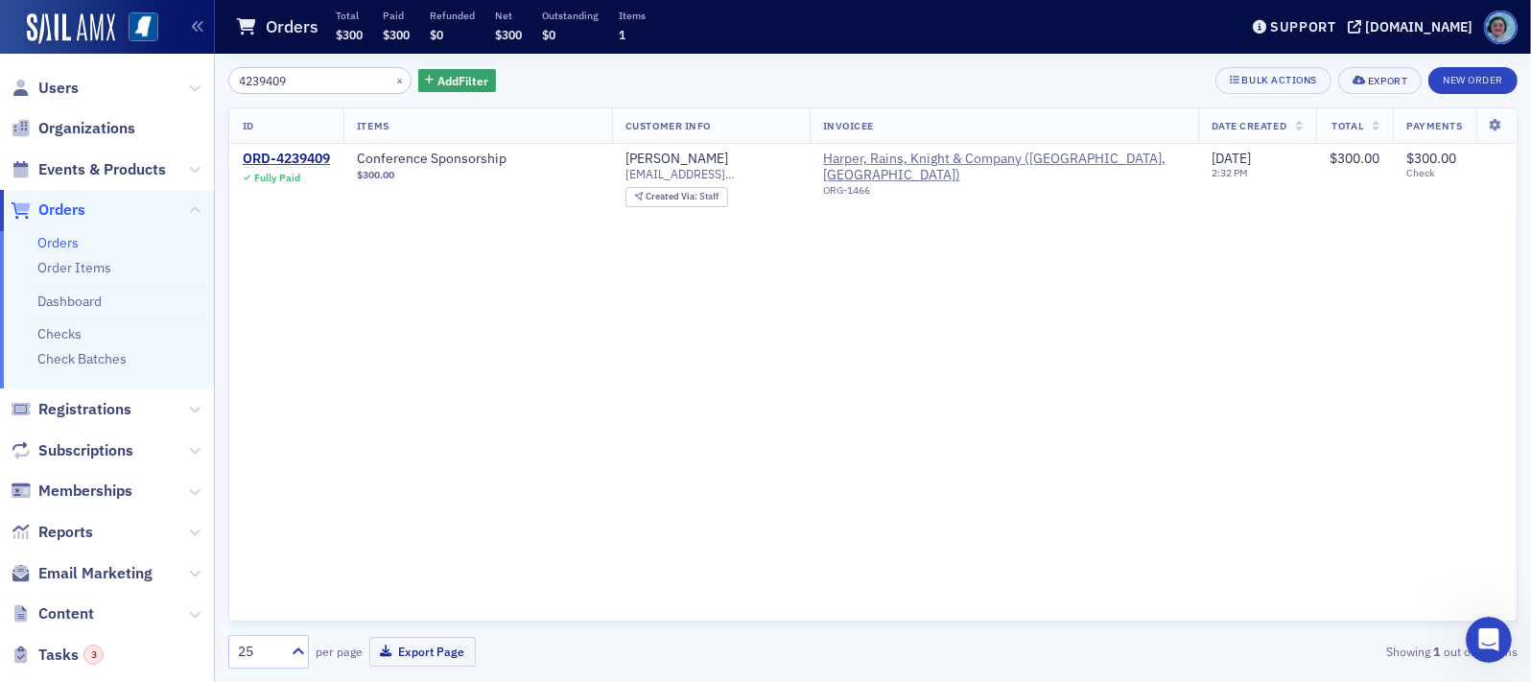
click at [908, 264] on div "ID Items Customer Info Invoicee Date Created Total Payments ORD-4239409 Fully P…" at bounding box center [872, 364] width 1289 height 514
click at [391, 74] on button "×" at bounding box center [399, 79] width 17 height 17
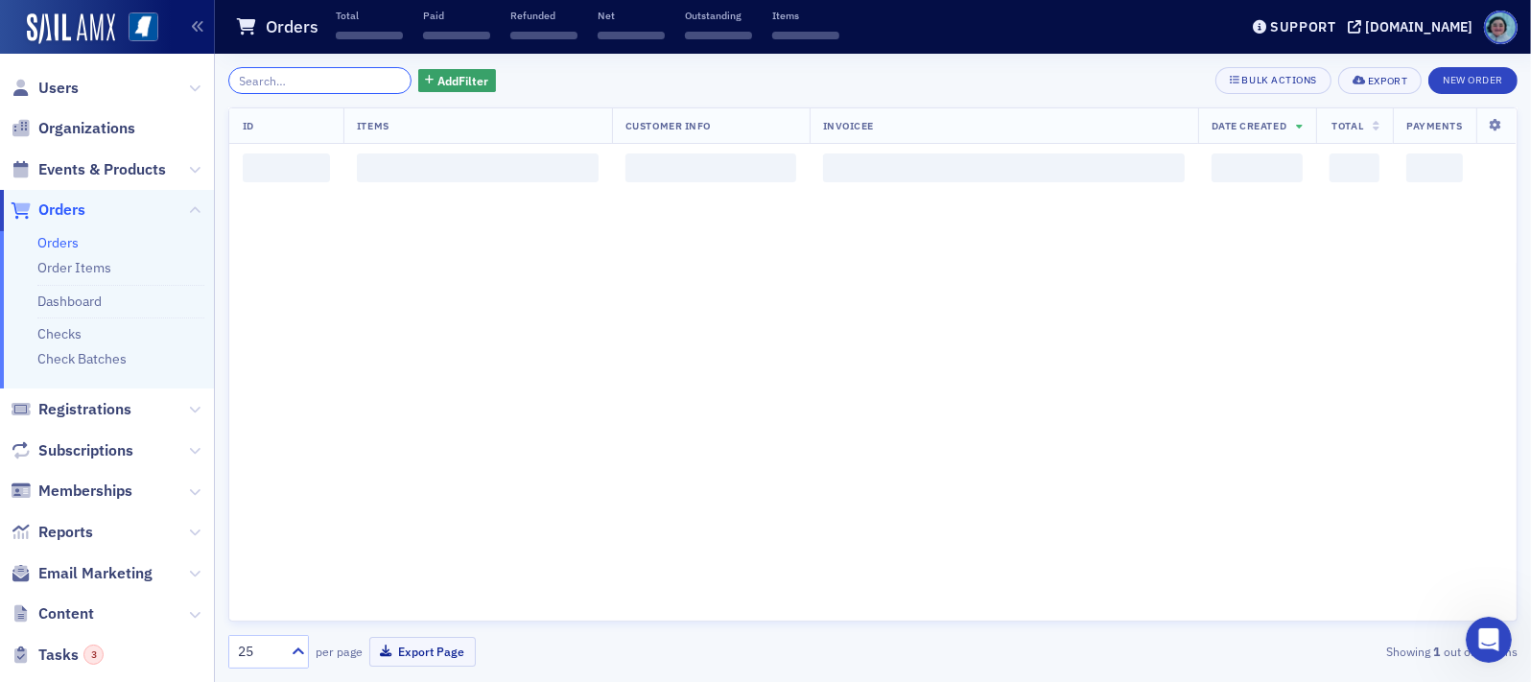
click at [345, 80] on input "search" at bounding box center [319, 80] width 183 height 27
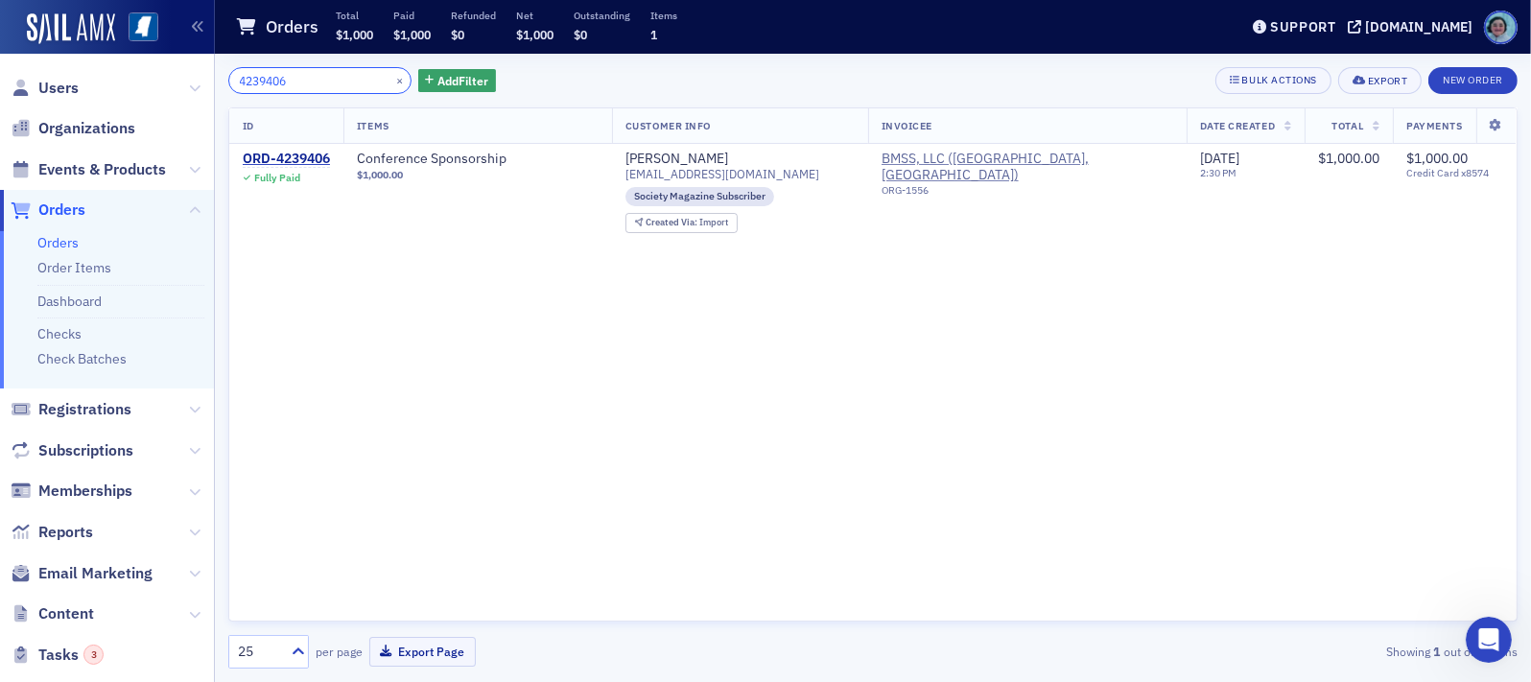
type input "4239406"
click at [983, 288] on div "ID Items Customer Info Invoicee Date Created Total Payments ORD-4239406 Fully P…" at bounding box center [872, 364] width 1289 height 514
click at [391, 77] on button "×" at bounding box center [399, 79] width 17 height 17
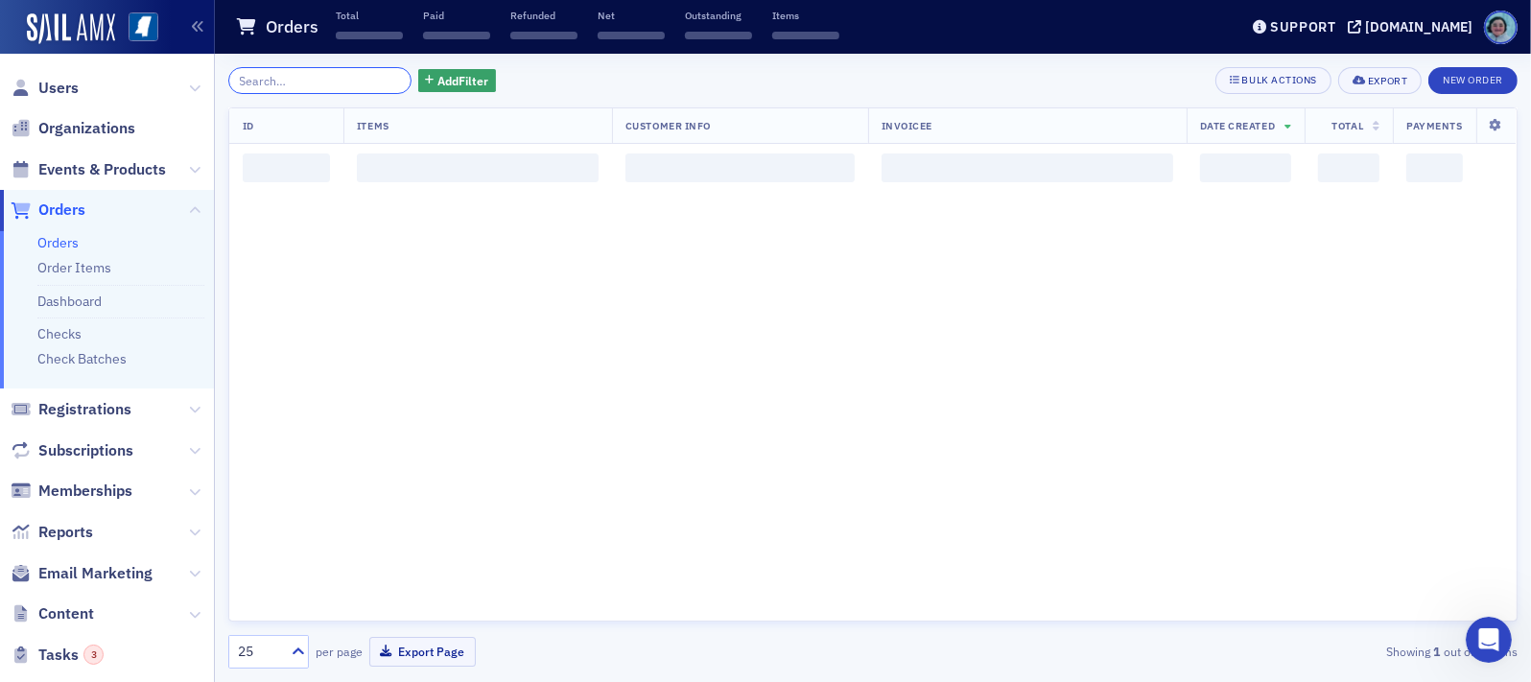
click at [342, 75] on input "search" at bounding box center [319, 80] width 183 height 27
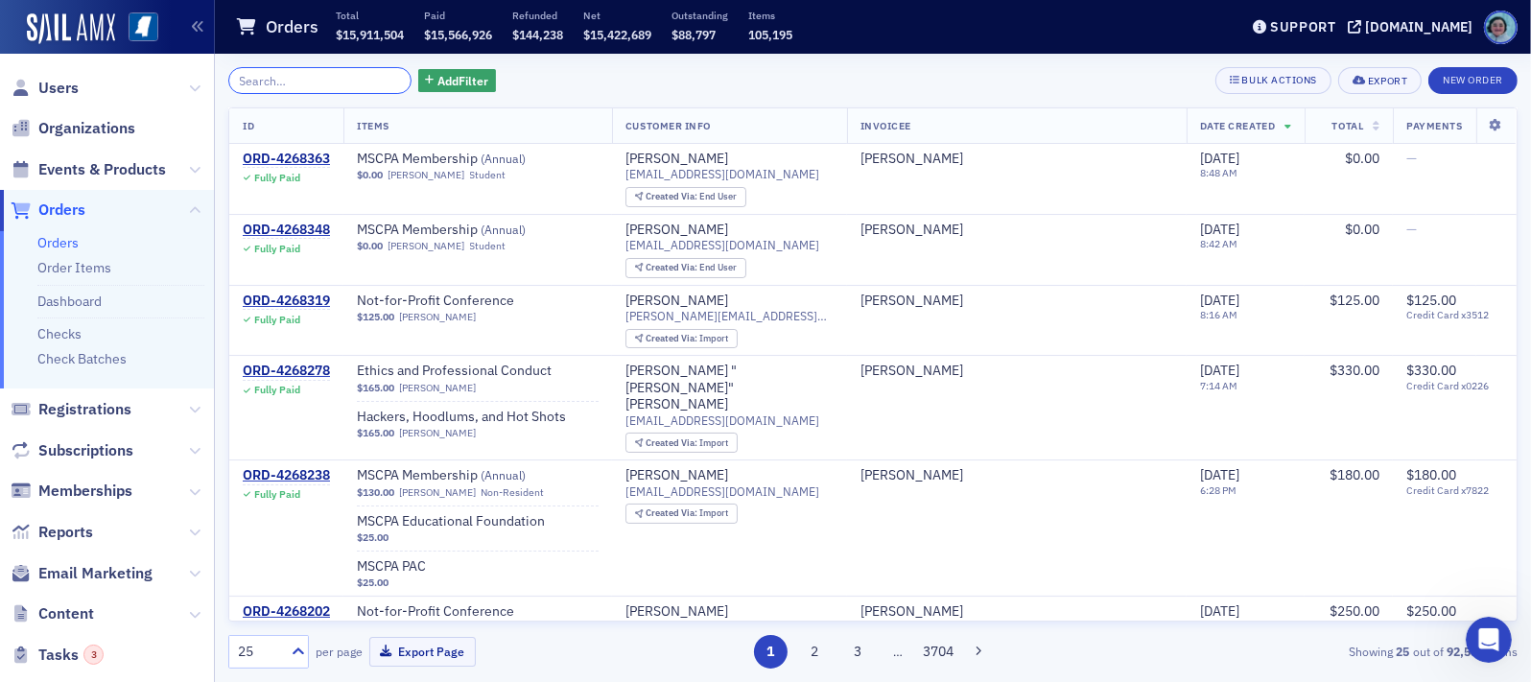
paste input "4242895"
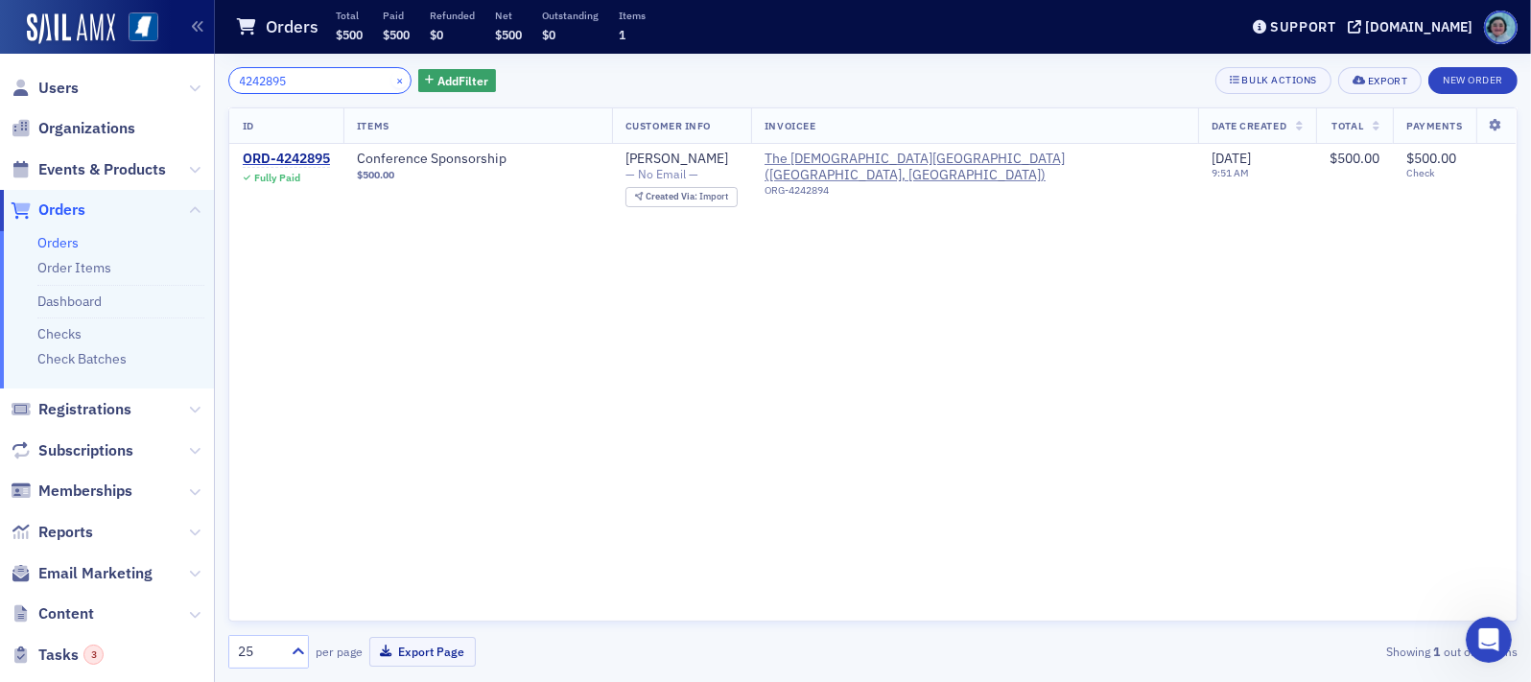
type input "4242895"
click at [391, 78] on button "×" at bounding box center [399, 79] width 17 height 17
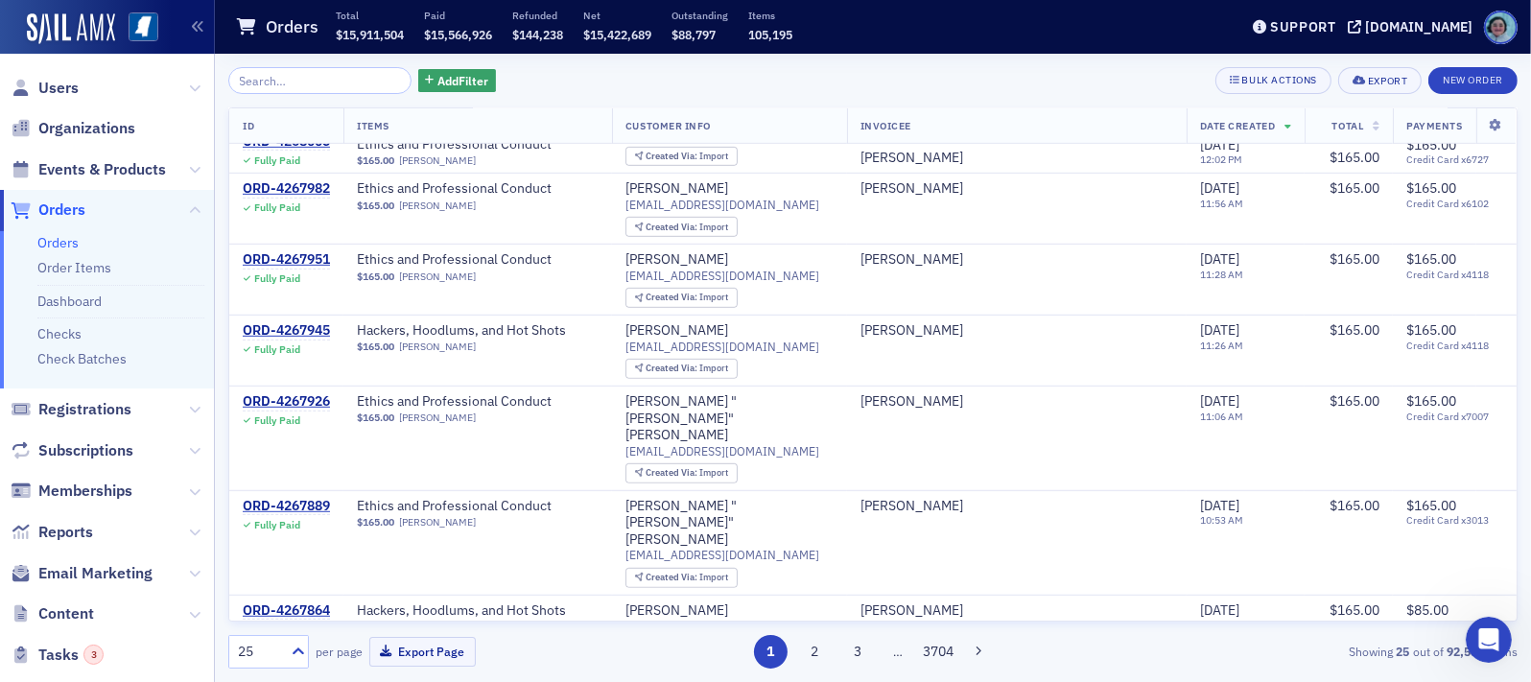
scroll to position [1247, 0]
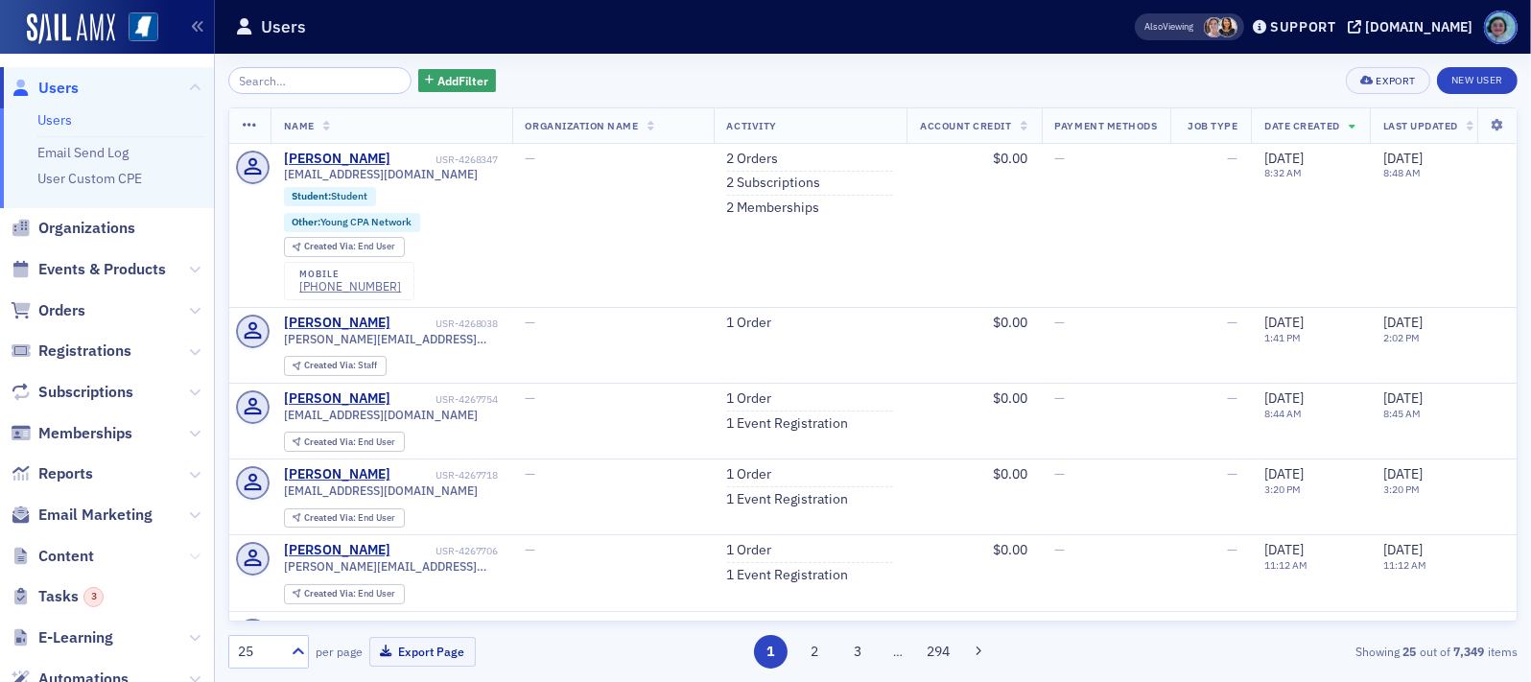
click at [189, 554] on icon at bounding box center [195, 557] width 12 height 12
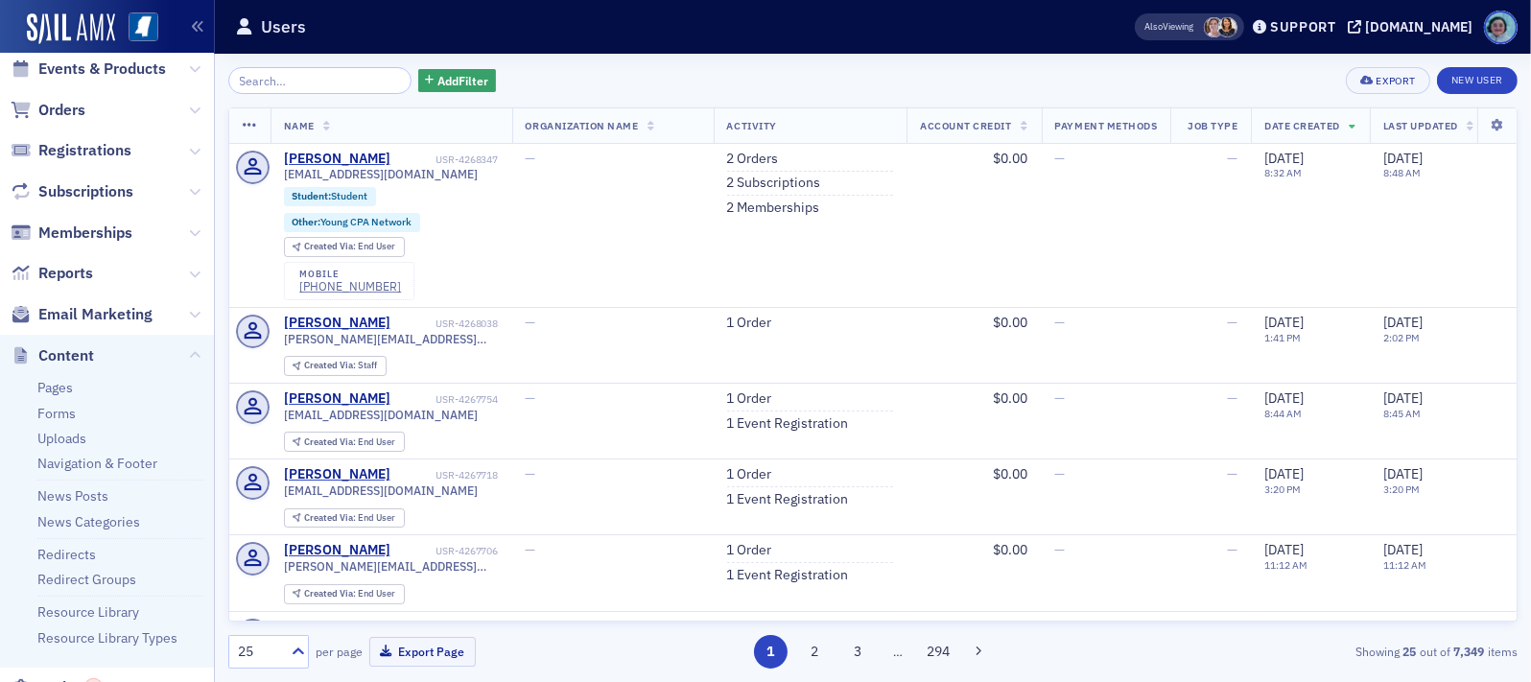
scroll to position [288, 0]
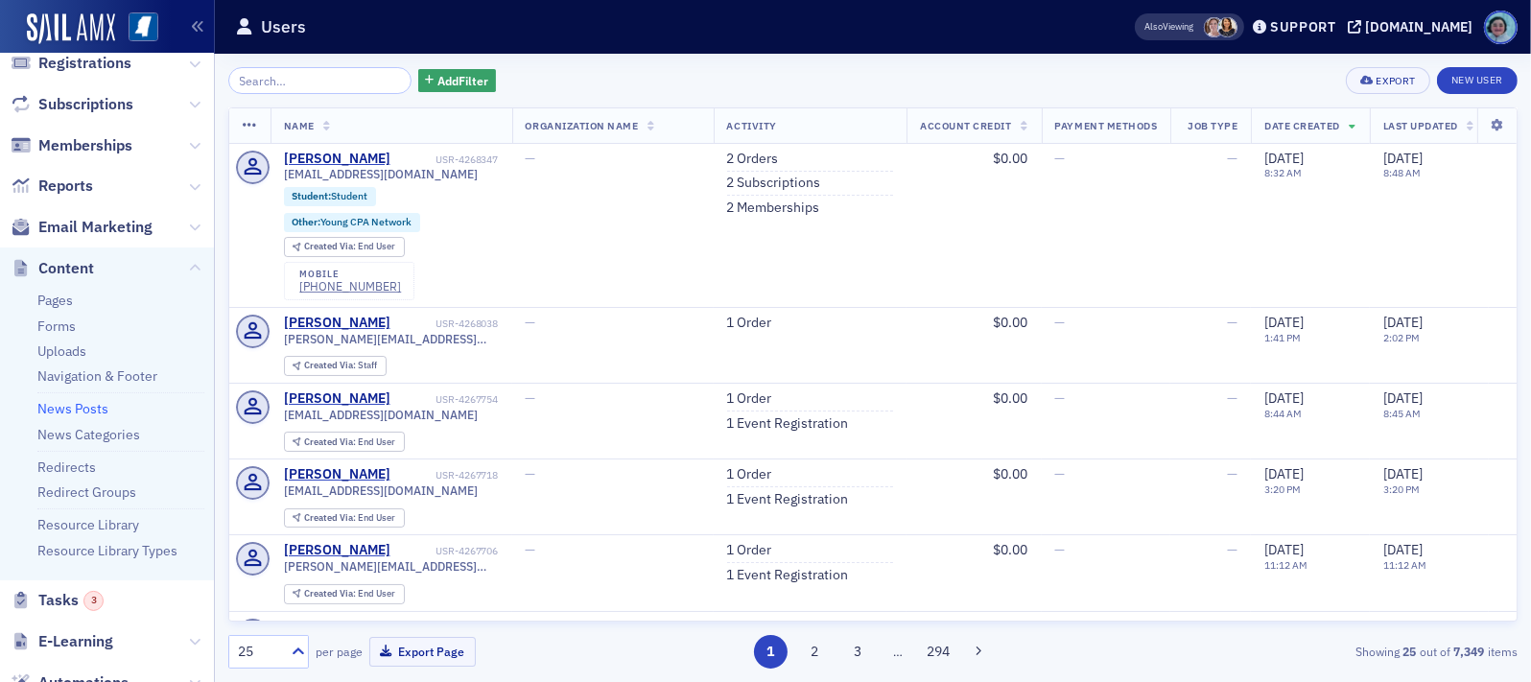
click at [94, 407] on link "News Posts" at bounding box center [72, 408] width 71 height 17
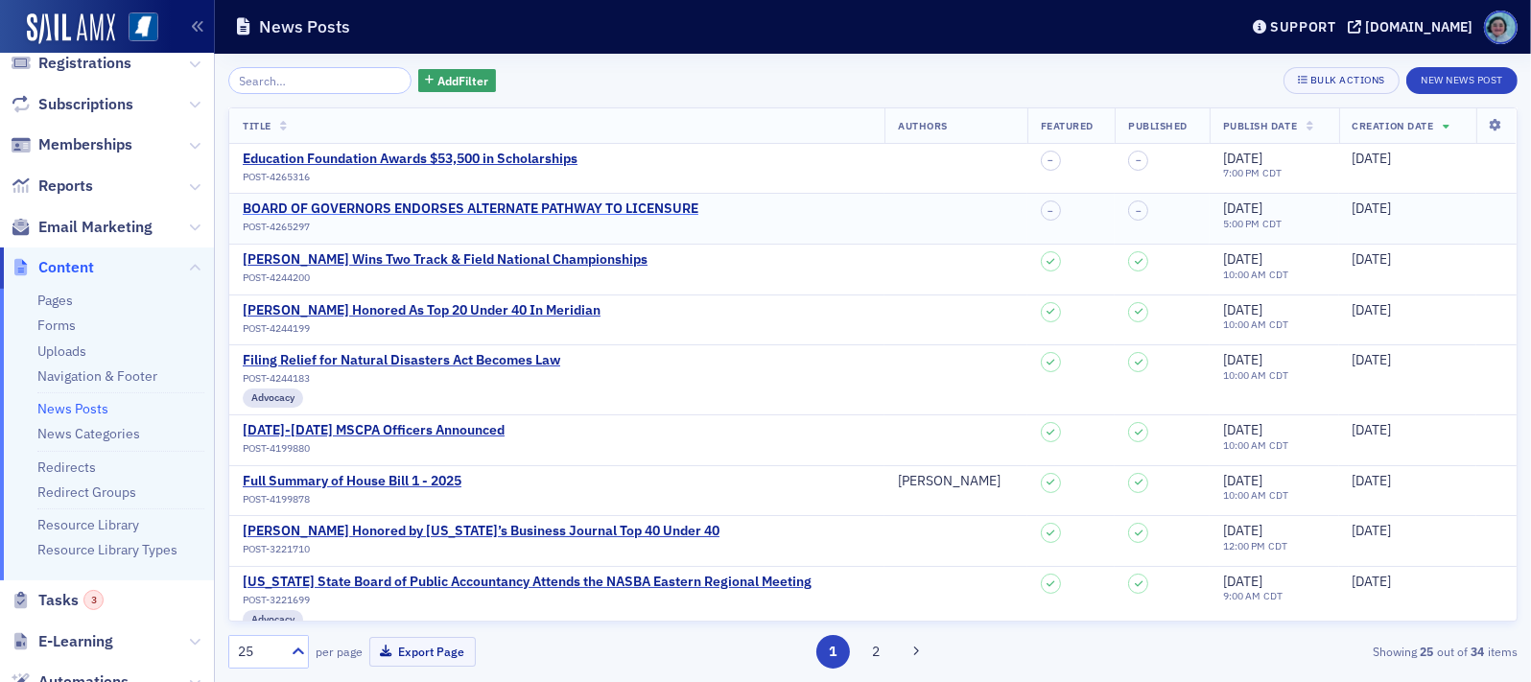
click at [457, 206] on div "BOARD OF GOVERNORS ENDORSES ALTERNATE PATHWAY TO LICENSURE" at bounding box center [471, 208] width 456 height 17
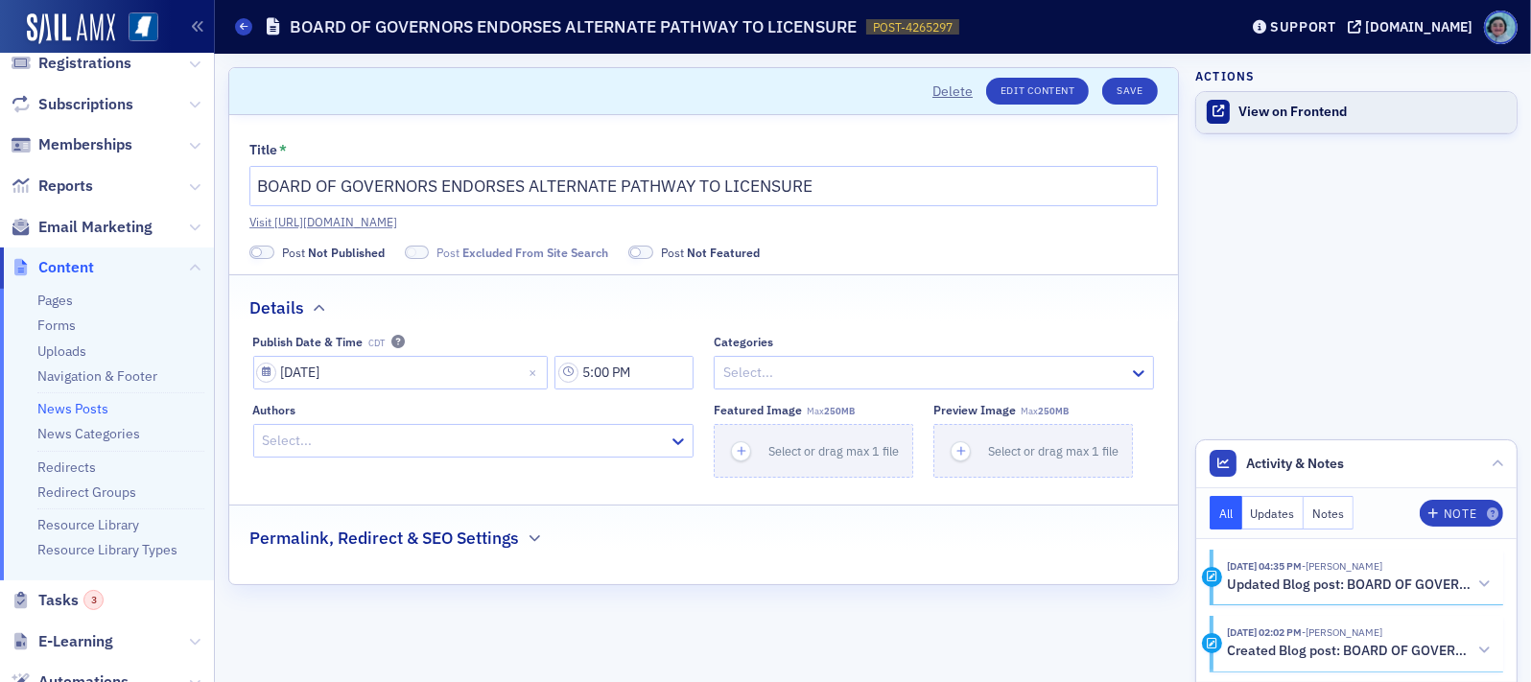
click at [1254, 109] on div "View on Frontend" at bounding box center [1372, 112] width 269 height 17
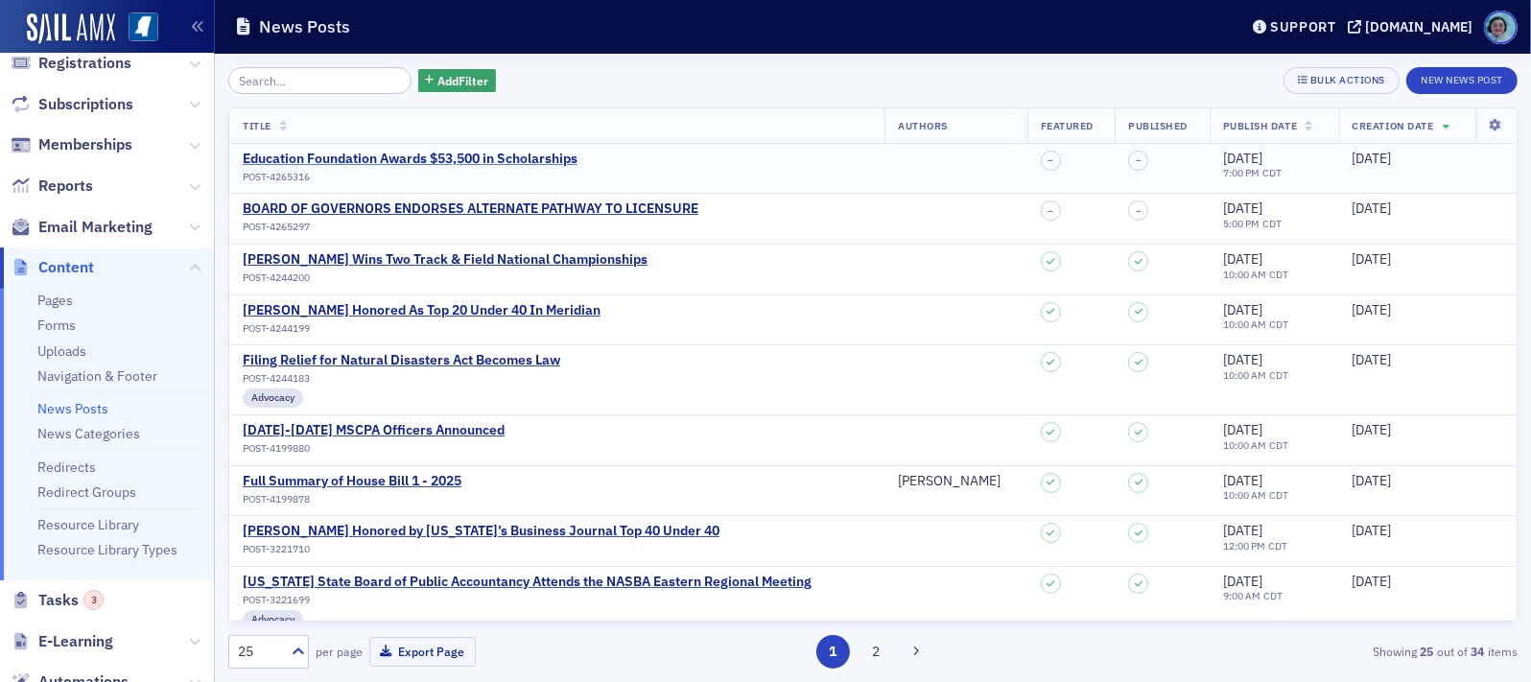
click at [464, 156] on div "Education Foundation Awards $53,500 in Scholarships" at bounding box center [410, 159] width 335 height 17
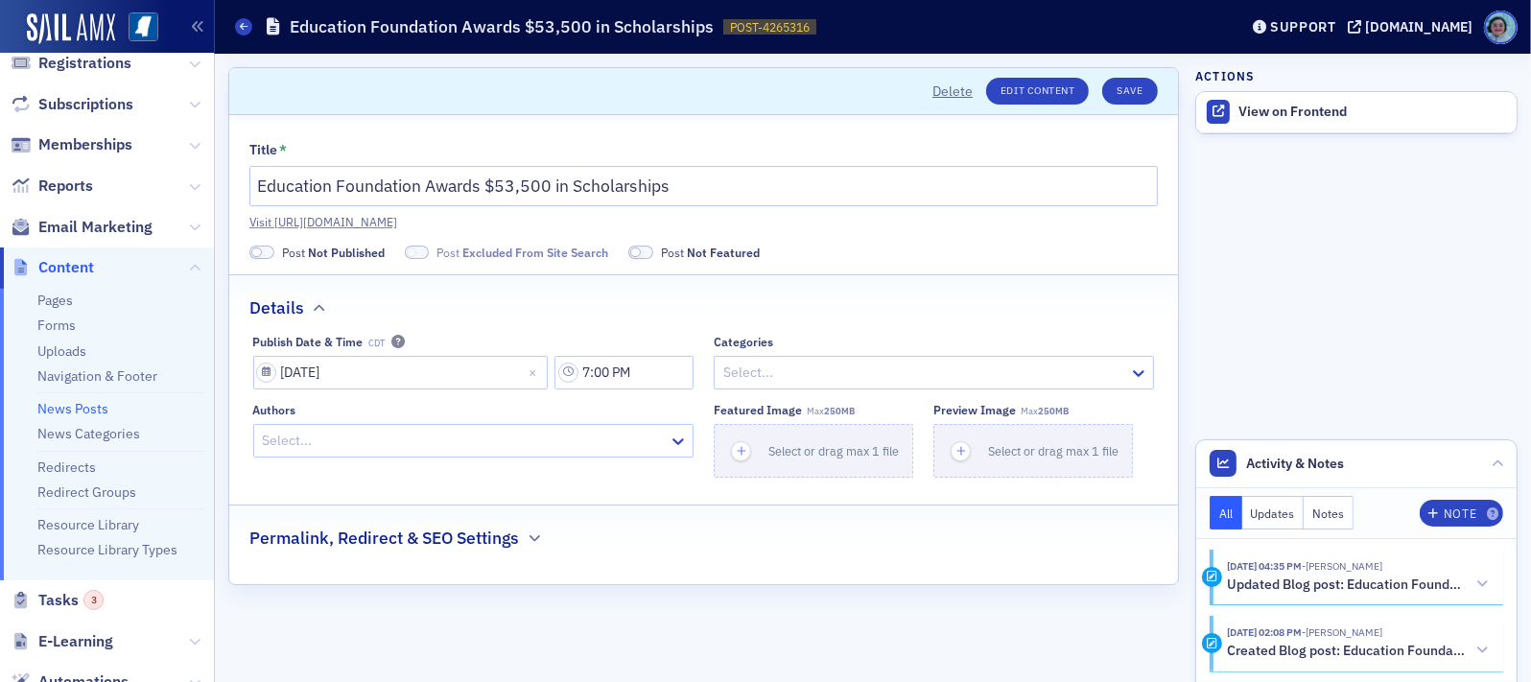
click at [1300, 87] on div "Actions View on Frontend" at bounding box center [1356, 107] width 322 height 81
click at [1300, 92] on link "View on Frontend" at bounding box center [1356, 112] width 320 height 40
